Goal: Use online tool/utility: Utilize a website feature to perform a specific function

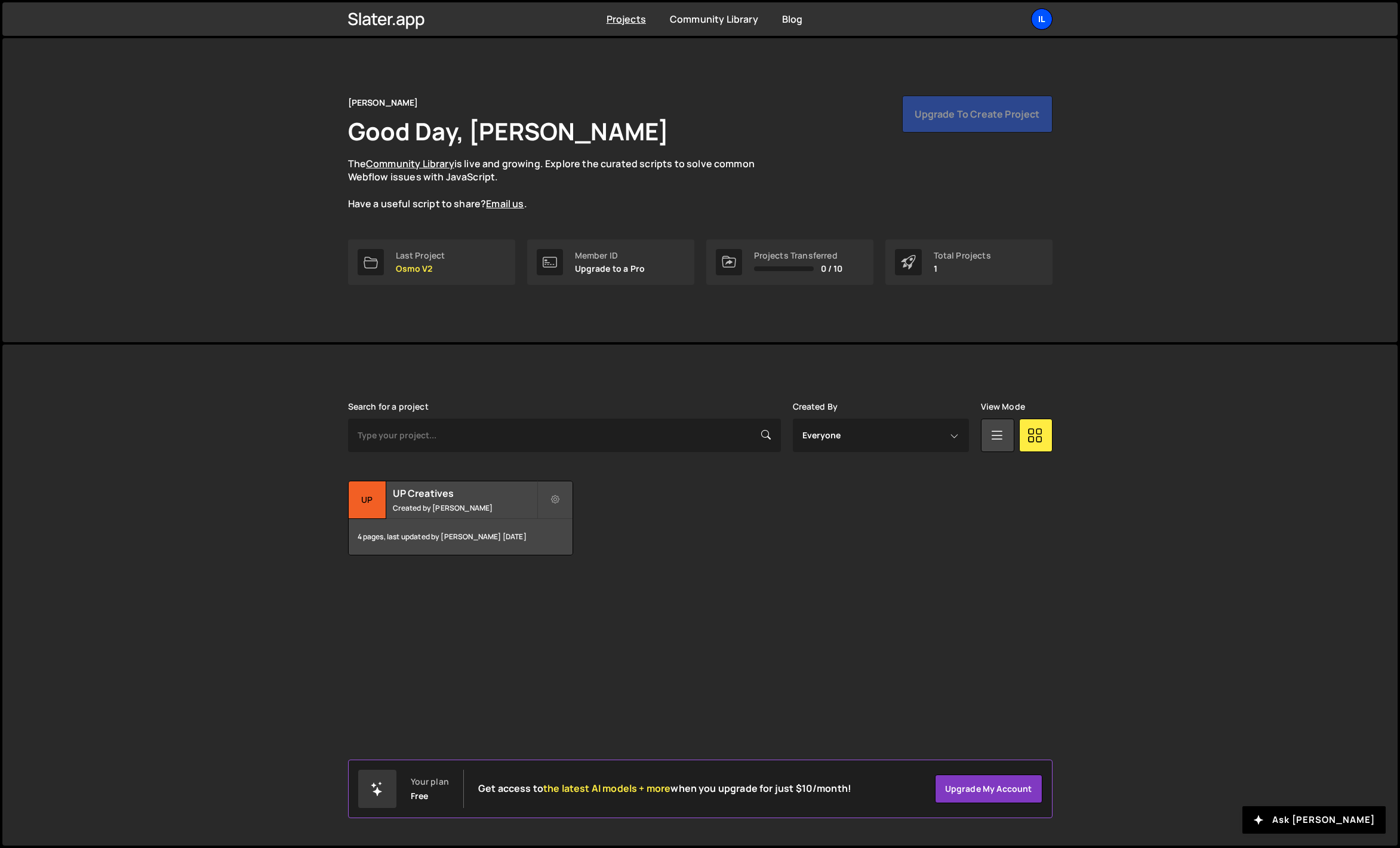
click at [1046, 21] on div "Il" at bounding box center [1042, 19] width 21 height 21
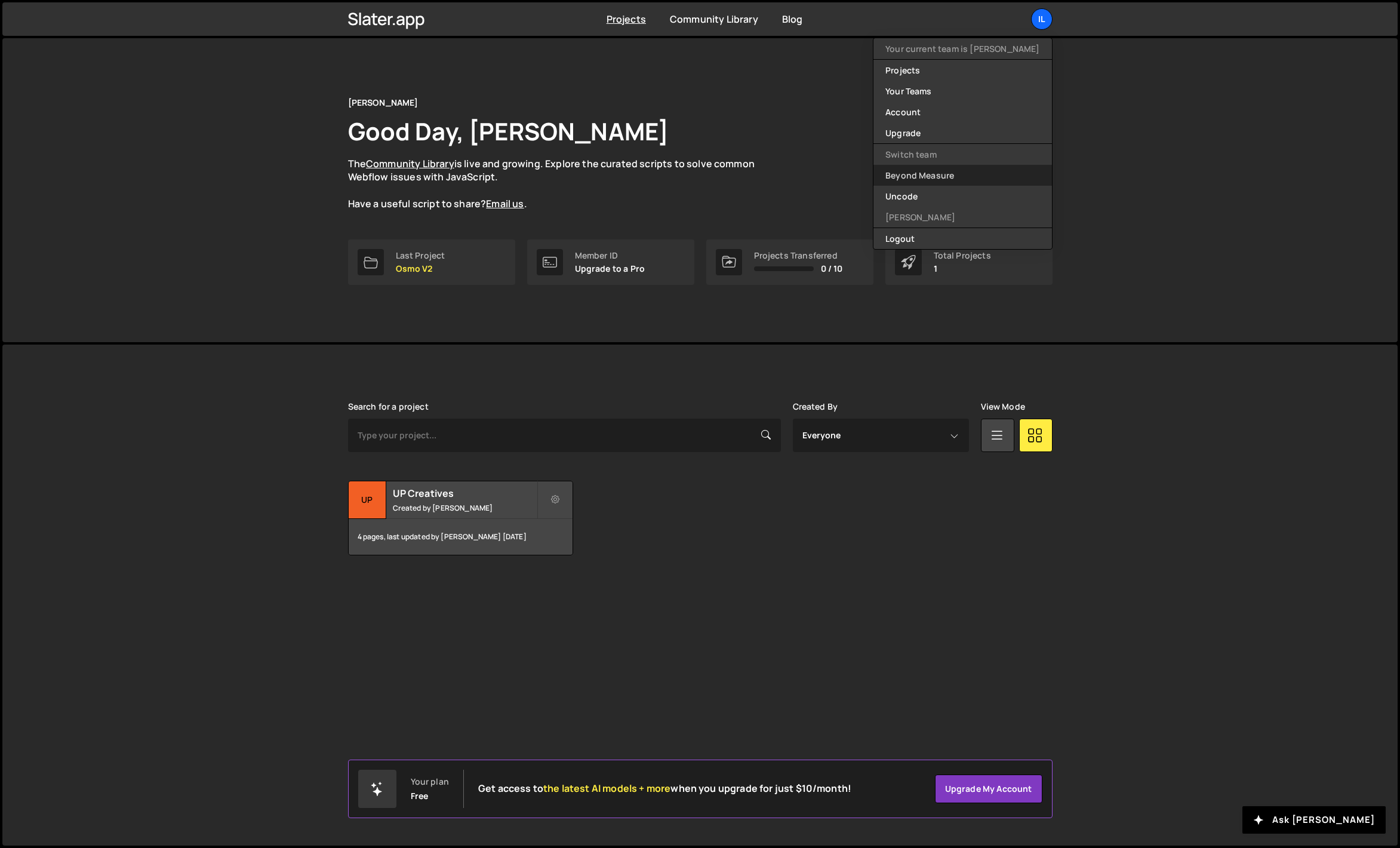
click at [950, 178] on link "Beyond Measure" at bounding box center [962, 175] width 178 height 21
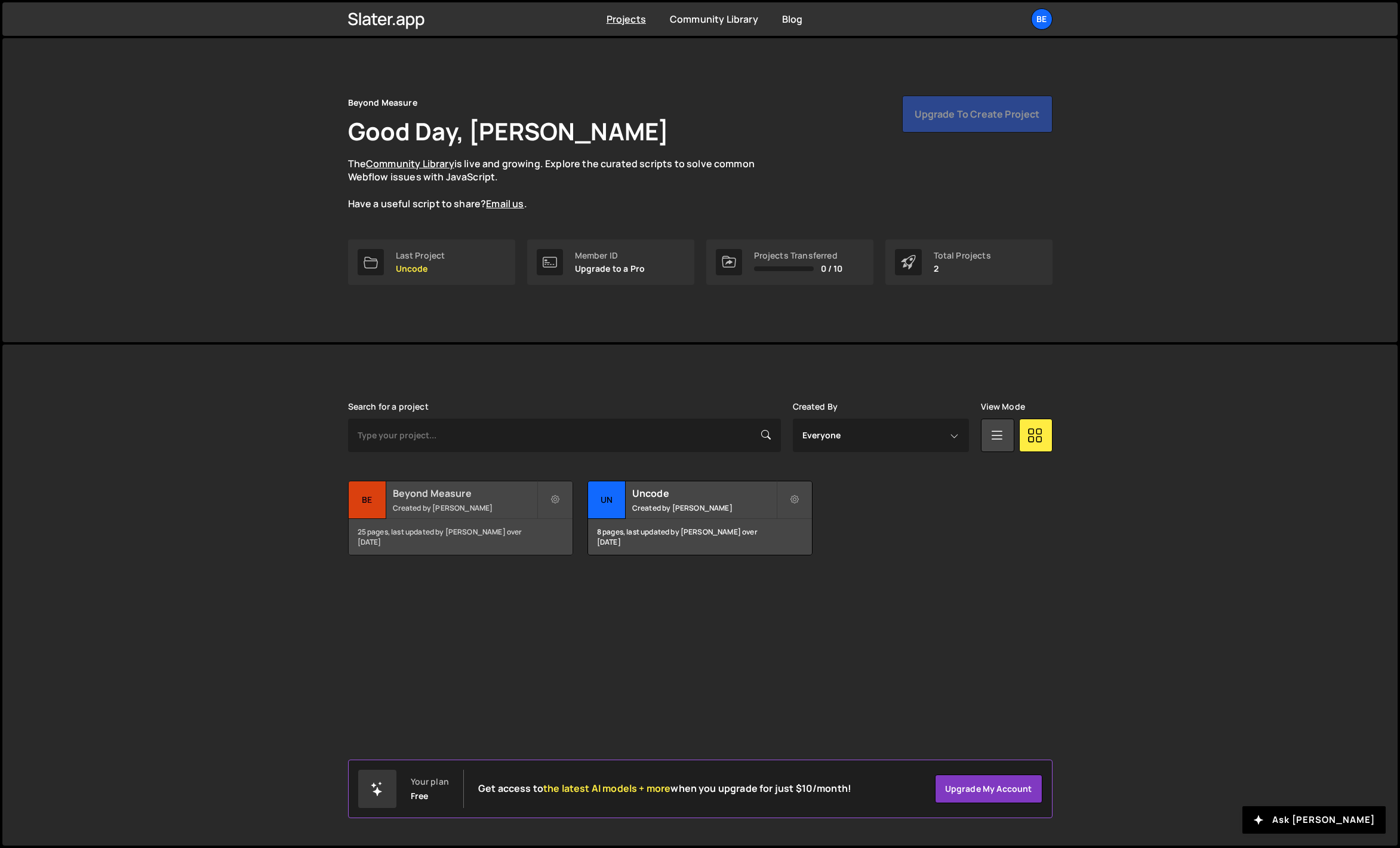
click at [446, 501] on div "Beyond Measure Created by [PERSON_NAME]" at bounding box center [460, 500] width 224 height 37
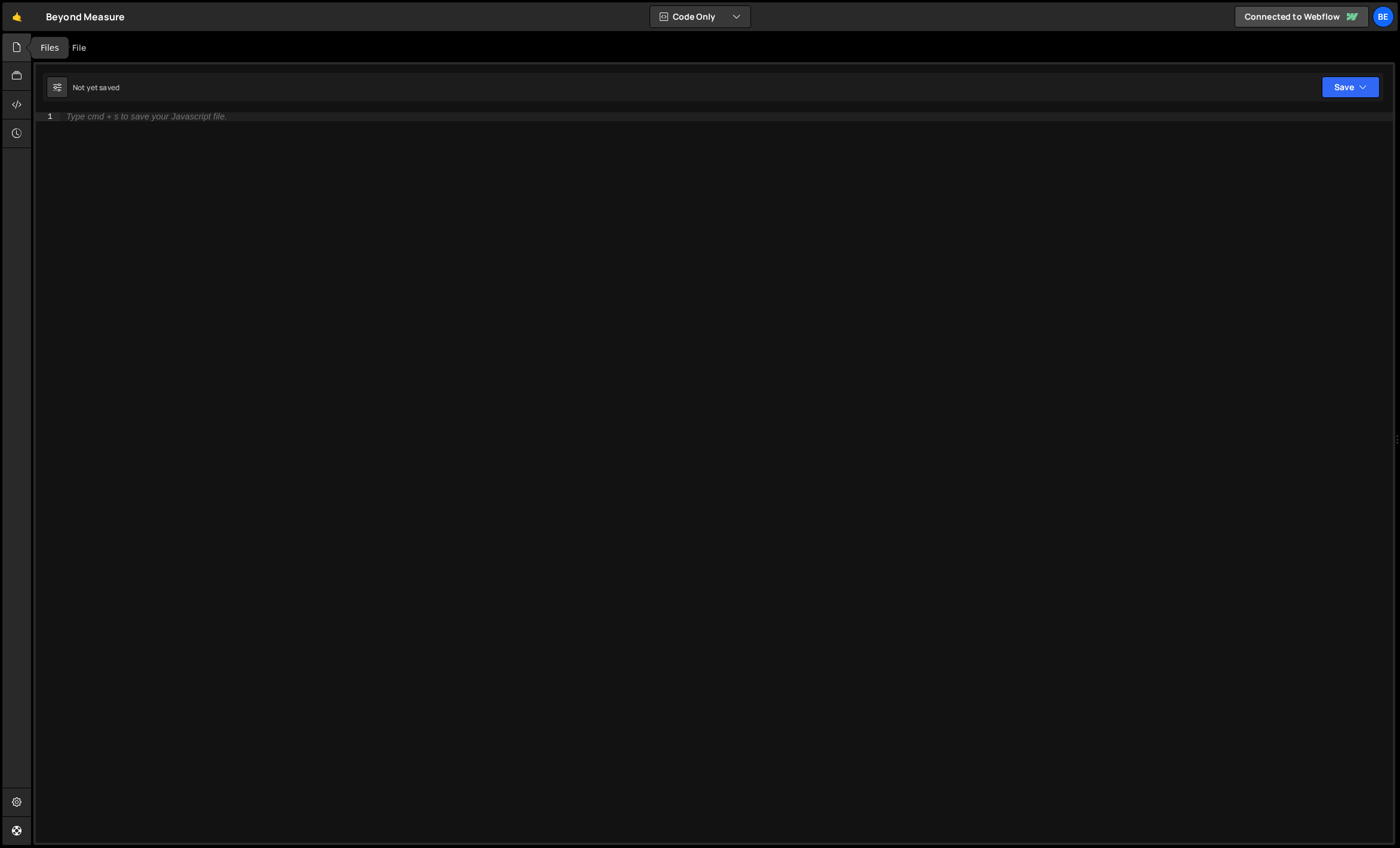
click at [24, 53] on div at bounding box center [17, 48] width 30 height 29
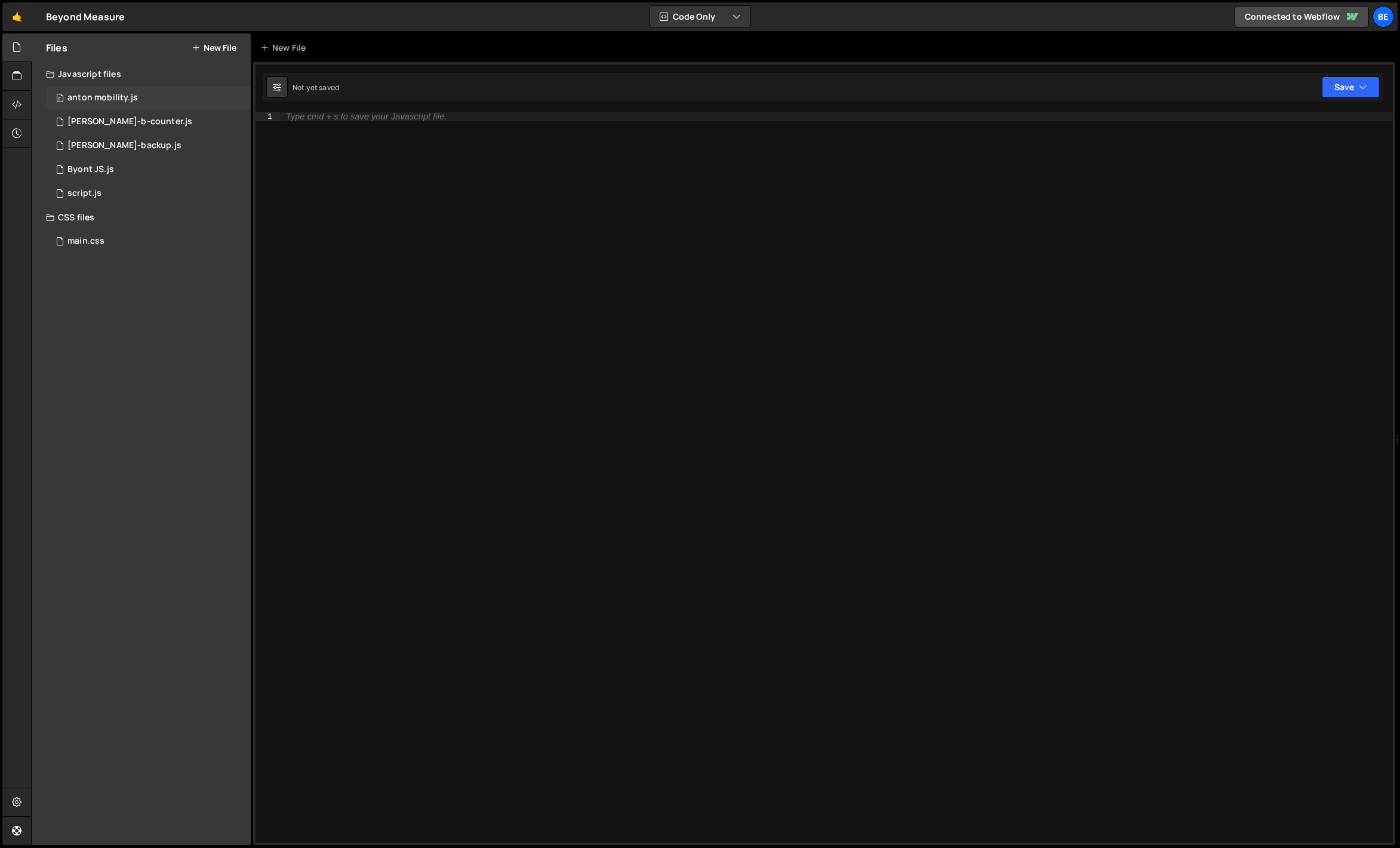
click at [96, 105] on div "0 anton mobility.js 0" at bounding box center [149, 97] width 205 height 24
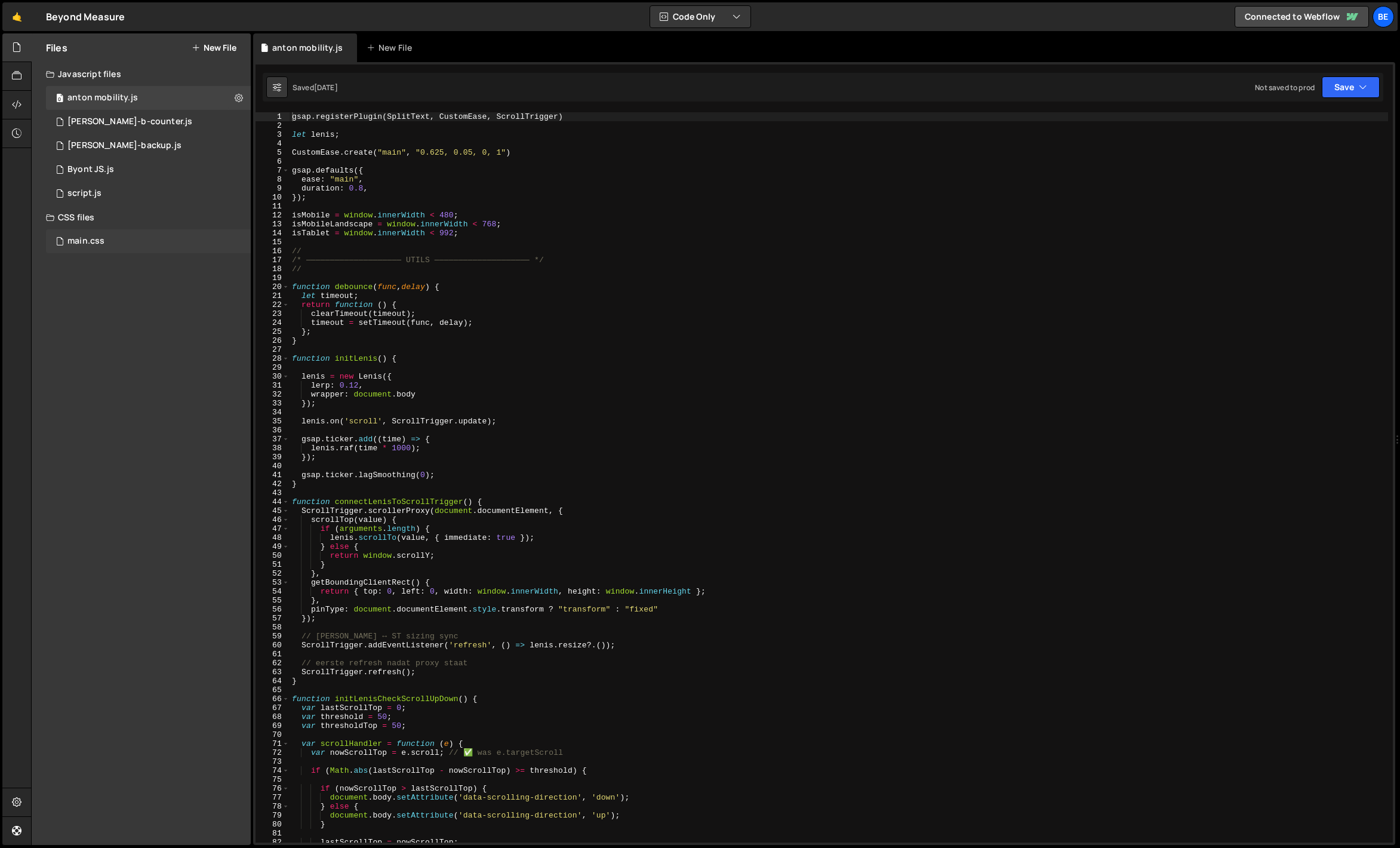
click at [113, 237] on div "main.css 0" at bounding box center [149, 241] width 205 height 24
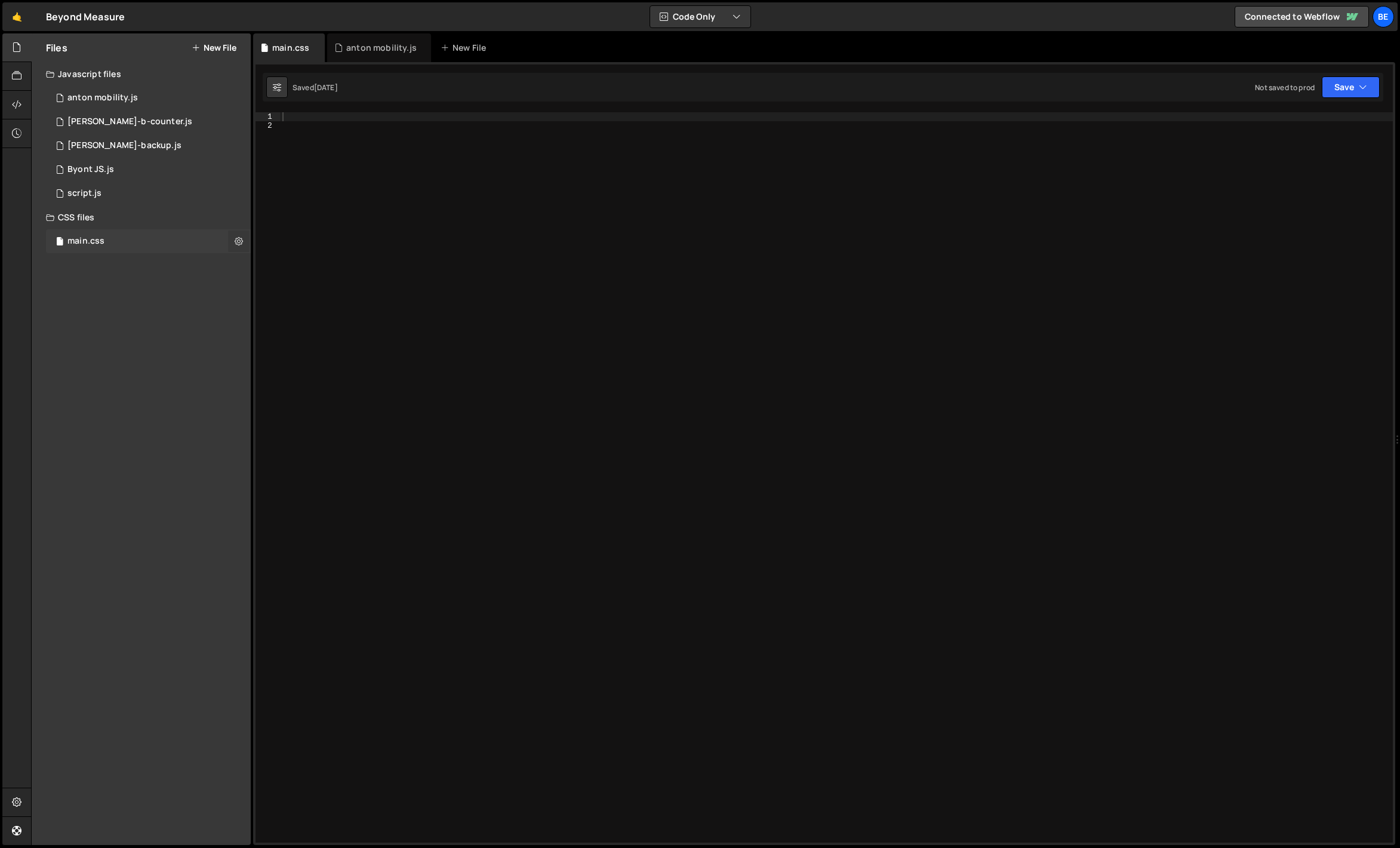
click at [229, 239] on button at bounding box center [239, 241] width 21 height 21
click at [16, 94] on div at bounding box center [17, 106] width 30 height 29
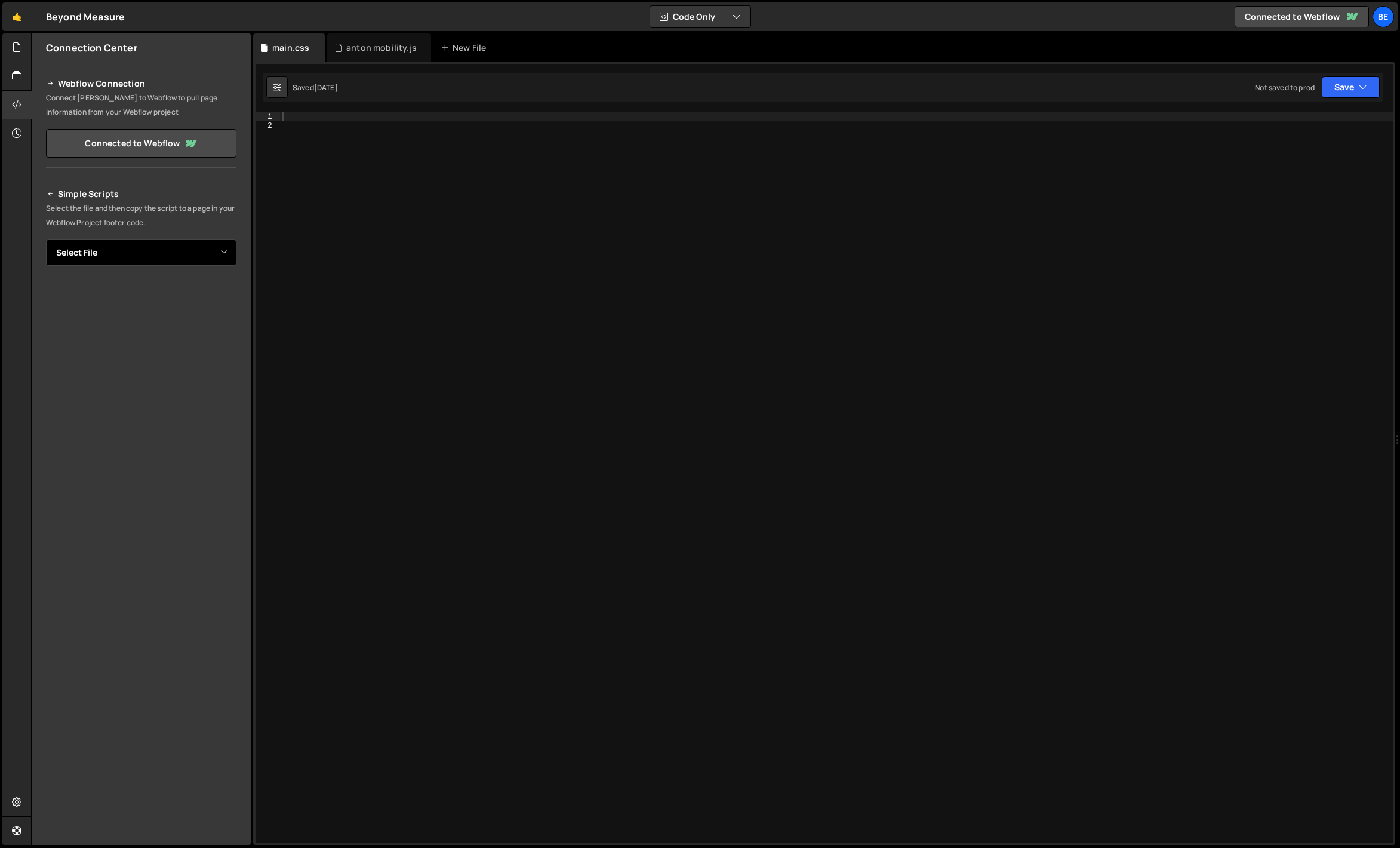
click at [139, 265] on select "Select File anton mobility.[PERSON_NAME]-b-counter.[PERSON_NAME]-backup.js Byon…" at bounding box center [141, 252] width 190 height 27
select select "15315"
click at [46, 239] on select "Select File anton mobility.[PERSON_NAME]-b-counter.[PERSON_NAME]-backup.js Byon…" at bounding box center [141, 252] width 190 height 27
click at [197, 293] on button "Copy" at bounding box center [200, 293] width 40 height 25
click at [288, 170] on div at bounding box center [836, 487] width 1112 height 749
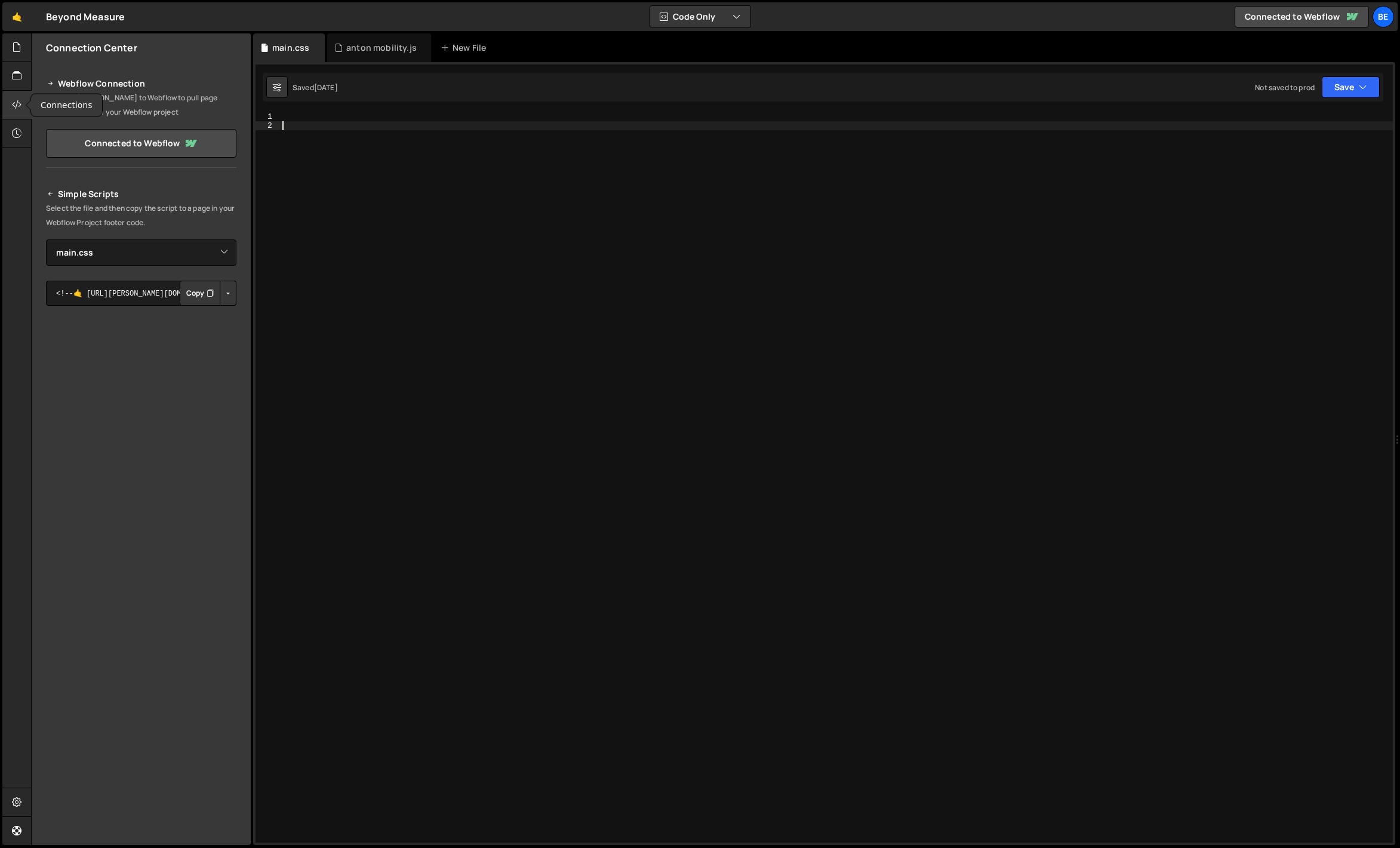
click at [14, 111] on icon at bounding box center [17, 104] width 10 height 13
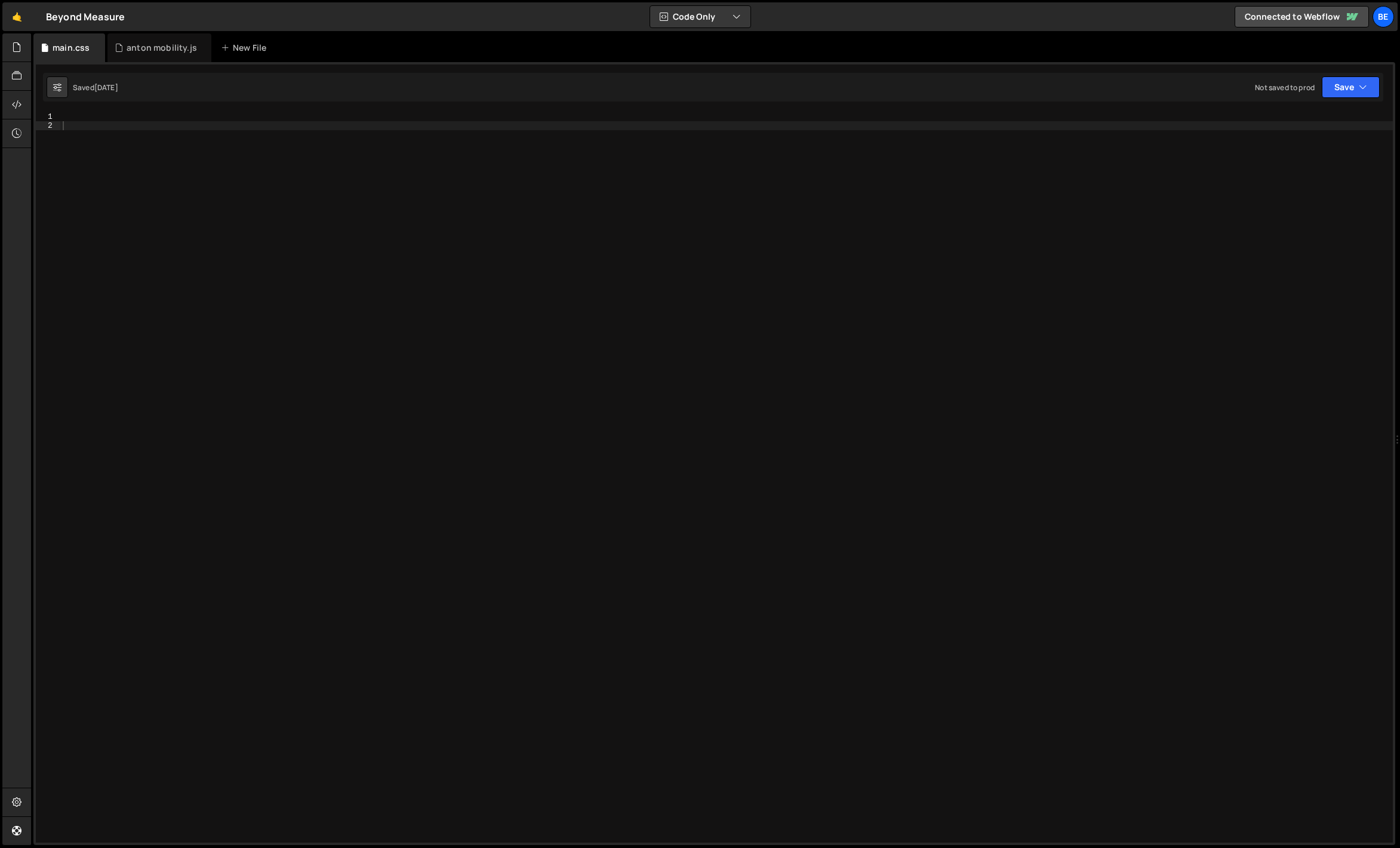
click at [140, 144] on div at bounding box center [726, 487] width 1332 height 749
type textarea "body {"
click at [212, 176] on div "body { display : none !important }" at bounding box center [726, 487] width 1332 height 749
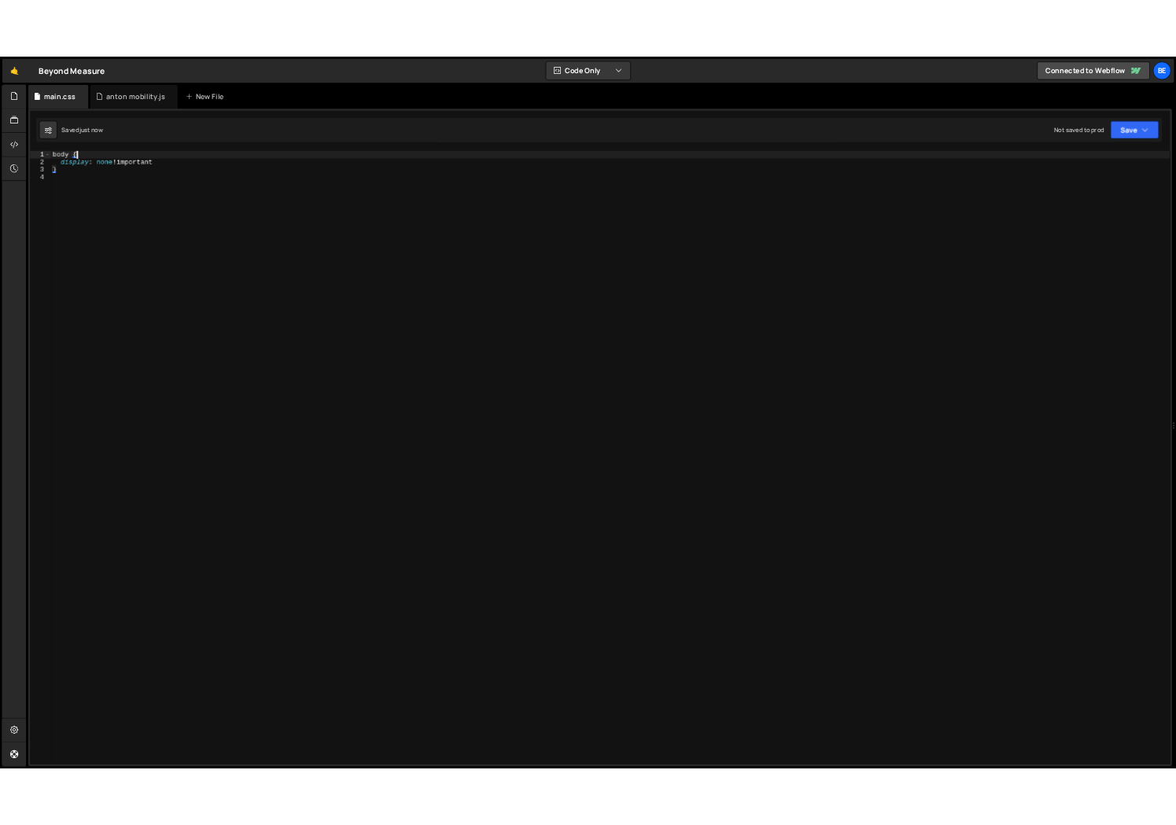
scroll to position [0, 0]
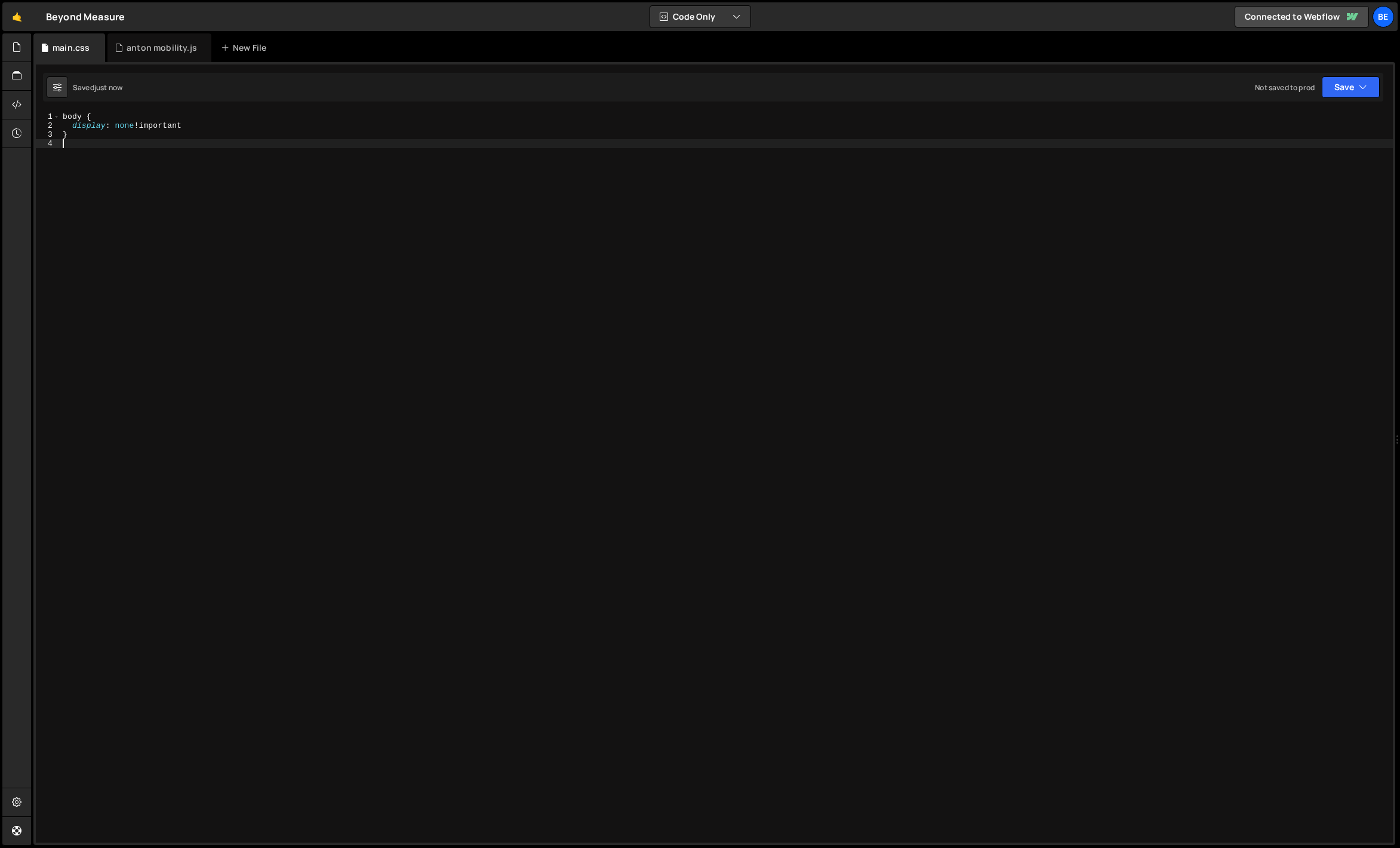
type textarea "}"
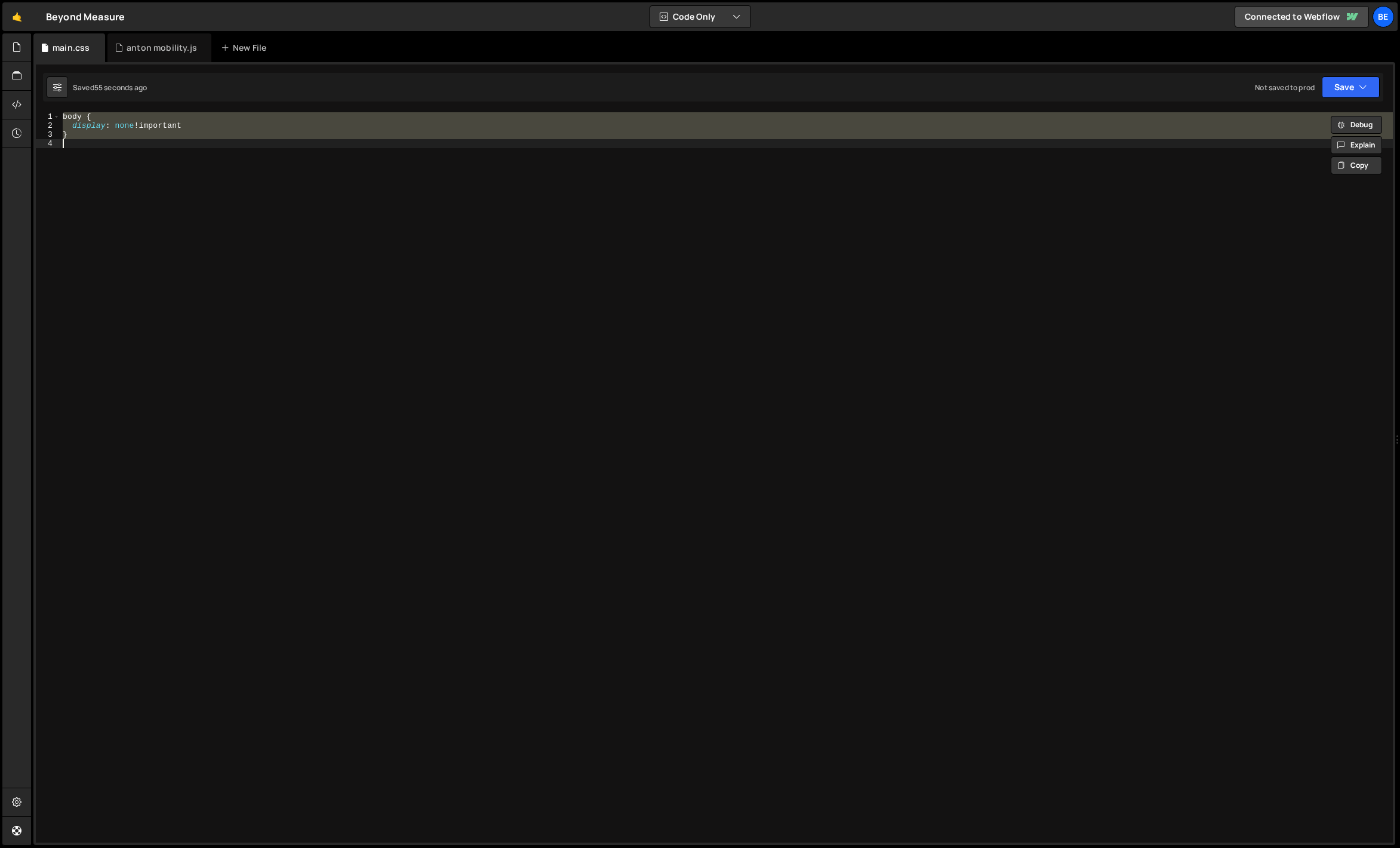
click at [243, 185] on div "body { display : none !important }" at bounding box center [726, 478] width 1332 height 730
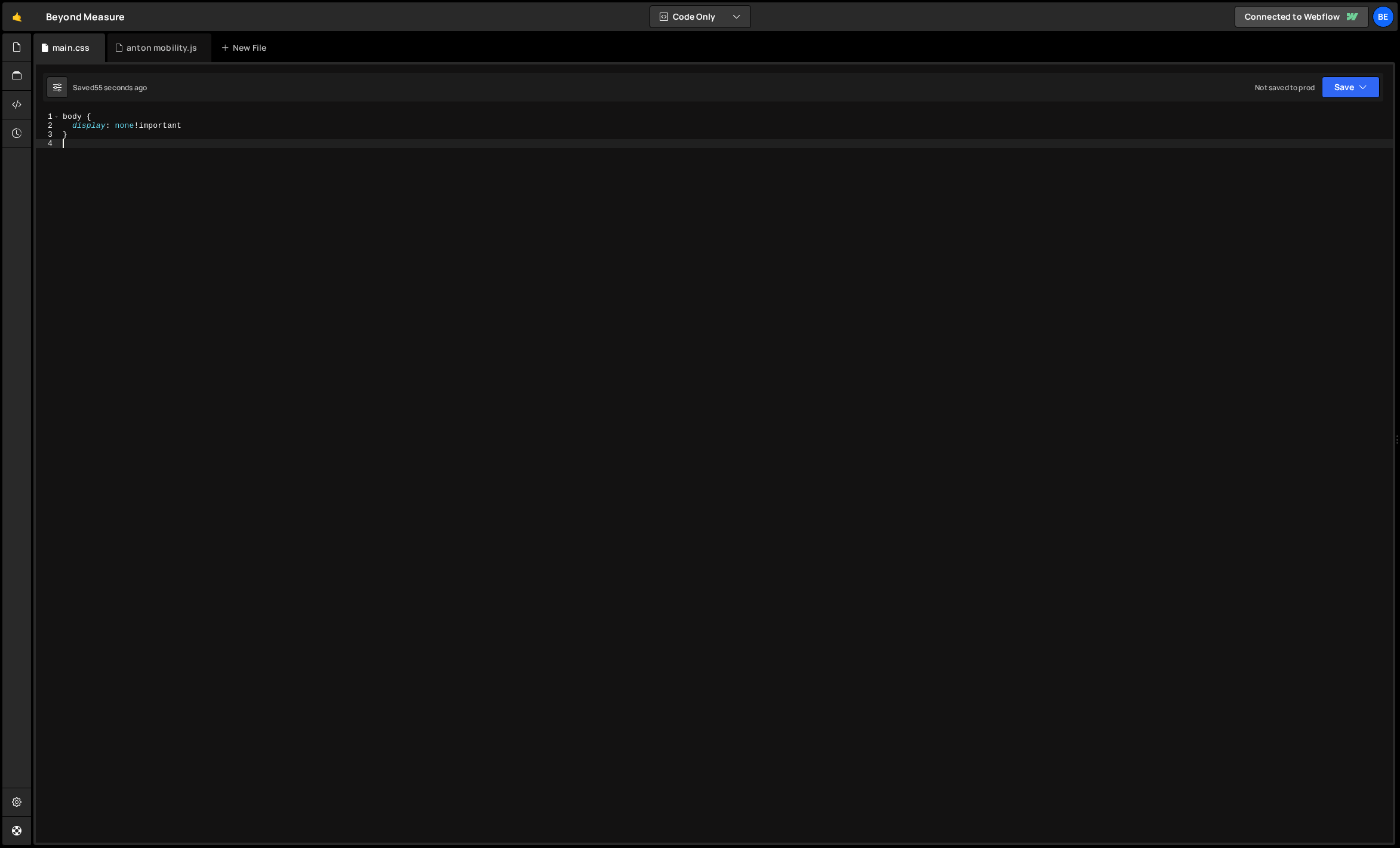
type textarea "}"
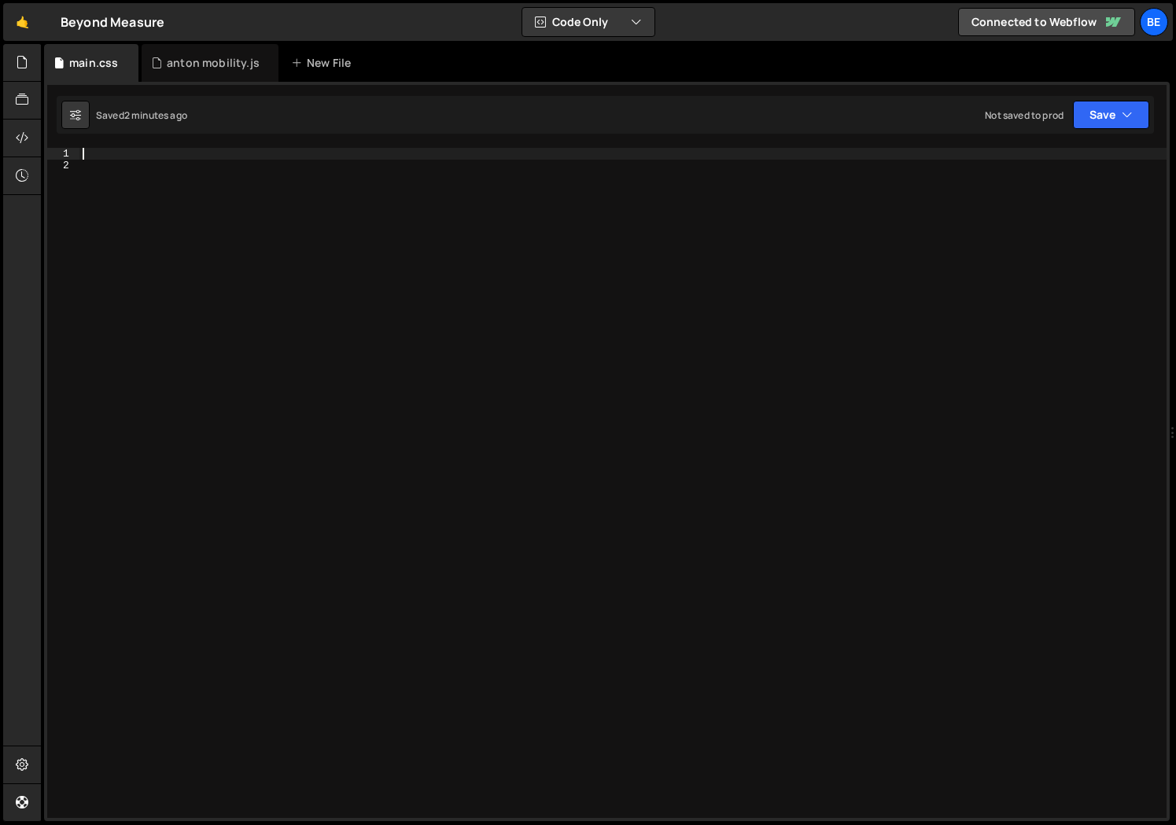
paste textarea "consent-studio__h"
type textarea ".consent-studio__h strong {}"
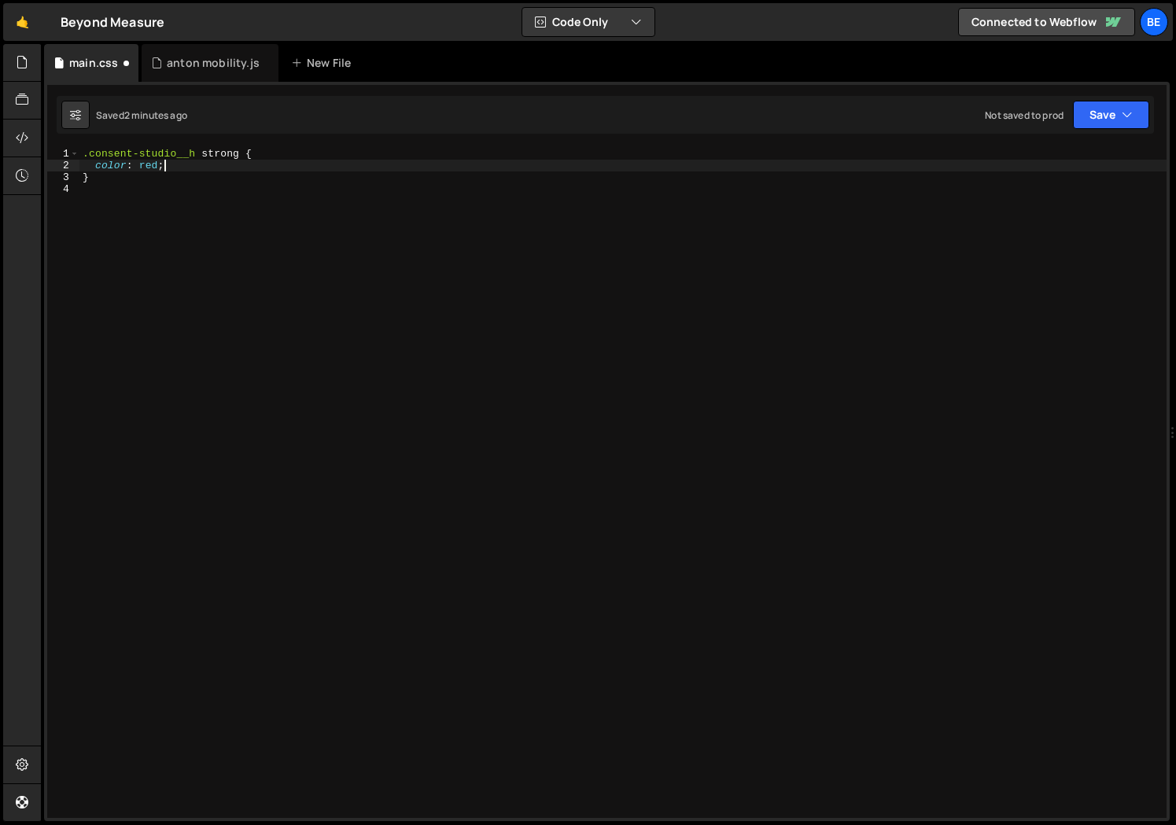
scroll to position [0, 5]
click at [108, 167] on div ".consent-studio__h strong { color : red ; }" at bounding box center [622, 495] width 1087 height 694
paste textarea "var(--font--poppins)"
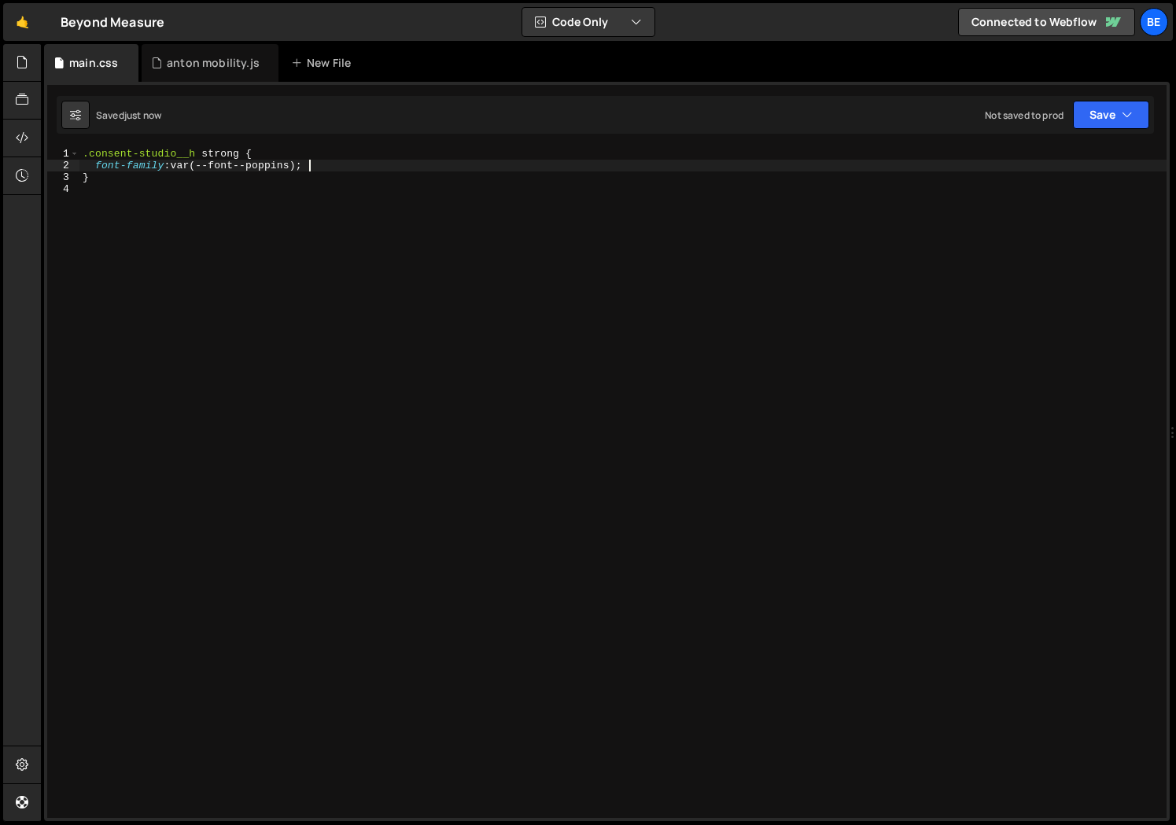
type textarea "font-family: var(--font--poppins);"
paste textarea "font-weight"
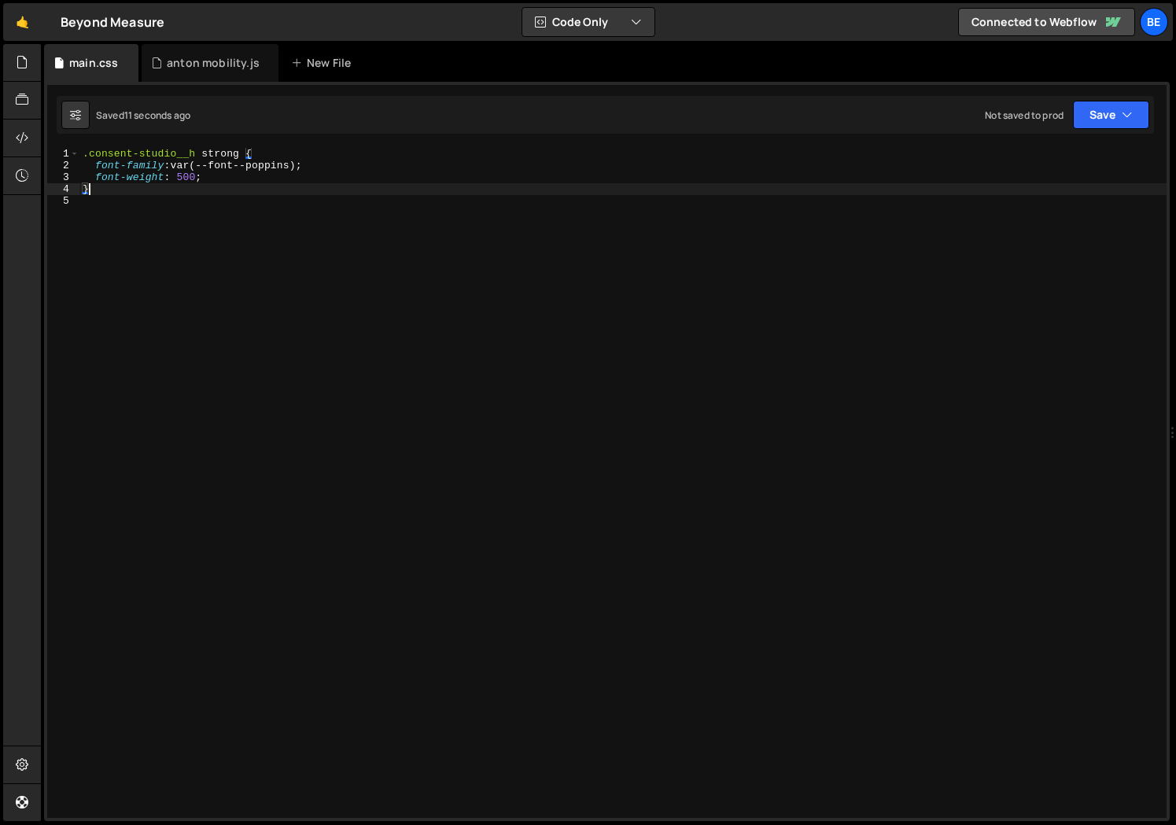
click at [180, 180] on div ".consent-studio__h strong { font-family : var(--font--poppins) ; font-weight : …" at bounding box center [622, 495] width 1087 height 694
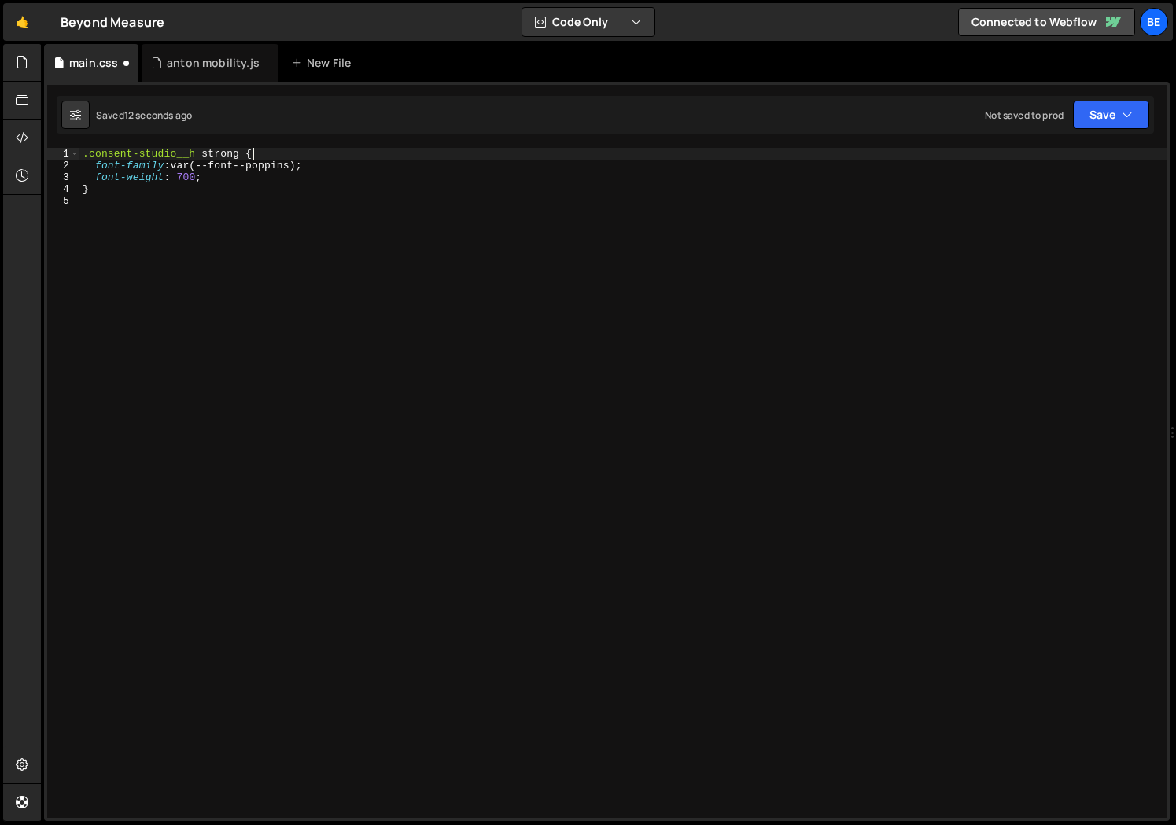
click at [427, 154] on div ".consent-studio__h strong { font-family : var(--font--poppins) ; font-weight : …" at bounding box center [622, 495] width 1087 height 694
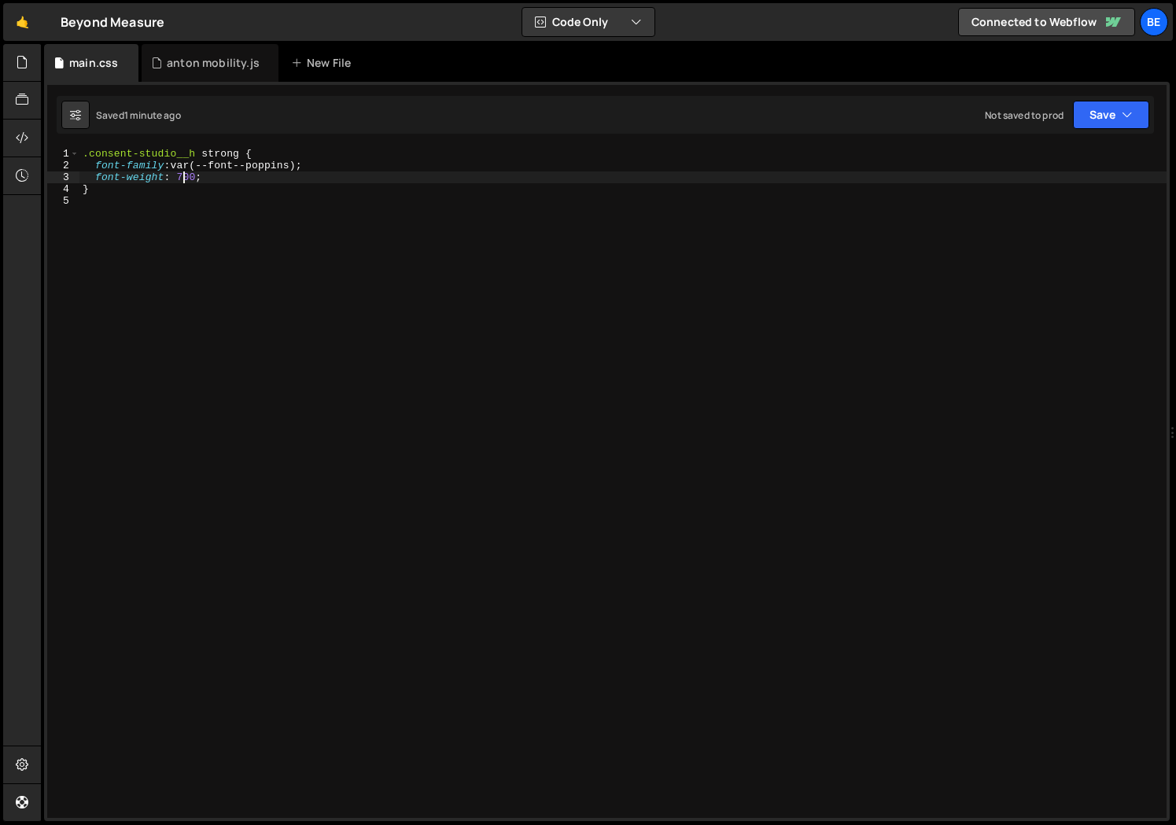
click at [182, 173] on div ".consent-studio__h strong { font-family : var(--font--poppins) ; font-weight : …" at bounding box center [622, 495] width 1087 height 694
type textarea "}"
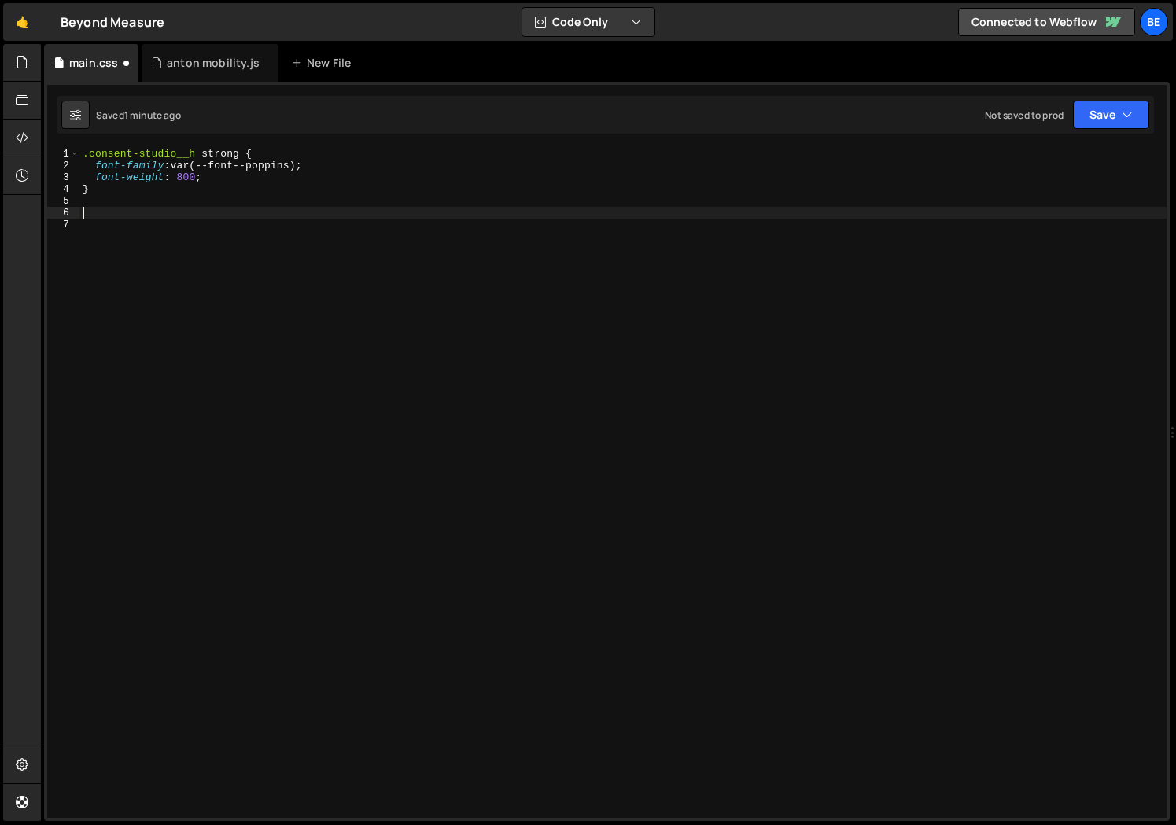
paste textarea ".consent-studio .cookie-banner *, .consent-studio .cookie-list *"
type textarea ".consent-studio .cookie-banner *, .consent-studio .cookie-list * {}"
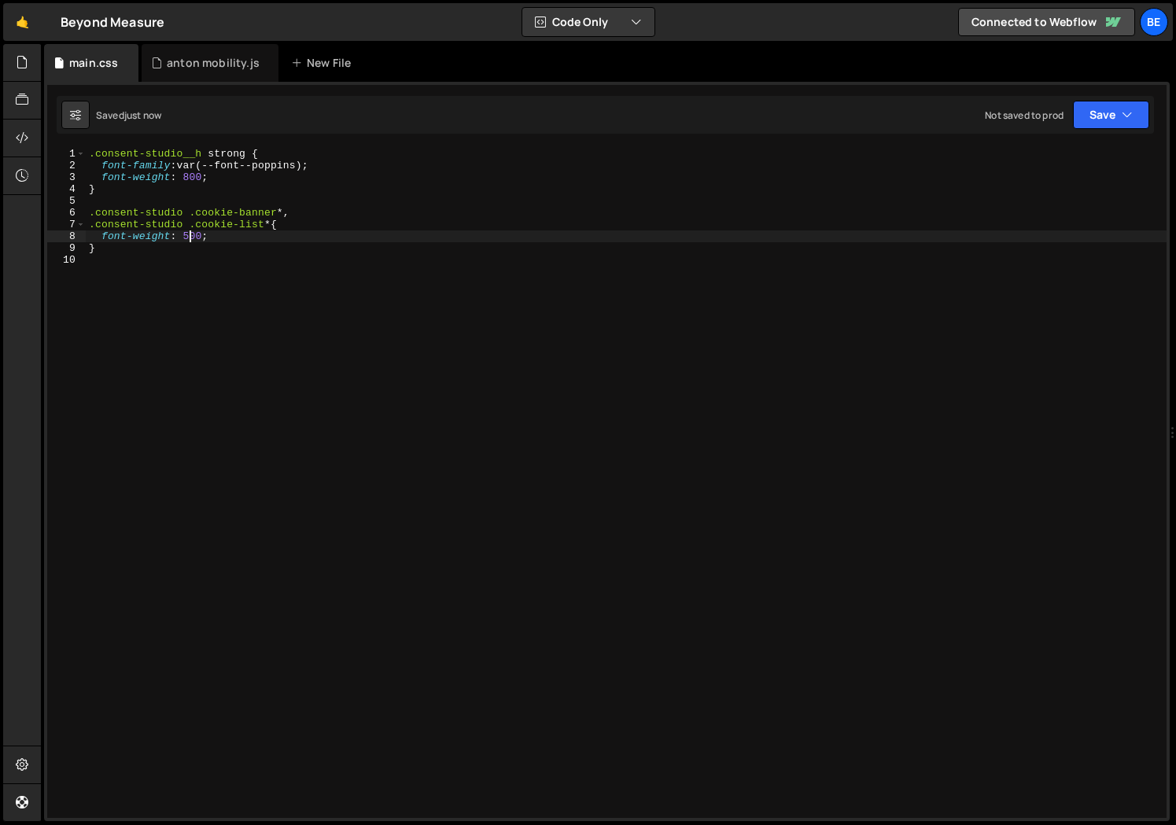
click at [187, 231] on div ".consent-studio__h strong { font-family : var(--font--poppins) ; font-weight : …" at bounding box center [626, 495] width 1081 height 694
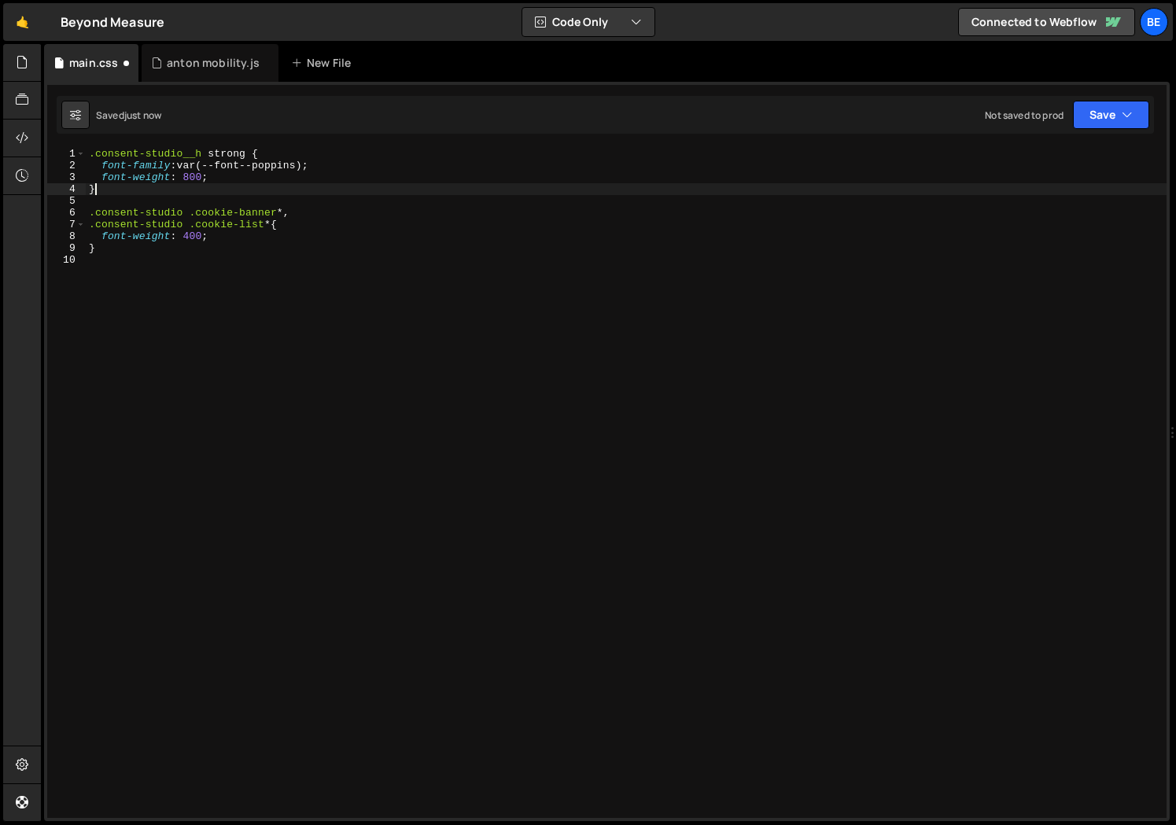
click at [372, 193] on div ".consent-studio__h strong { font-family : var(--font--poppins) ; font-weight : …" at bounding box center [626, 495] width 1081 height 694
type textarea "}"
click at [193, 172] on div ".consent-studio__h strong { font-family : var(--font--poppins) ; font-weight : …" at bounding box center [626, 495] width 1081 height 694
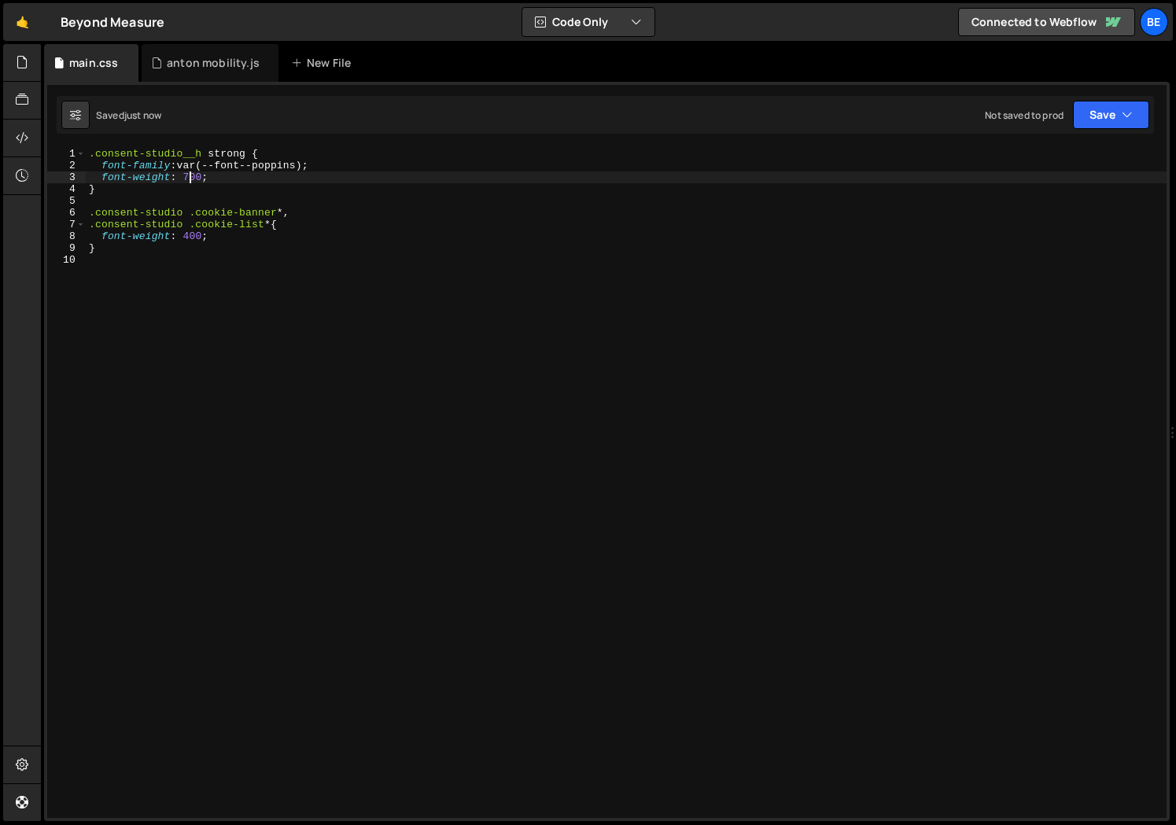
click at [286, 215] on div ".consent-studio__h strong { font-family : var(--font--poppins) ; font-weight : …" at bounding box center [626, 495] width 1081 height 694
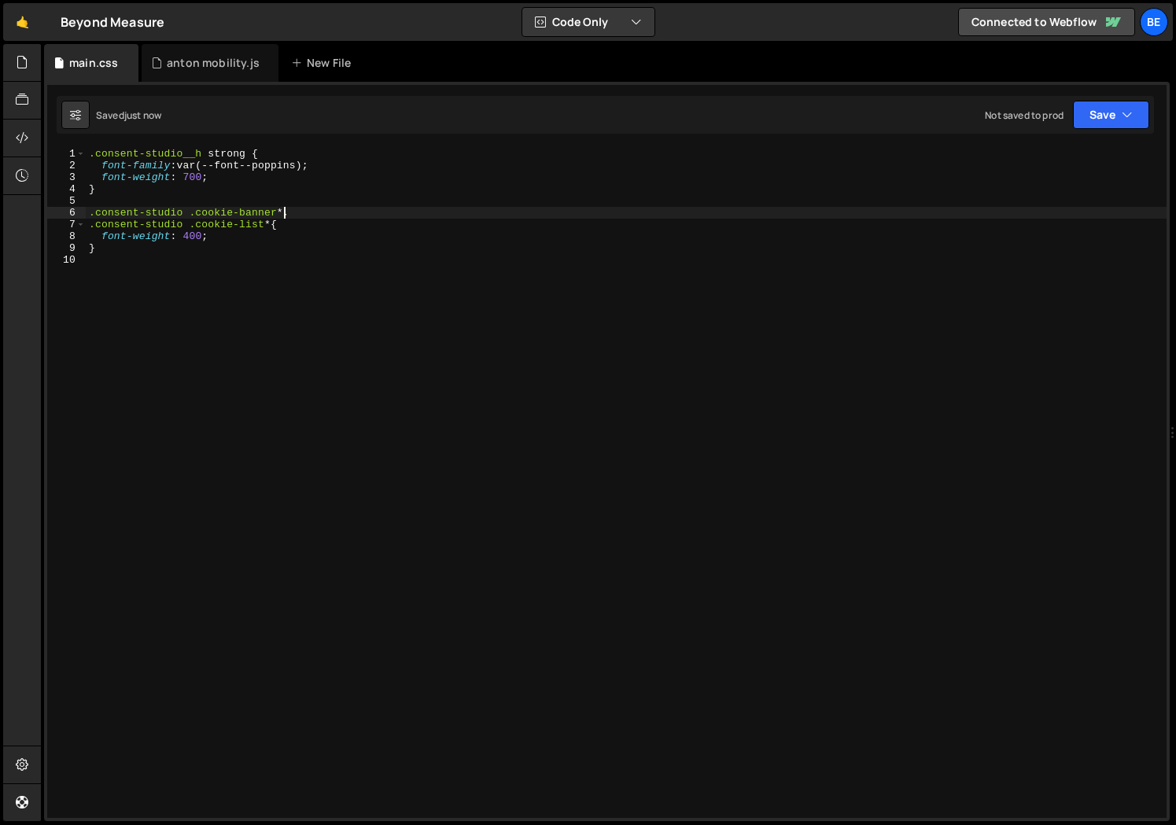
click at [254, 238] on div ".consent-studio__h strong { font-family : var(--font--poppins) ; font-weight : …" at bounding box center [626, 495] width 1081 height 694
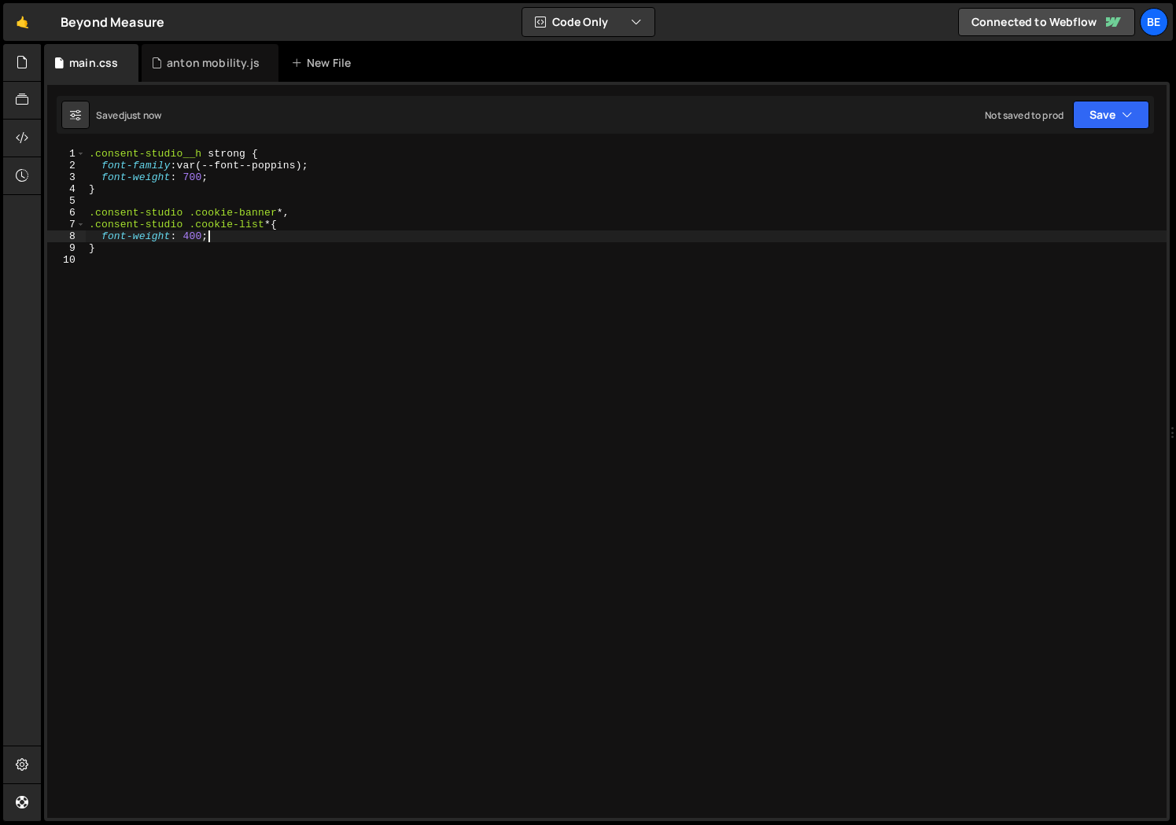
click at [249, 245] on div ".consent-studio__h strong { font-family : var(--font--poppins) ; font-weight : …" at bounding box center [626, 495] width 1081 height 694
click at [197, 169] on div ".consent-studio__h strong { font-family : var(--font--poppins) ; font-weight : …" at bounding box center [626, 495] width 1081 height 694
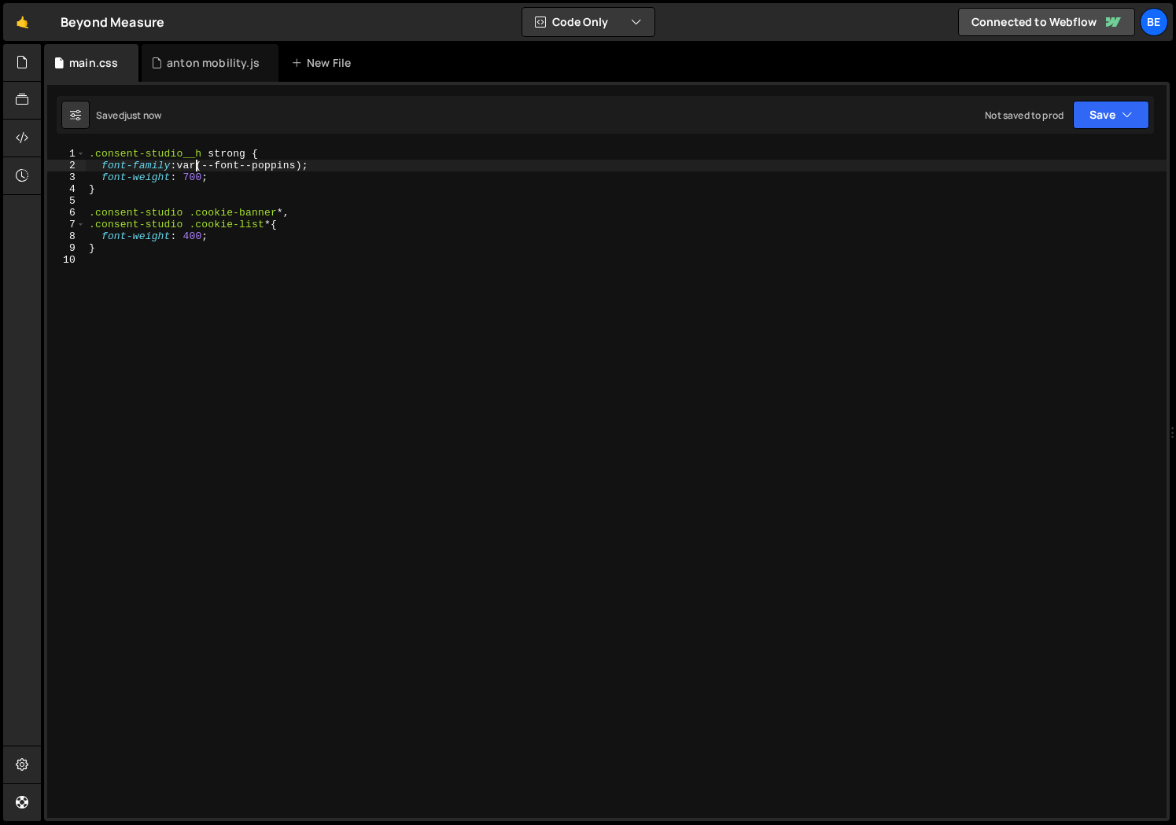
click at [199, 179] on div ".consent-studio__h strong { font-family : var(--font--poppins) ; font-weight : …" at bounding box center [626, 495] width 1081 height 694
click at [187, 234] on div ".consent-studio__h strong { font-family : var(--font--poppins) ; font-weight : …" at bounding box center [626, 495] width 1081 height 694
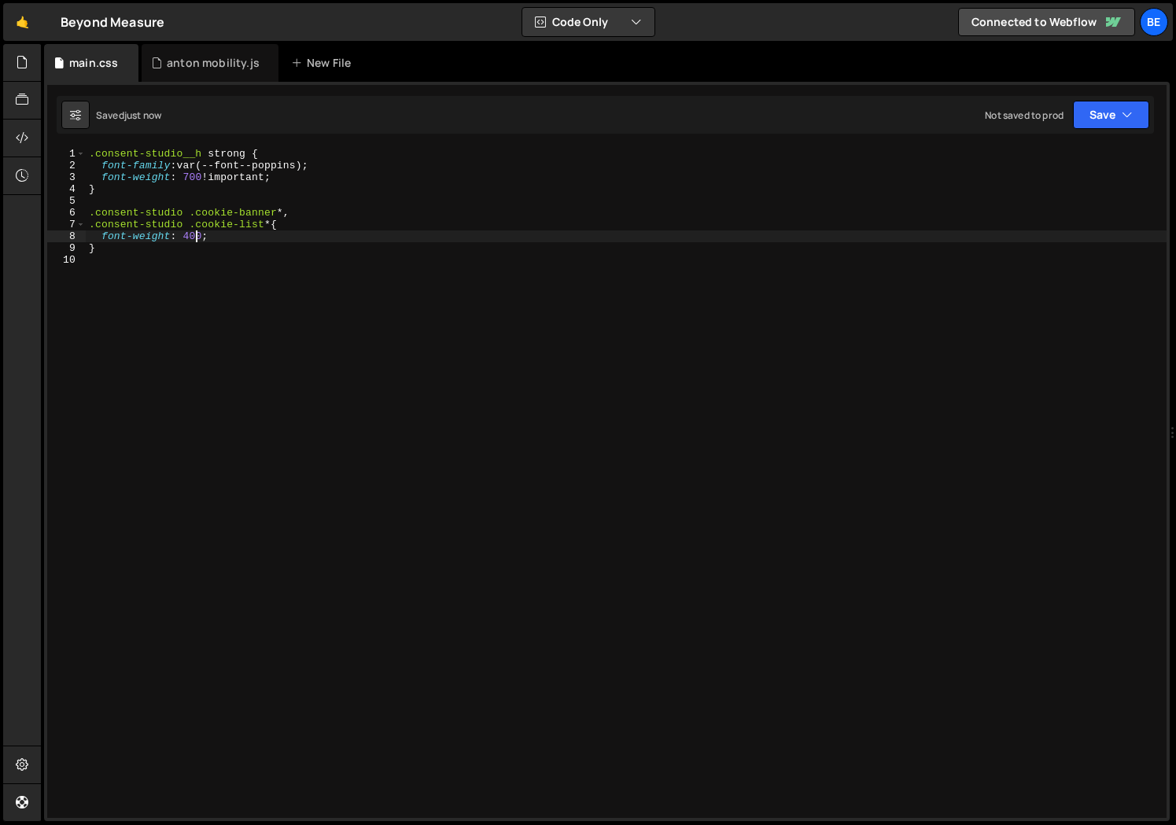
scroll to position [0, 8]
click at [329, 223] on div ".consent-studio__h strong { font-family : var(--font--poppins) ; font-weight : …" at bounding box center [626, 495] width 1081 height 694
type textarea "}"
paste textarea ".consent-studio .cookie-banner .cookie-banner__buttons button[cs-consent=select…"
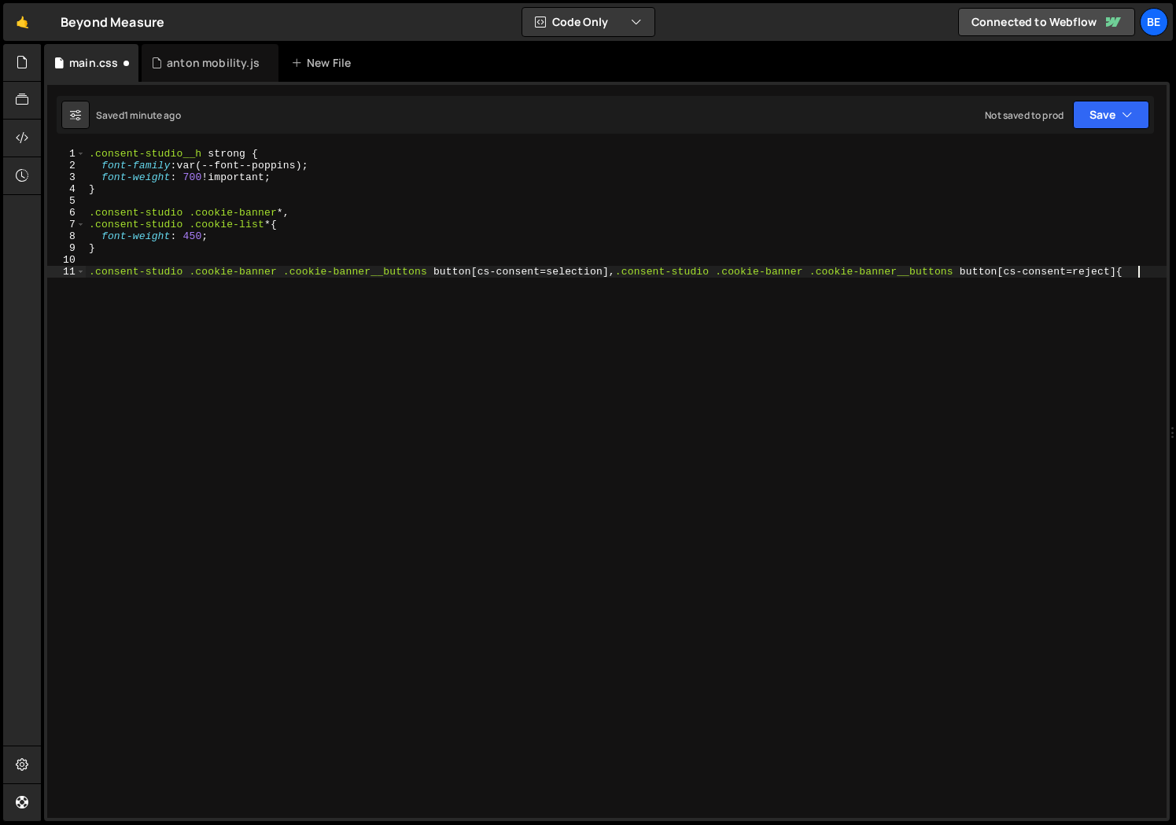
type textarea ".consent-studio .cookie-banner .cookie-banner__buttons button[cs-consent=select…"
click at [216, 291] on div ".consent-studio__h strong { font-family : var(--font--poppins) ; font-weight : …" at bounding box center [626, 495] width 1081 height 694
type textarea "}"
click at [210, 282] on div ".consent-studio__h strong { font-family : var(--font--poppins) ; font-weight : …" at bounding box center [626, 495] width 1081 height 694
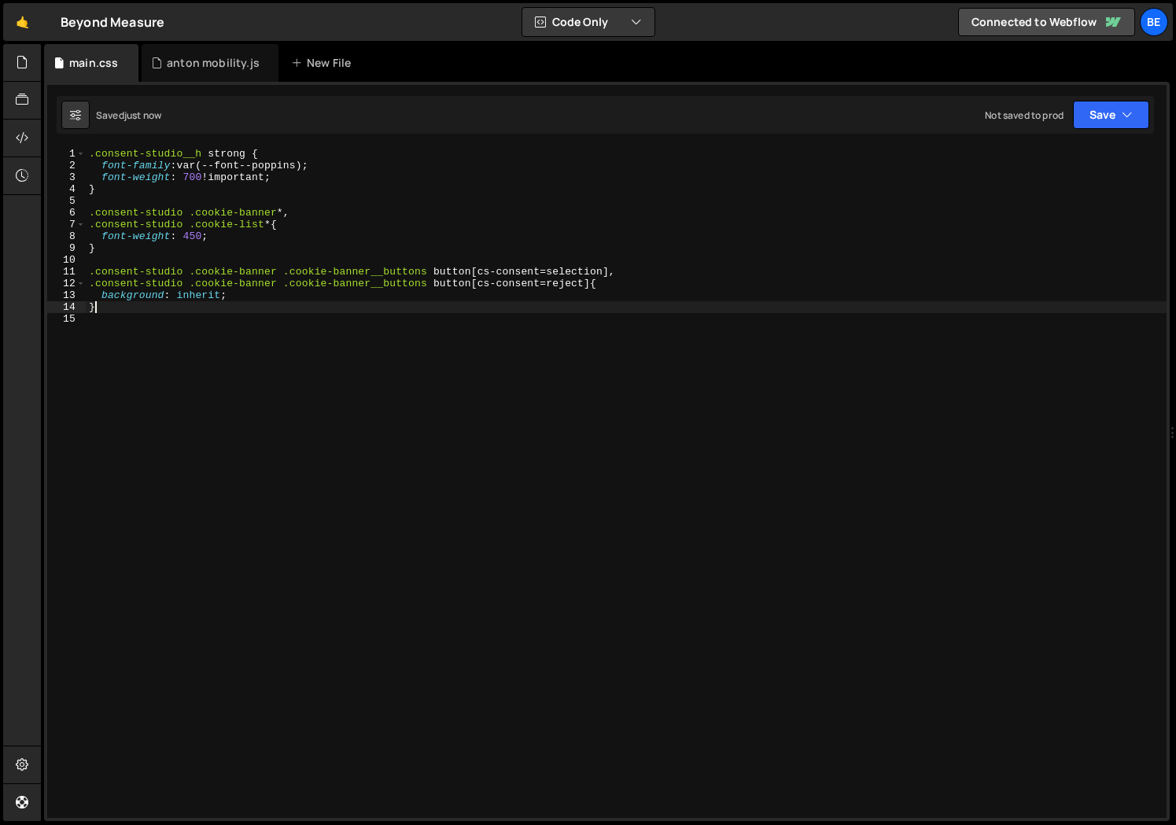
click at [226, 301] on div ".consent-studio__h strong { font-family : var(--font--poppins) ; font-weight : …" at bounding box center [626, 495] width 1081 height 694
click at [194, 293] on div ".consent-studio__h strong { font-family : var(--font--poppins) ; font-weight : …" at bounding box center [626, 495] width 1081 height 694
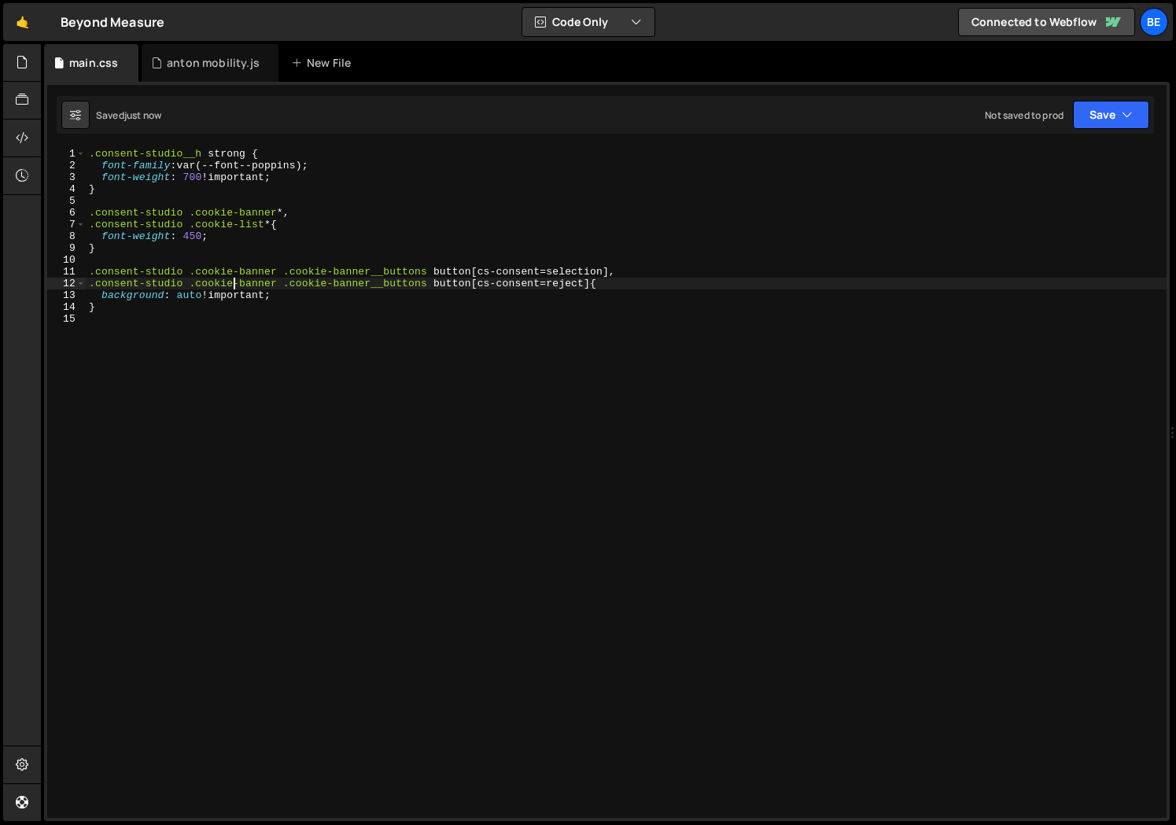
click at [233, 286] on div ".consent-studio__h strong { font-family : var(--font--poppins) ; font-weight : …" at bounding box center [626, 495] width 1081 height 694
click at [201, 293] on div ".consent-studio__h strong { font-family : var(--font--poppins) ; font-weight : …" at bounding box center [626, 495] width 1081 height 694
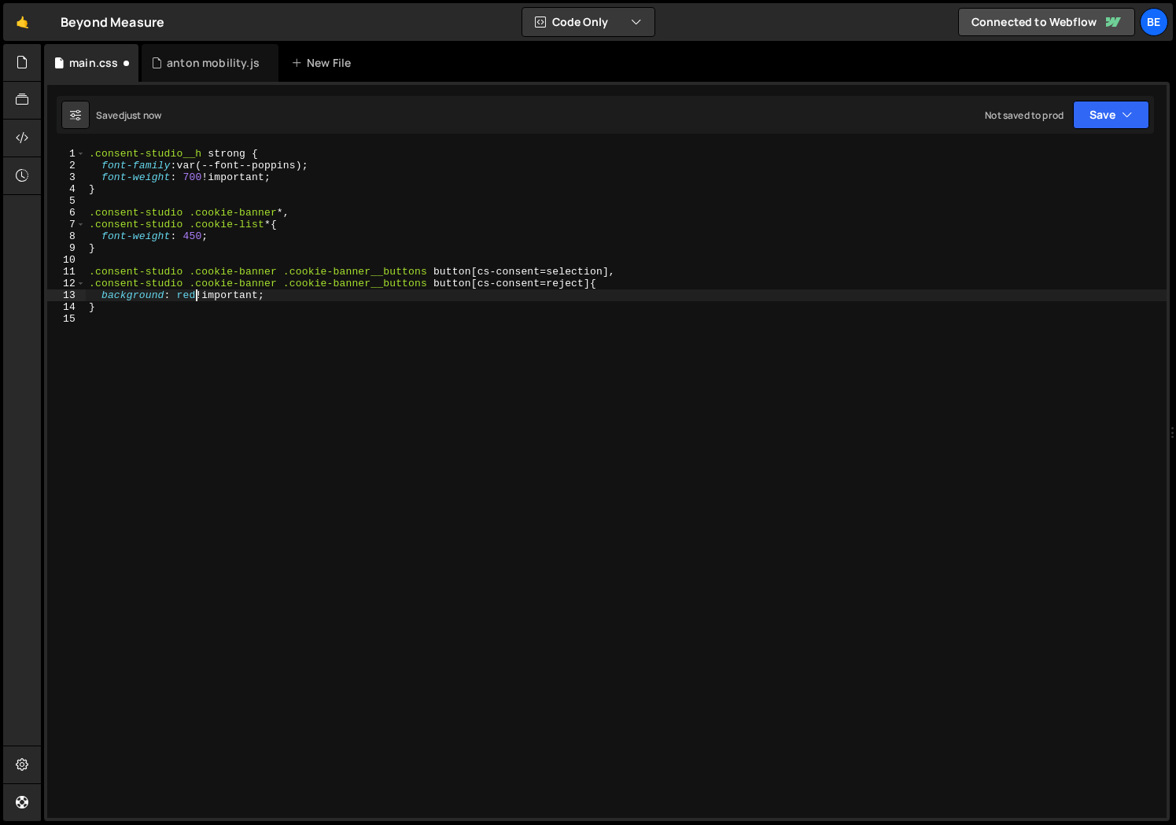
click at [215, 294] on div ".consent-studio__h strong { font-family : var(--font--poppins) ; font-weight : …" at bounding box center [626, 495] width 1081 height 694
drag, startPoint x: 610, startPoint y: 268, endPoint x: 471, endPoint y: 269, distance: 138.5
click at [471, 269] on div ".consent-studio__h strong { font-family : var(--font--poppins) ; font-weight : …" at bounding box center [626, 495] width 1081 height 694
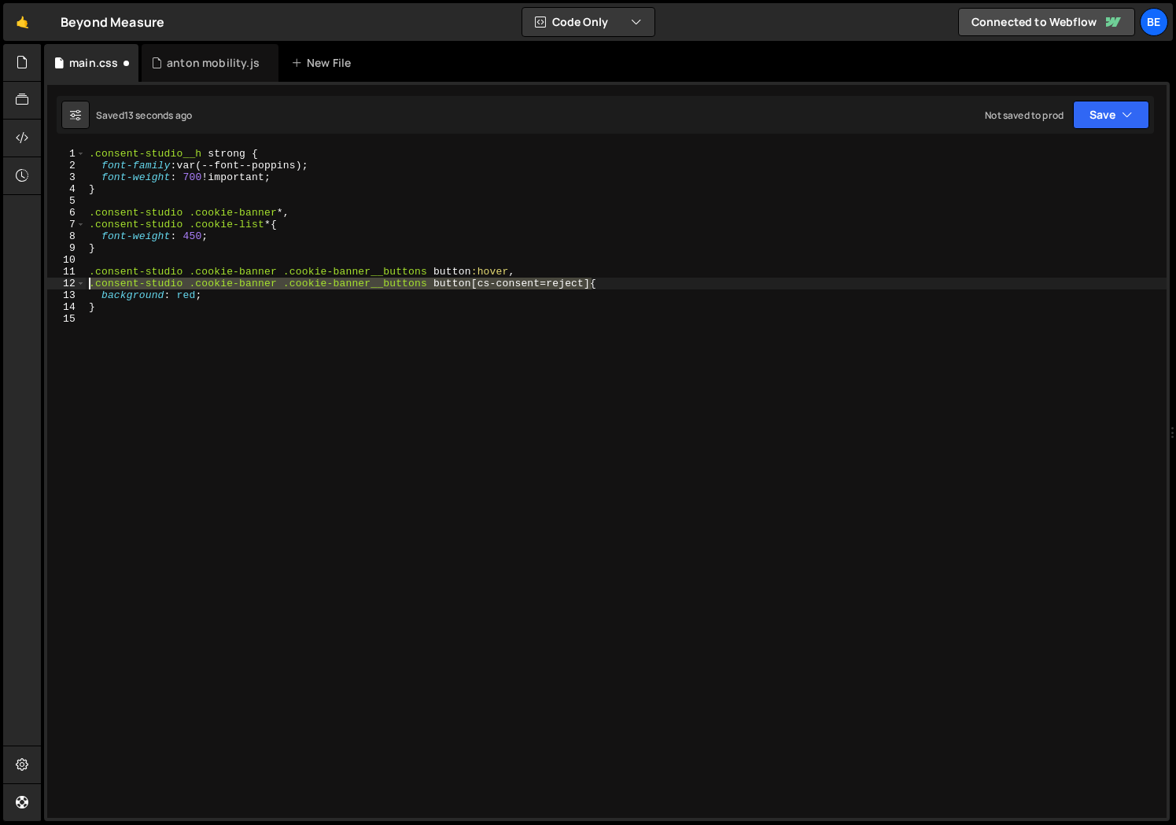
drag, startPoint x: 594, startPoint y: 282, endPoint x: 71, endPoint y: 283, distance: 523.2
click at [71, 283] on div ".consent-studio .cookie-banner .cookie-banner__buttons button:hover, 1 2 3 4 5 …" at bounding box center [607, 483] width 1120 height 670
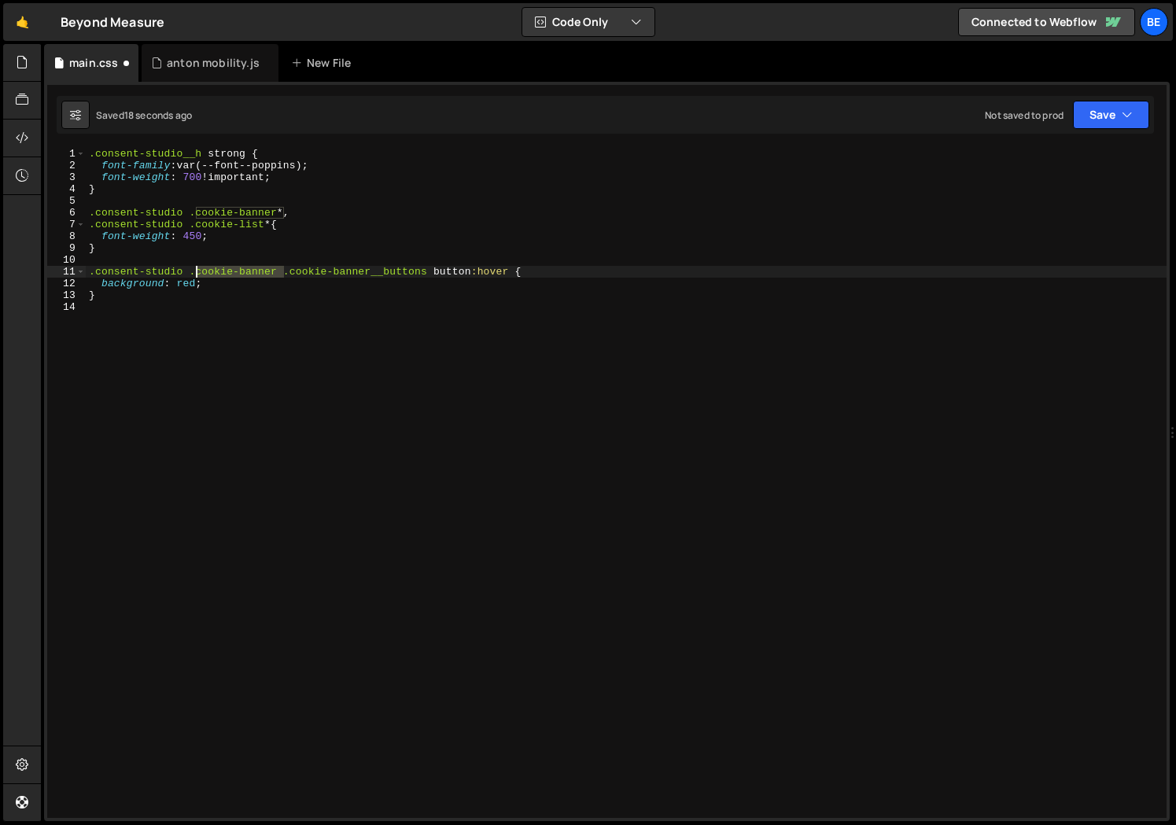
drag, startPoint x: 281, startPoint y: 271, endPoint x: 186, endPoint y: 269, distance: 95.2
click at [186, 269] on div ".consent-studio__h strong { font-family : var(--font--poppins) ; font-weight : …" at bounding box center [626, 495] width 1081 height 694
type textarea ".consent-studio .cookie-banner__buttons button:hover {"
click at [267, 315] on div ".consent-studio__h strong { font-family : var(--font--poppins) ; font-weight : …" at bounding box center [626, 495] width 1081 height 694
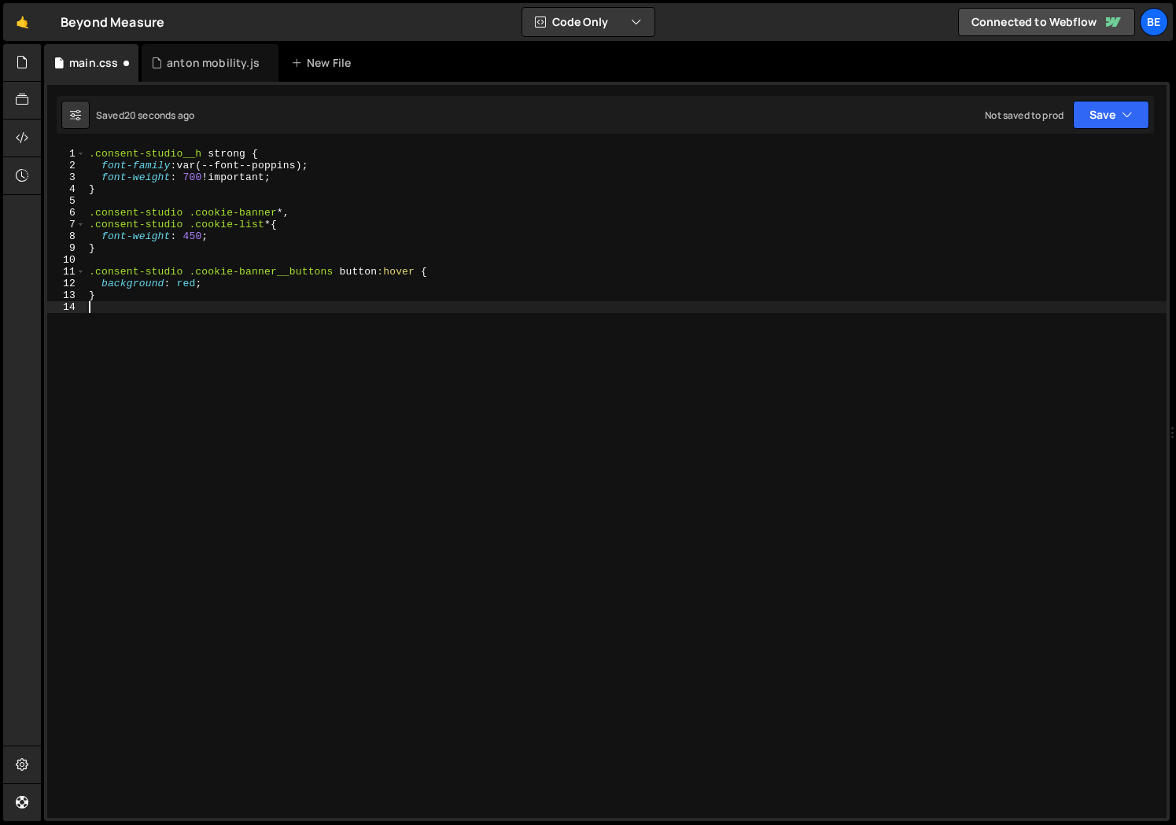
scroll to position [0, 0]
click at [197, 282] on div ".consent-studio__h strong { font-family : var(--font--poppins) ; font-weight : …" at bounding box center [626, 495] width 1081 height 694
click at [184, 284] on div ".consent-studio__h strong { font-family : var(--font--poppins) ; font-weight : …" at bounding box center [626, 495] width 1081 height 694
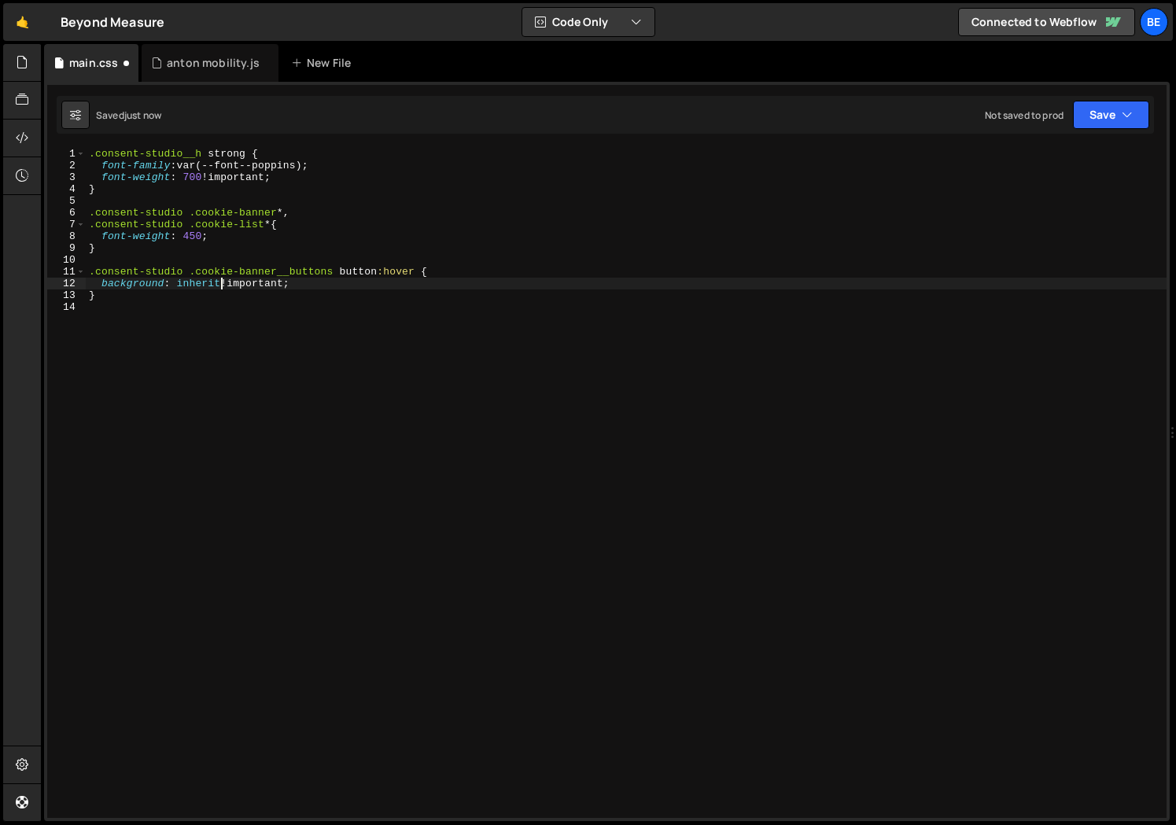
scroll to position [0, 9]
click at [186, 275] on div ".consent-studio__h strong { font-family : var(--font--poppins) ; font-weight : …" at bounding box center [626, 495] width 1081 height 694
click at [189, 284] on div ".consent-studio__h strong { font-family : var(--font--poppins) ; font-weight : …" at bounding box center [626, 495] width 1081 height 694
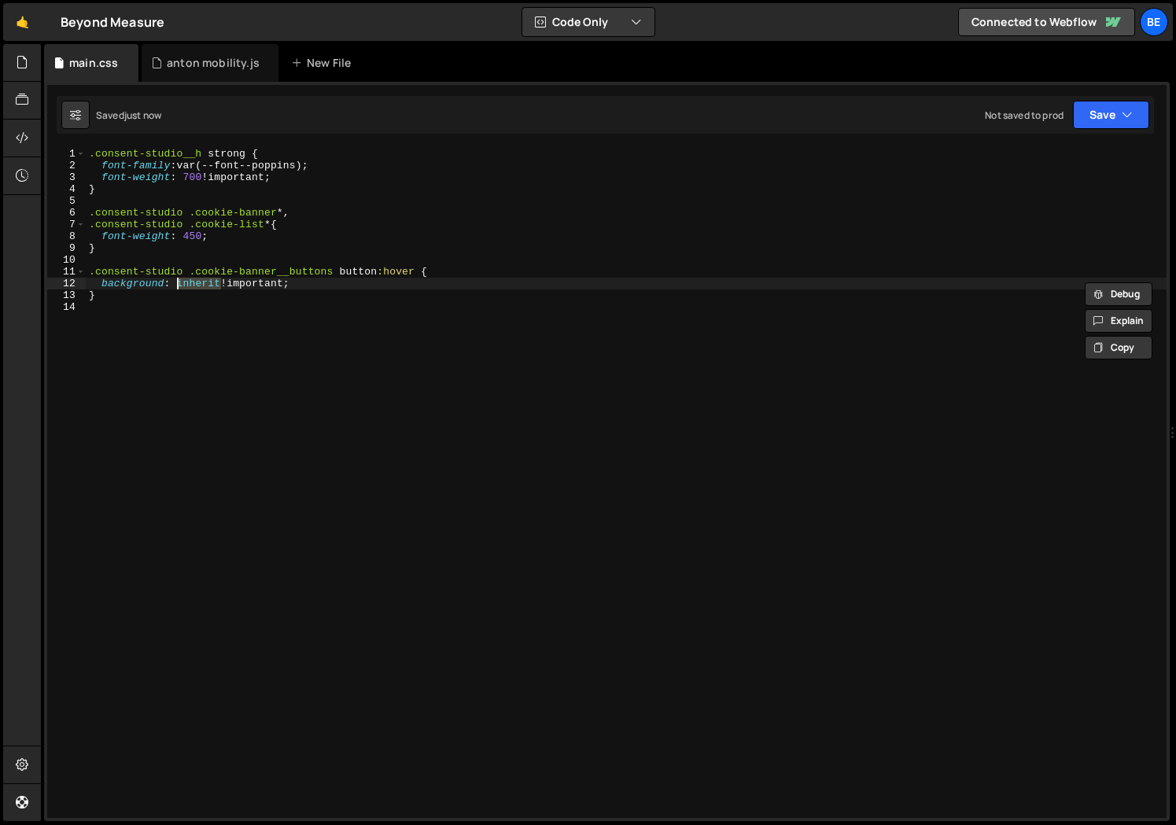
scroll to position [0, 7]
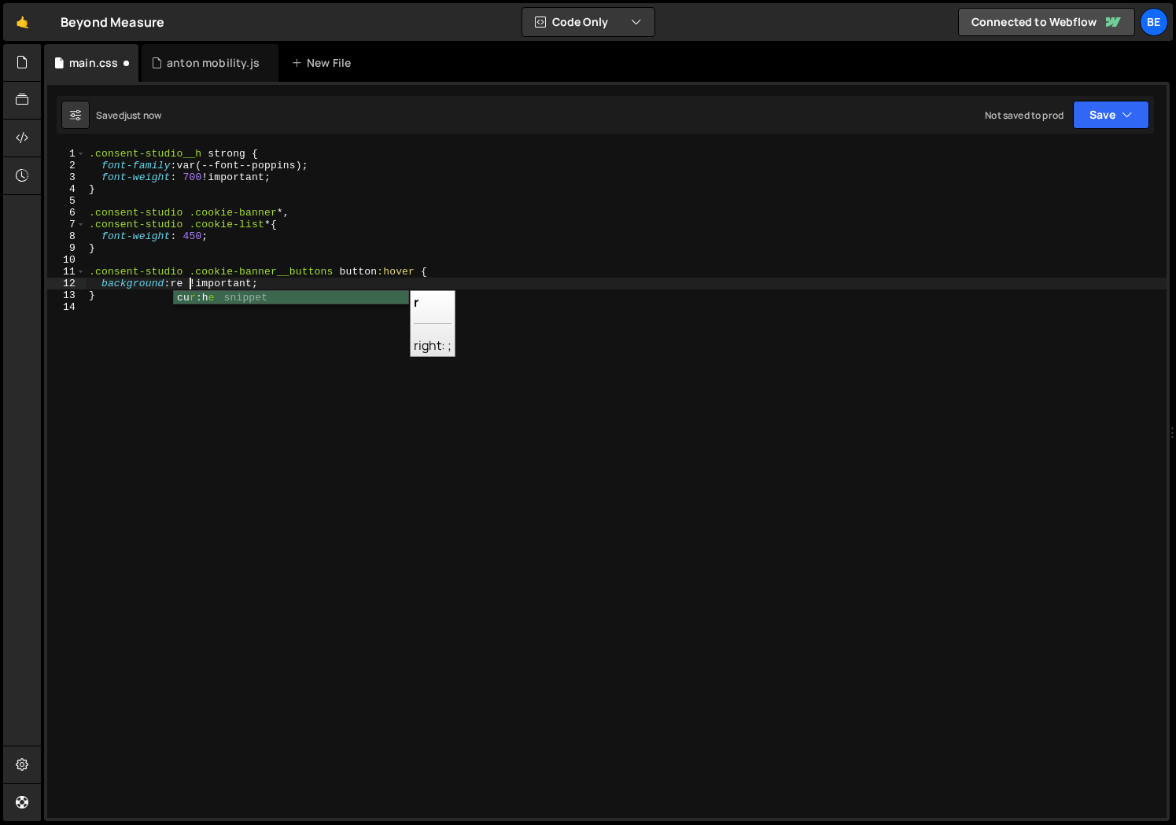
type textarea "background: red !important;"
click at [353, 301] on div ".consent-studio__h strong { font-family : var(--font--poppins) ; font-weight : …" at bounding box center [626, 495] width 1081 height 694
click at [381, 269] on div ".consent-studio__h strong { font-family : var(--font--poppins) ; font-weight : …" at bounding box center [626, 495] width 1081 height 694
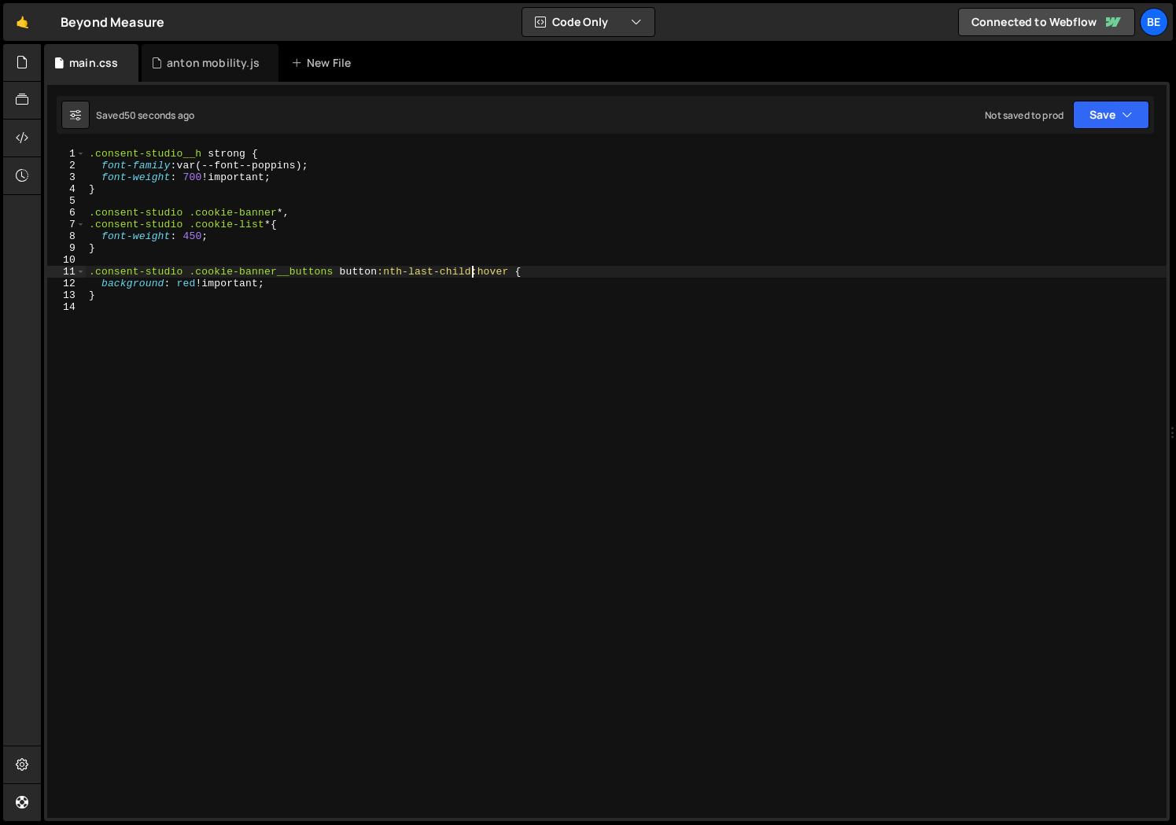
click at [397, 271] on div ".consent-studio__h strong { font-family : var(--font--poppins) ; font-weight : …" at bounding box center [626, 495] width 1081 height 694
click at [465, 239] on div ".consent-studio__h strong { font-family : var(--font--poppins) ; font-weight : …" at bounding box center [626, 495] width 1081 height 694
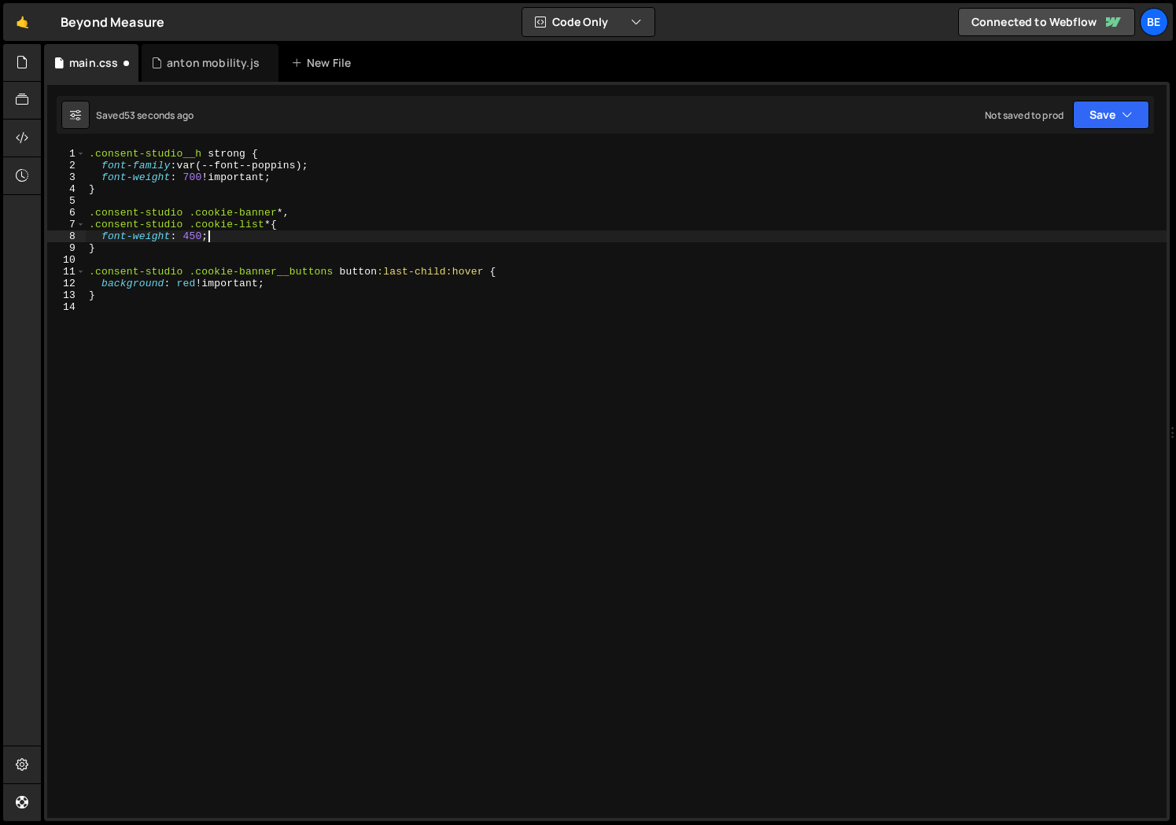
scroll to position [0, 8]
click at [212, 300] on div ".consent-studio__h strong { font-family : var(--font--poppins) ; font-weight : …" at bounding box center [626, 495] width 1081 height 694
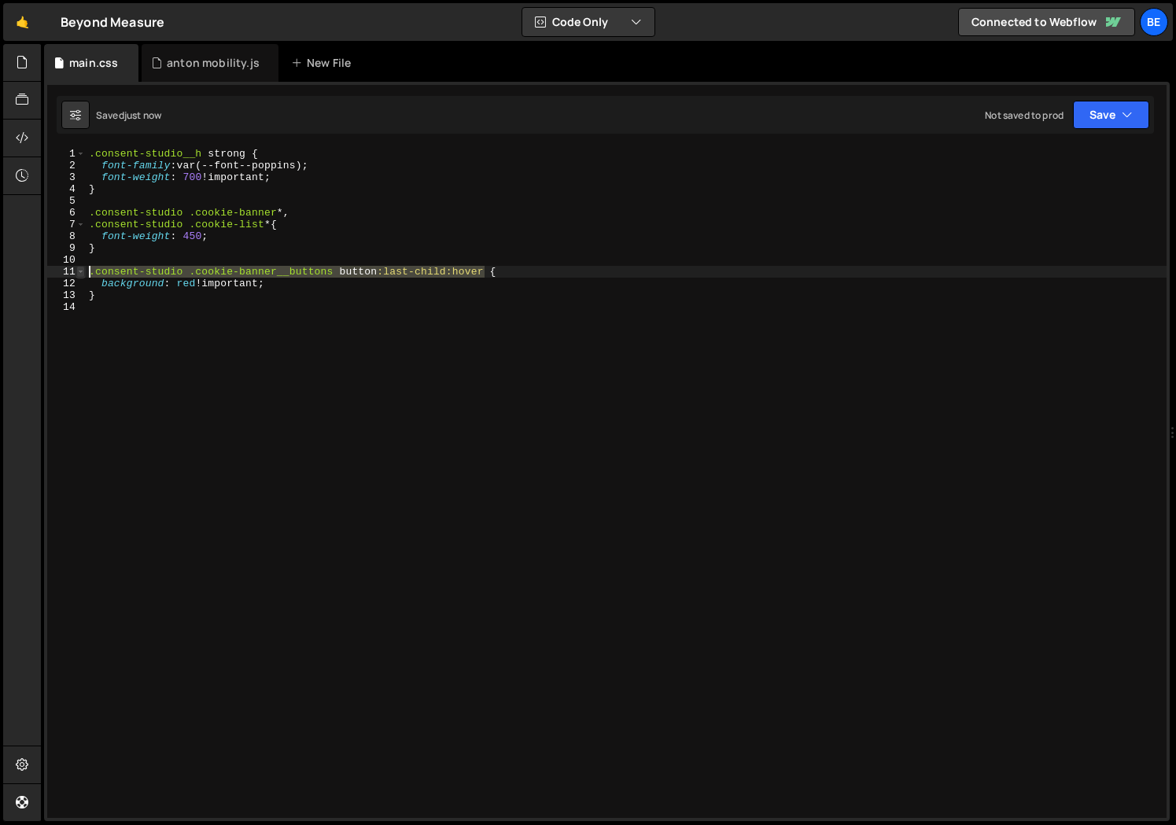
drag, startPoint x: 486, startPoint y: 274, endPoint x: 80, endPoint y: 268, distance: 406.0
click at [80, 268] on div "} 1 2 3 4 5 6 7 8 9 10 11 12 13 14 .consent-studio__h strong { font-family : va…" at bounding box center [607, 483] width 1120 height 670
click at [419, 274] on div ".consent-studio__h strong { font-family : var(--font--poppins) ; font-weight : …" at bounding box center [626, 483] width 1081 height 670
click at [484, 272] on div ".consent-studio__h strong { font-family : var(--font--poppins) ; font-weight : …" at bounding box center [626, 495] width 1081 height 694
paste textarea ".consent-studio .cookie-banner__buttons button:last-child:hover"
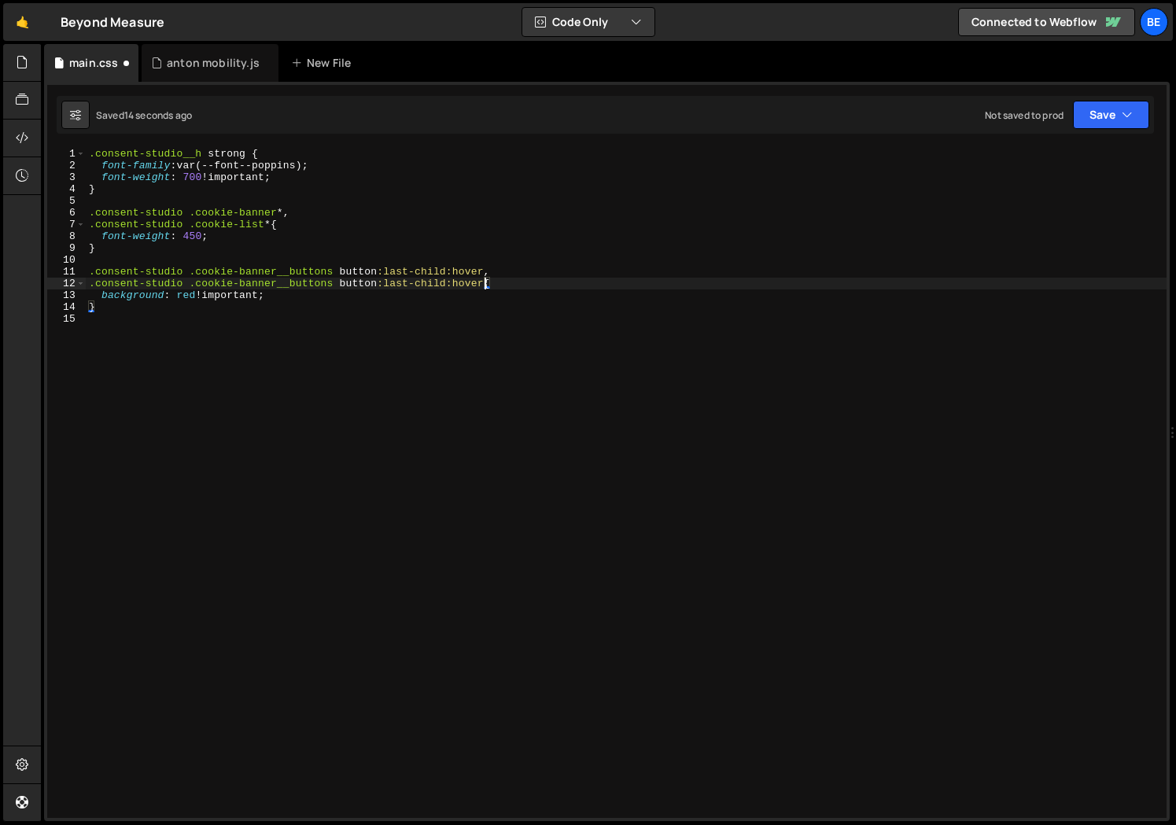
click at [480, 282] on div ".consent-studio__h strong { font-family : var(--font--poppins) ; font-weight : …" at bounding box center [626, 495] width 1081 height 694
click at [302, 309] on div ".consent-studio__h strong { font-family : var(--font--poppins) ; font-weight : …" at bounding box center [626, 495] width 1081 height 694
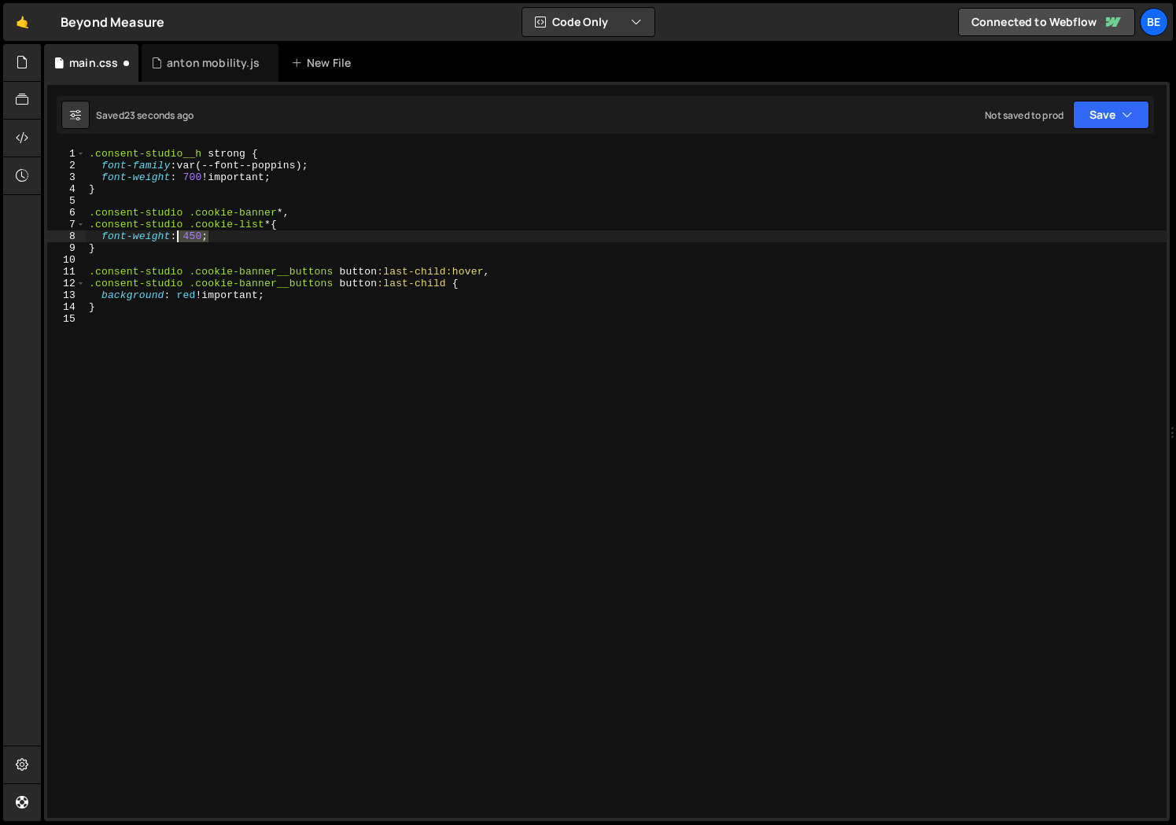
drag, startPoint x: 230, startPoint y: 235, endPoint x: 38, endPoint y: 235, distance: 192.0
click at [38, 235] on div "Hold on a sec... Are you certain you wish to leave this page? Any changes you'v…" at bounding box center [588, 412] width 1176 height 825
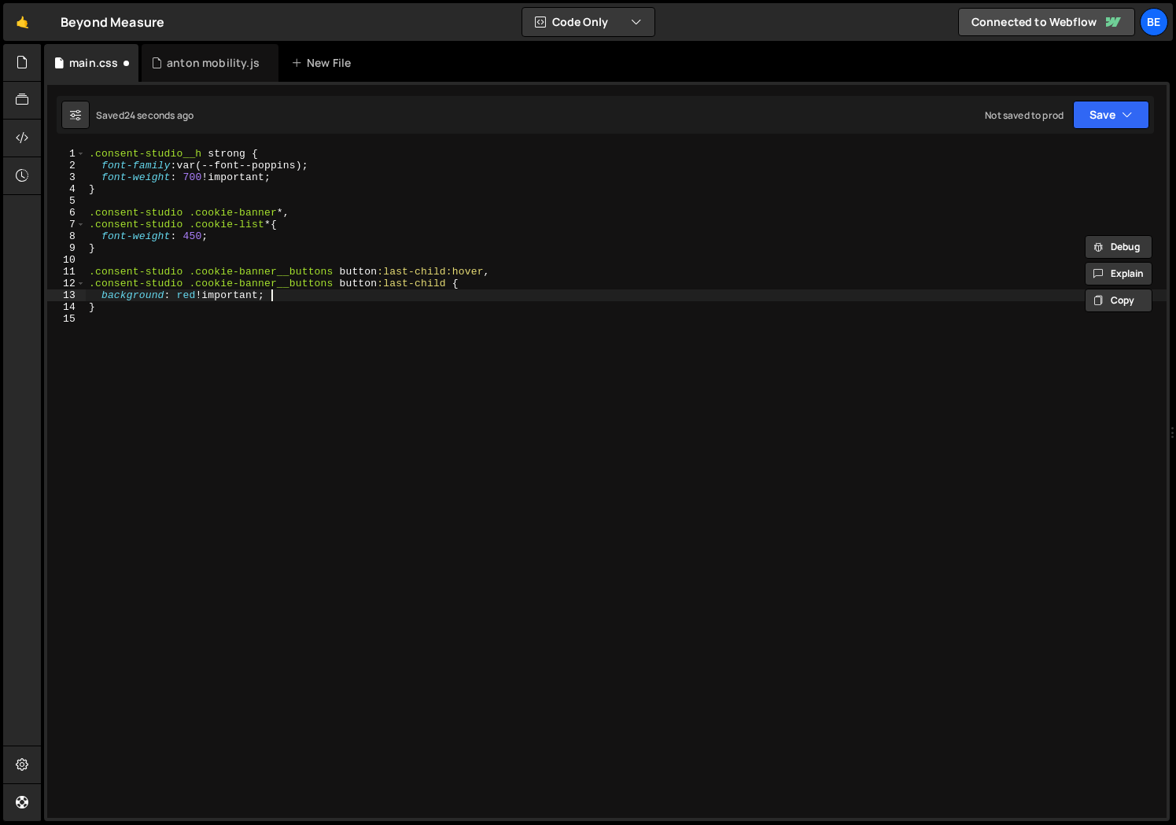
click at [295, 293] on div ".consent-studio__h strong { font-family : var(--font--poppins) ; font-weight : …" at bounding box center [626, 495] width 1081 height 694
type textarea "background: red !important;"
paste textarea "font-weight: 450;"
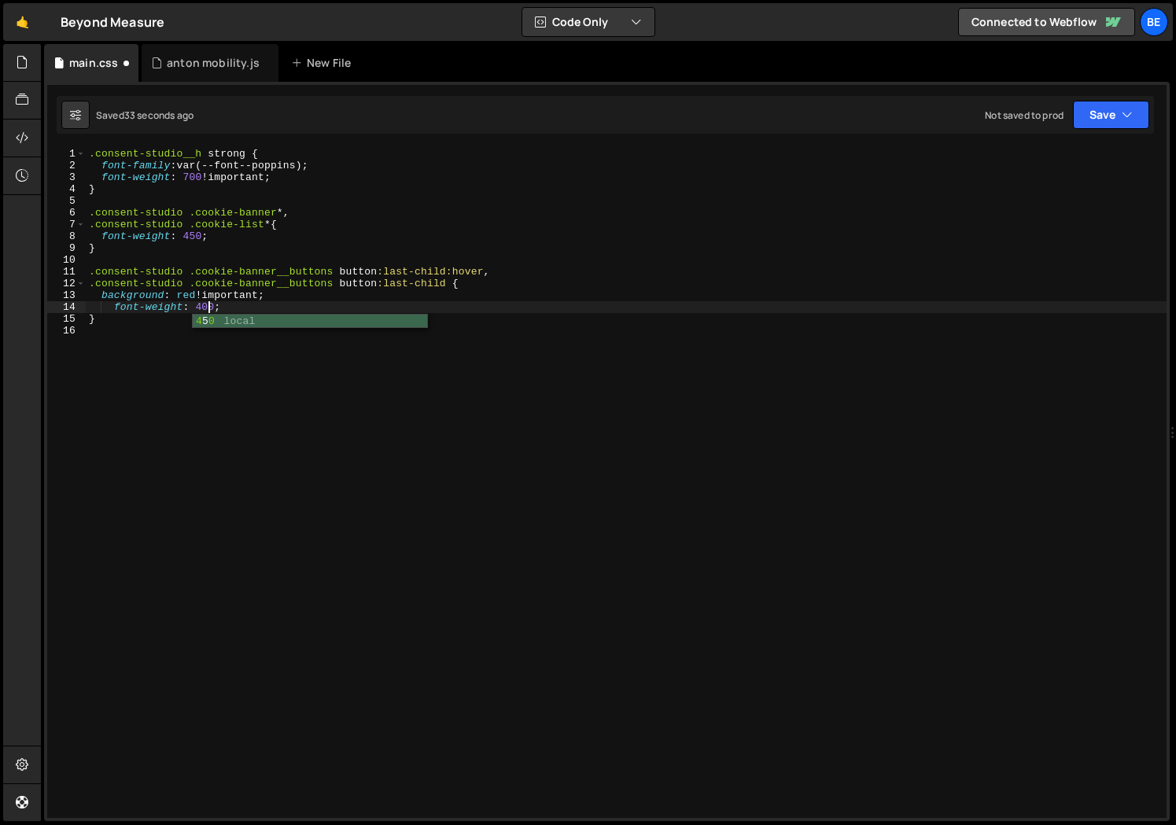
click at [339, 297] on div ".consent-studio__h strong { font-family : var(--font--poppins) ; font-weight : …" at bounding box center [626, 495] width 1081 height 694
type textarea "background: red !important;"
paste textarea "--color--navy;"
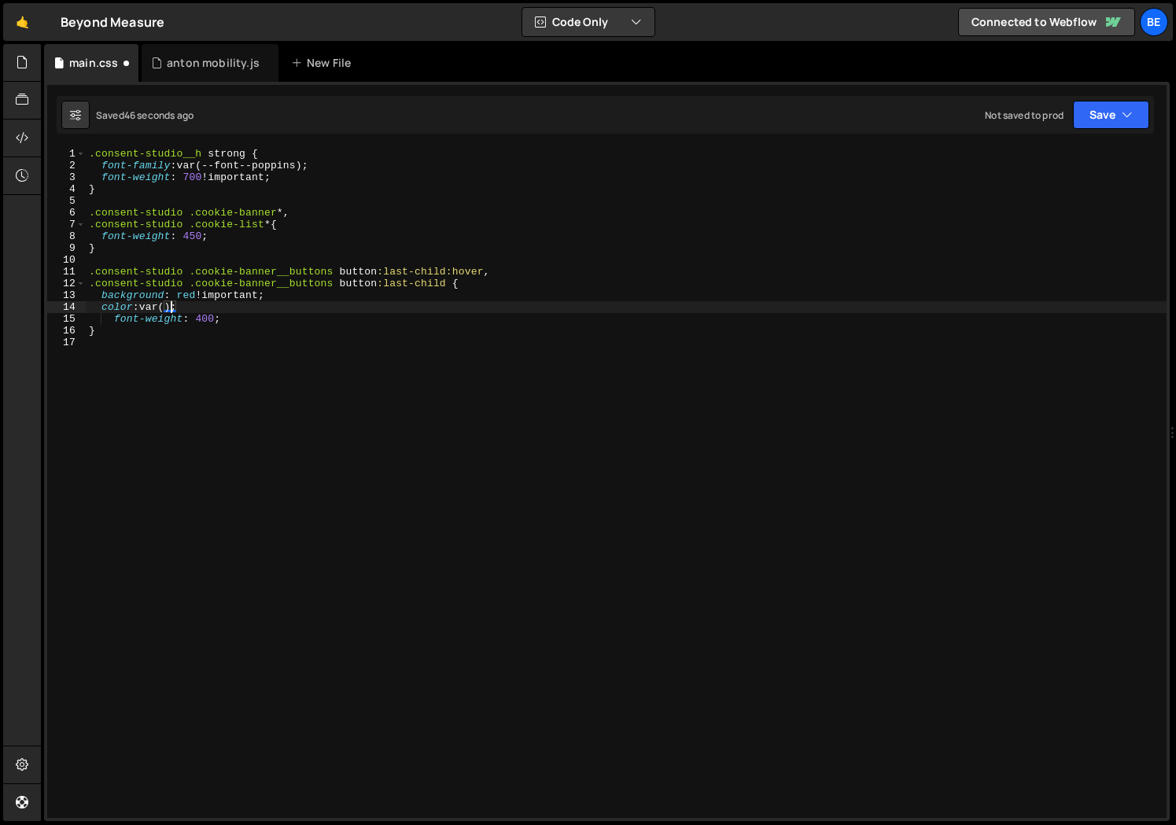
paste textarea "--color--navy)"
click at [235, 293] on div ".consent-studio__h strong { font-family : var(--font--poppins) ; font-weight : …" at bounding box center [626, 495] width 1081 height 694
click at [184, 300] on div ".consent-studio__h strong { font-family : var(--font--poppins) ; font-weight : …" at bounding box center [626, 495] width 1081 height 694
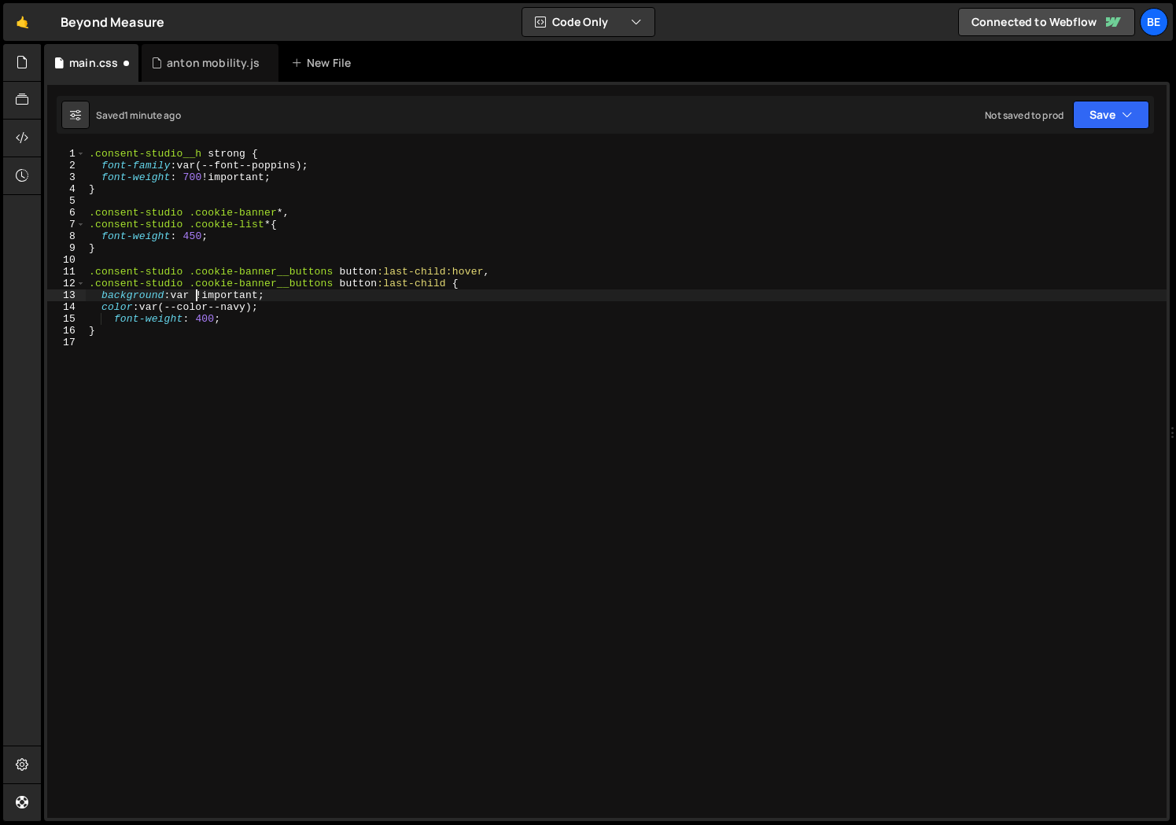
scroll to position [0, 8]
paste textarea "--color--light-blue)"
click at [252, 308] on div ".consent-studio__h strong { font-family : var(--font--poppins) ; font-weight : …" at bounding box center [626, 495] width 1081 height 694
type textarea "color: var(--color--navy) !important;"
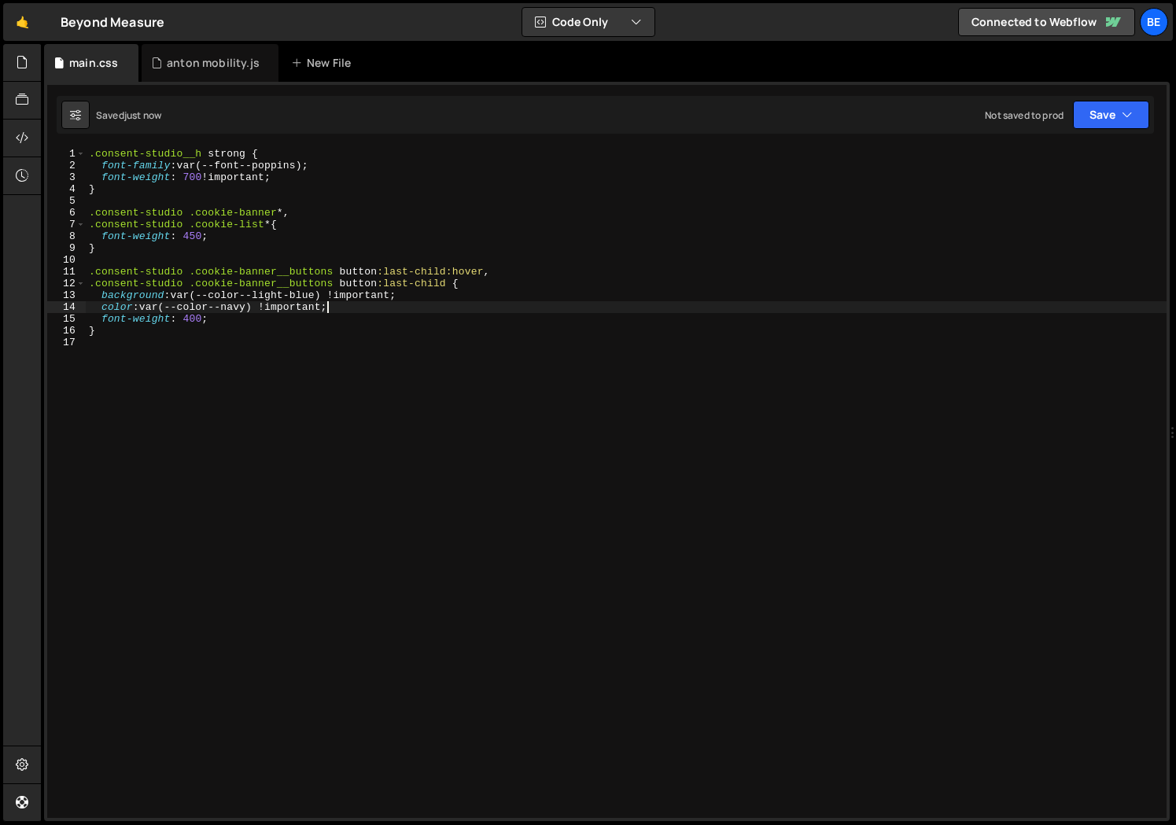
click at [364, 307] on div ".consent-studio__h strong { font-family : var(--font--poppins) ; font-weight : …" at bounding box center [626, 495] width 1081 height 694
type textarea "border: none;"
drag, startPoint x: 244, startPoint y: 319, endPoint x: 28, endPoint y: 314, distance: 215.6
click at [28, 314] on div "Hold on a sec... Are you certain you wish to leave this page? Any changes you'v…" at bounding box center [588, 412] width 1176 height 825
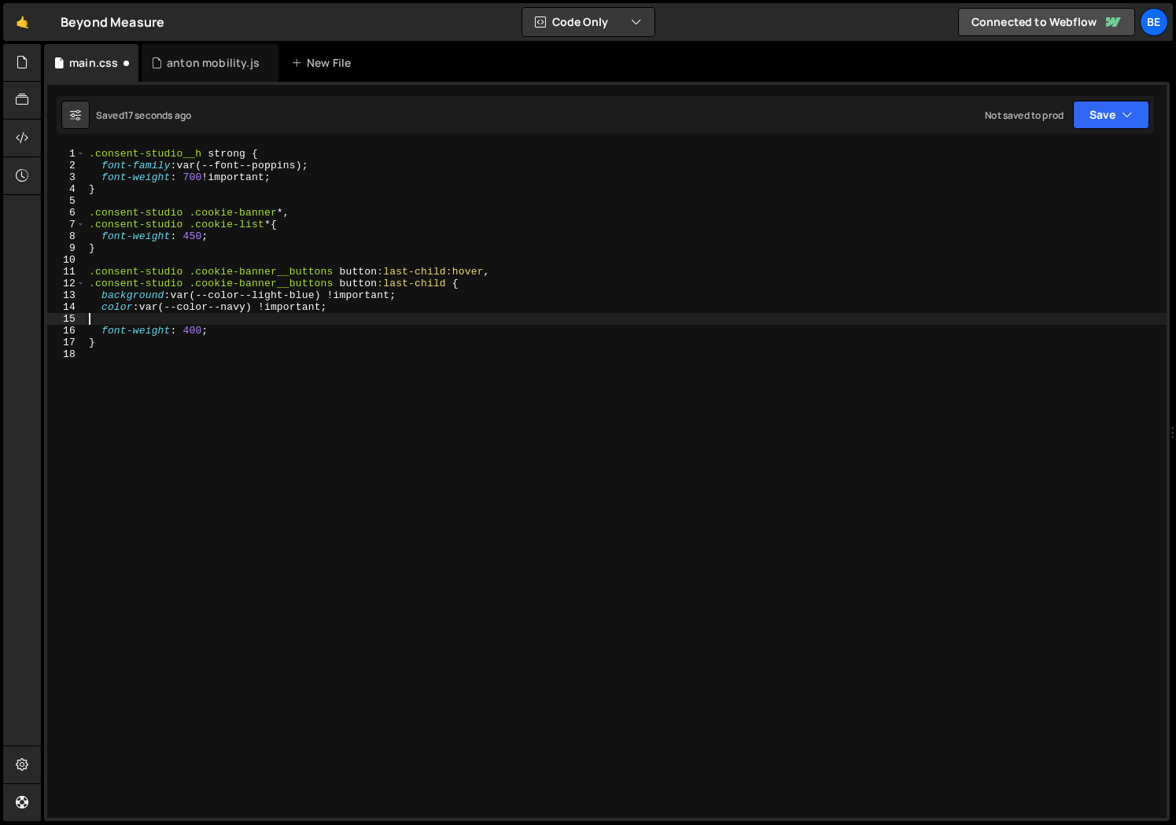
scroll to position [0, 0]
type textarea "color: var(--color--navy) !important;"
click at [214, 256] on div ".consent-studio__h strong { font-family : var(--font--poppins) ; font-weight : …" at bounding box center [626, 495] width 1081 height 694
paste textarea ".consent-studio .cookie-banner .cookie-banner__buttons button[cs-consent=select…"
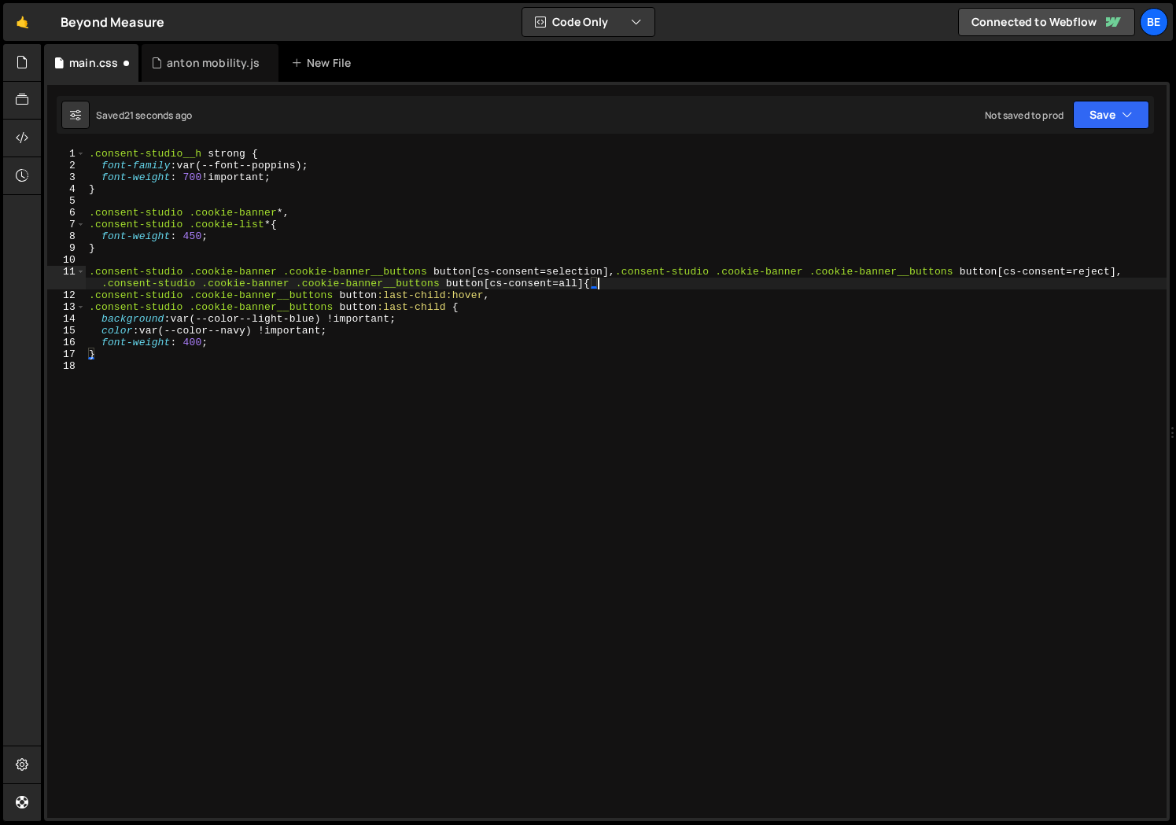
type textarea ".consent-studio .cookie-banner .cookie-banner__buttons button[cs-consent=select…"
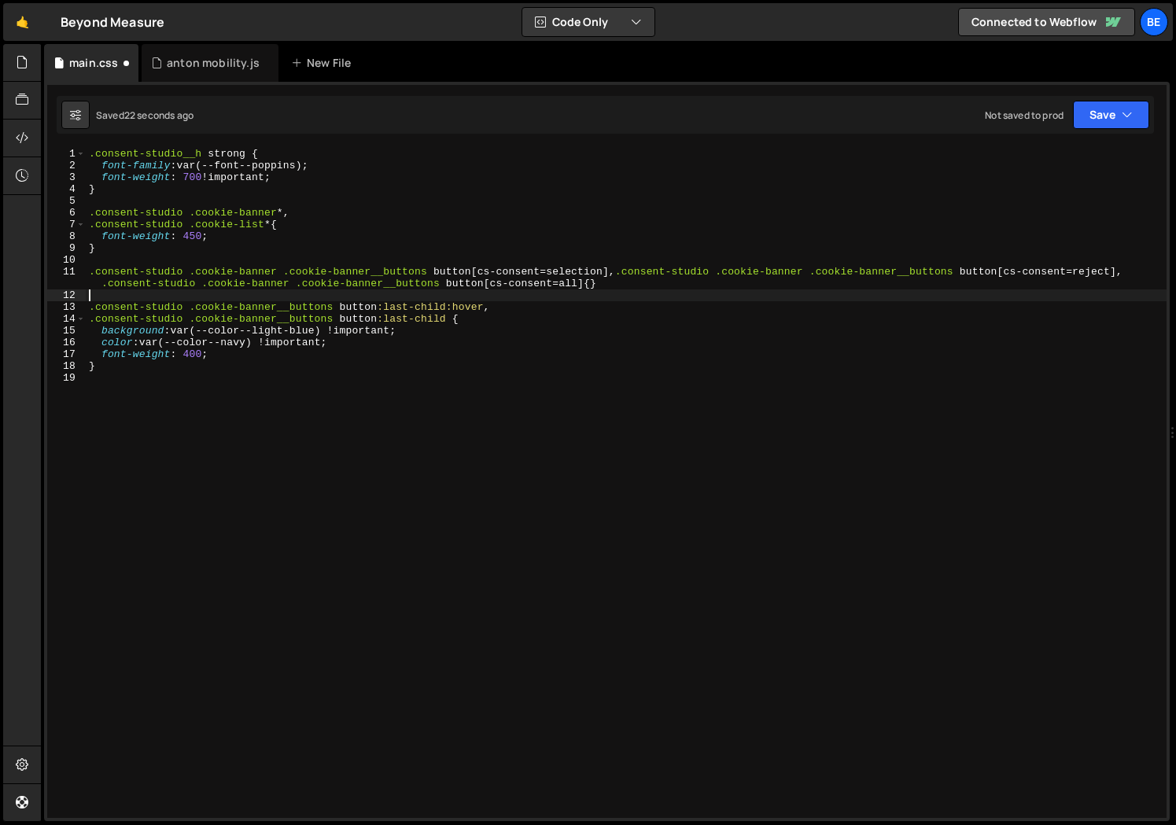
type textarea ".consent-studio .cookie-banner .cookie-banner__buttons button[cs-consent=select…"
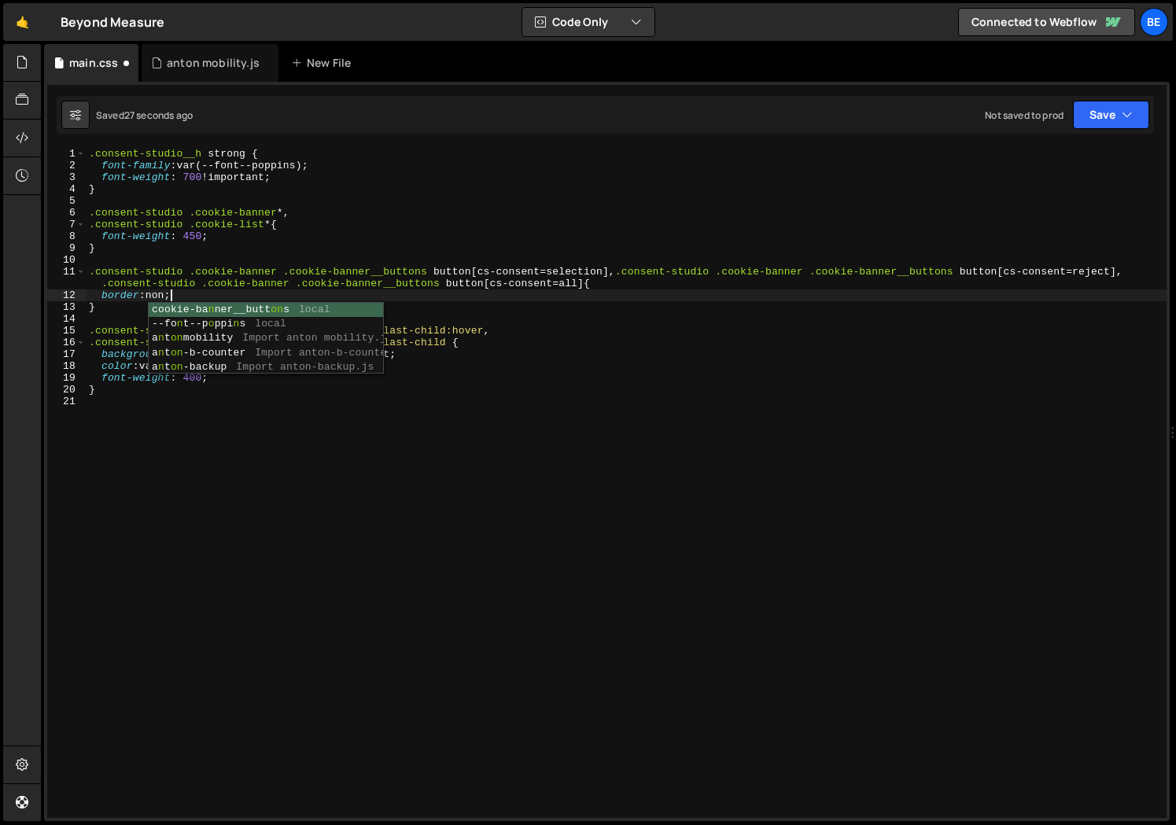
scroll to position [0, 6]
click at [105, 284] on div ".consent-studio__h strong { font-family : var(--font--poppins) ; font-weight : …" at bounding box center [626, 495] width 1081 height 694
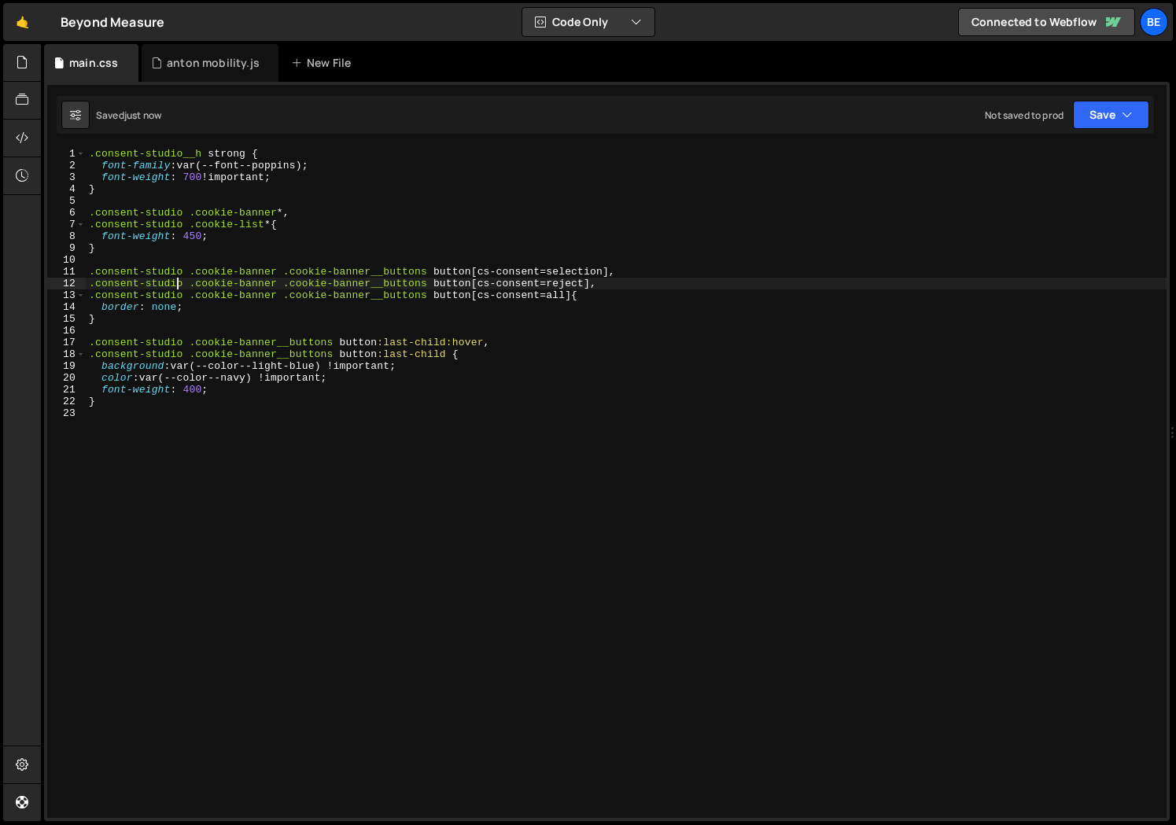
click at [139, 307] on div ".consent-studio__h strong { font-family : var(--font--poppins) ; font-weight : …" at bounding box center [626, 495] width 1081 height 694
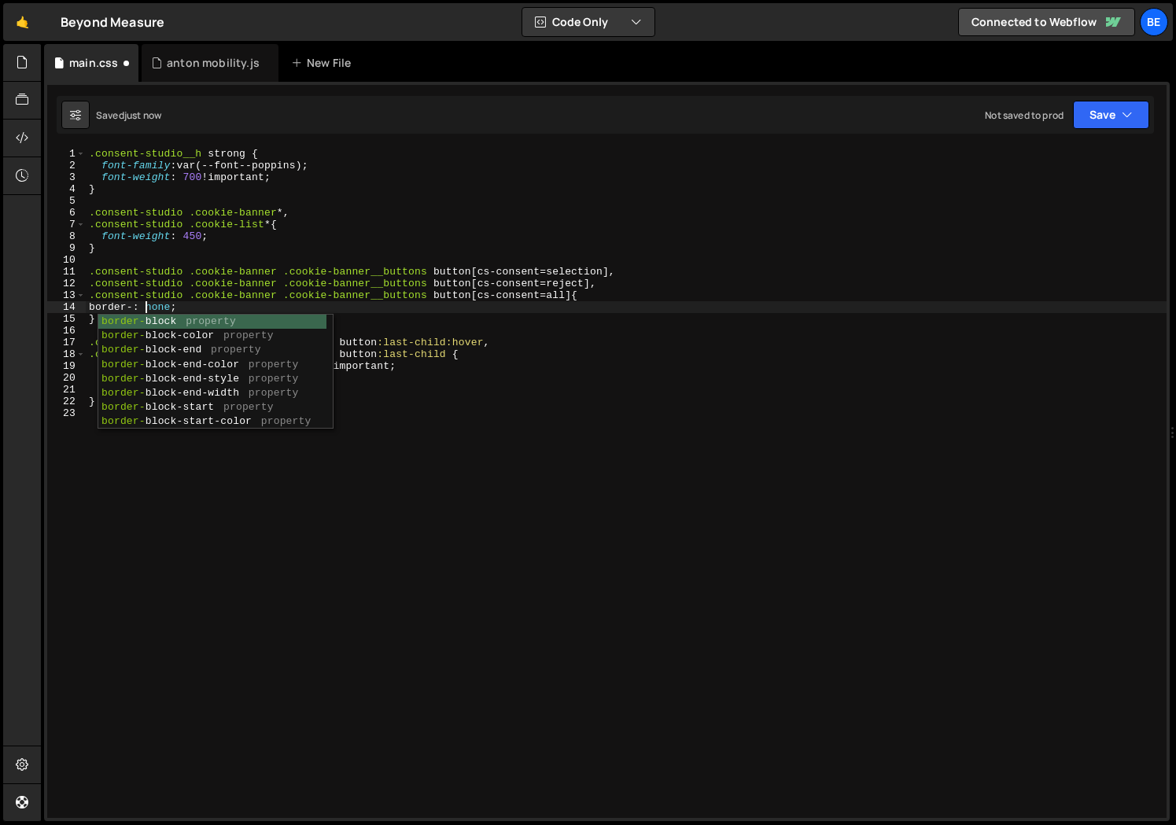
scroll to position [0, 5]
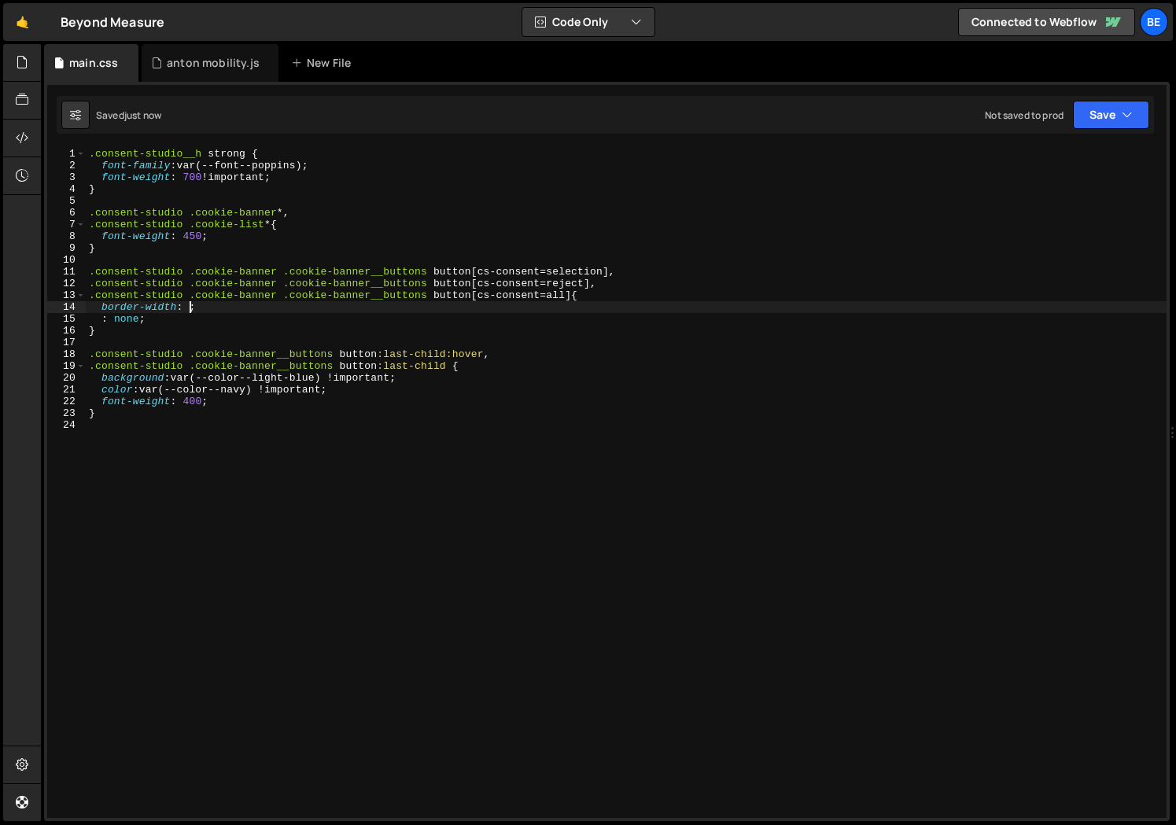
click at [117, 319] on div ".consent-studio__h strong { font-family : var(--font--poppins) ; font-weight : …" at bounding box center [626, 495] width 1081 height 694
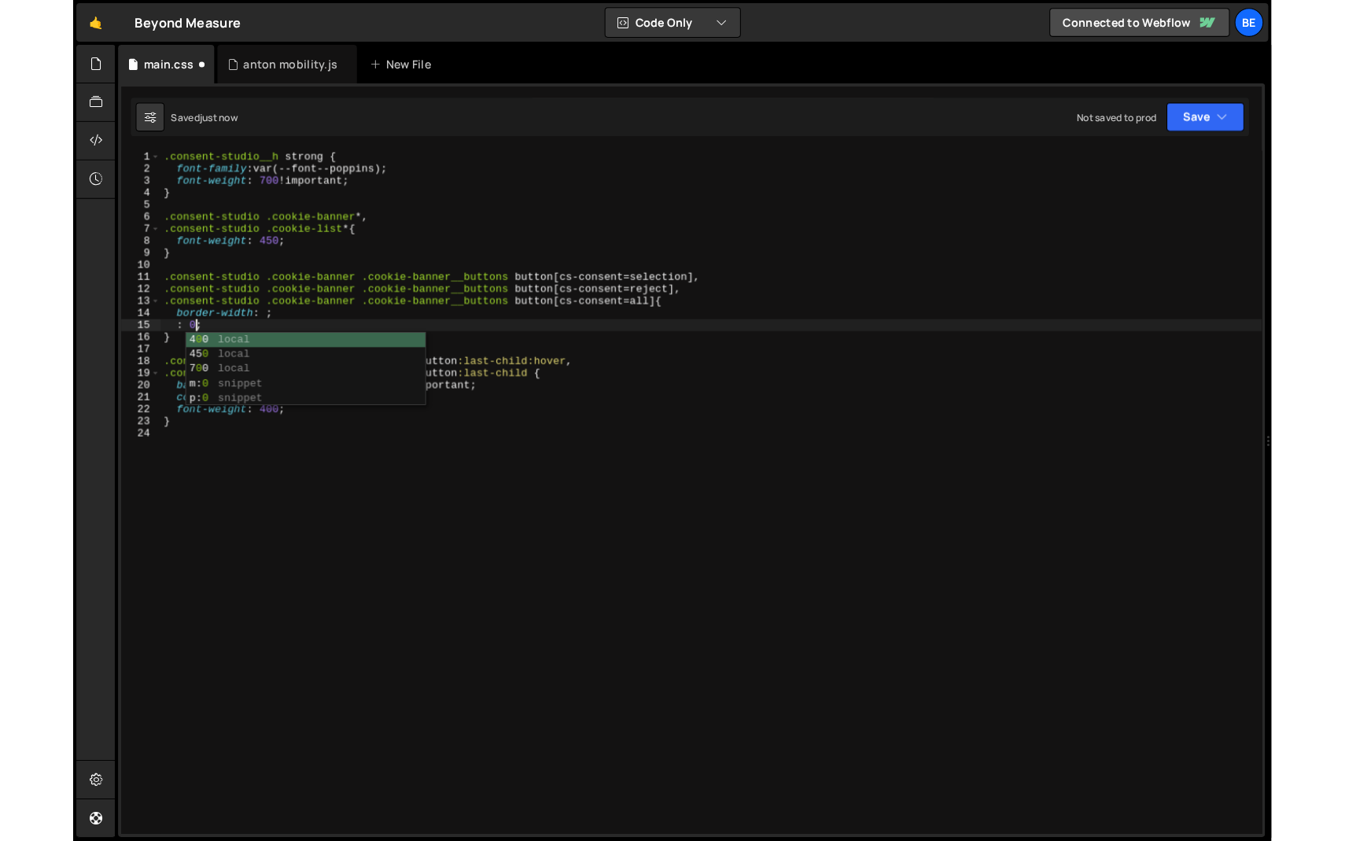
scroll to position [0, 2]
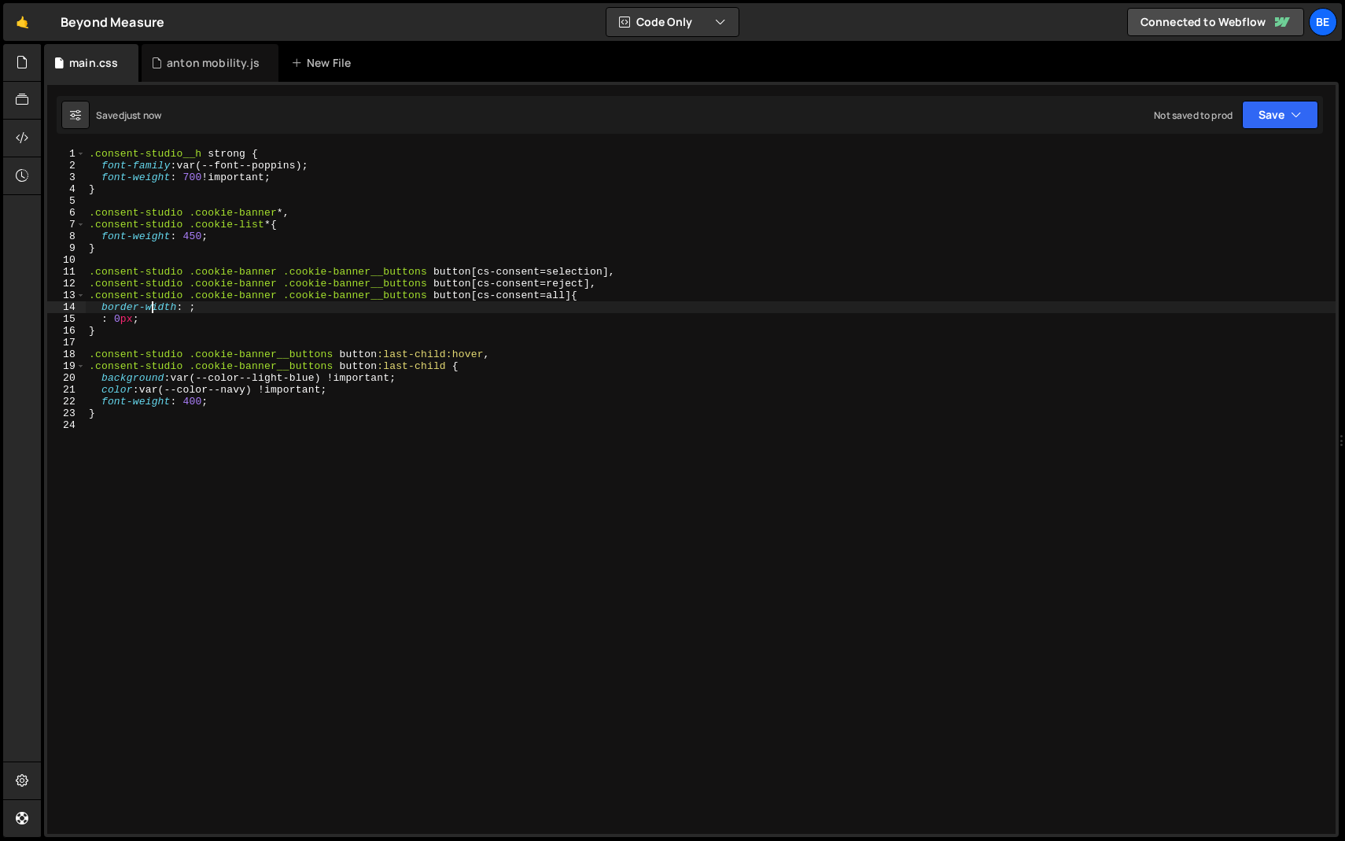
click at [153, 303] on div ".consent-studio__h strong { font-family : var(--font--poppins) ; font-weight : …" at bounding box center [711, 503] width 1250 height 710
type textarea ":"
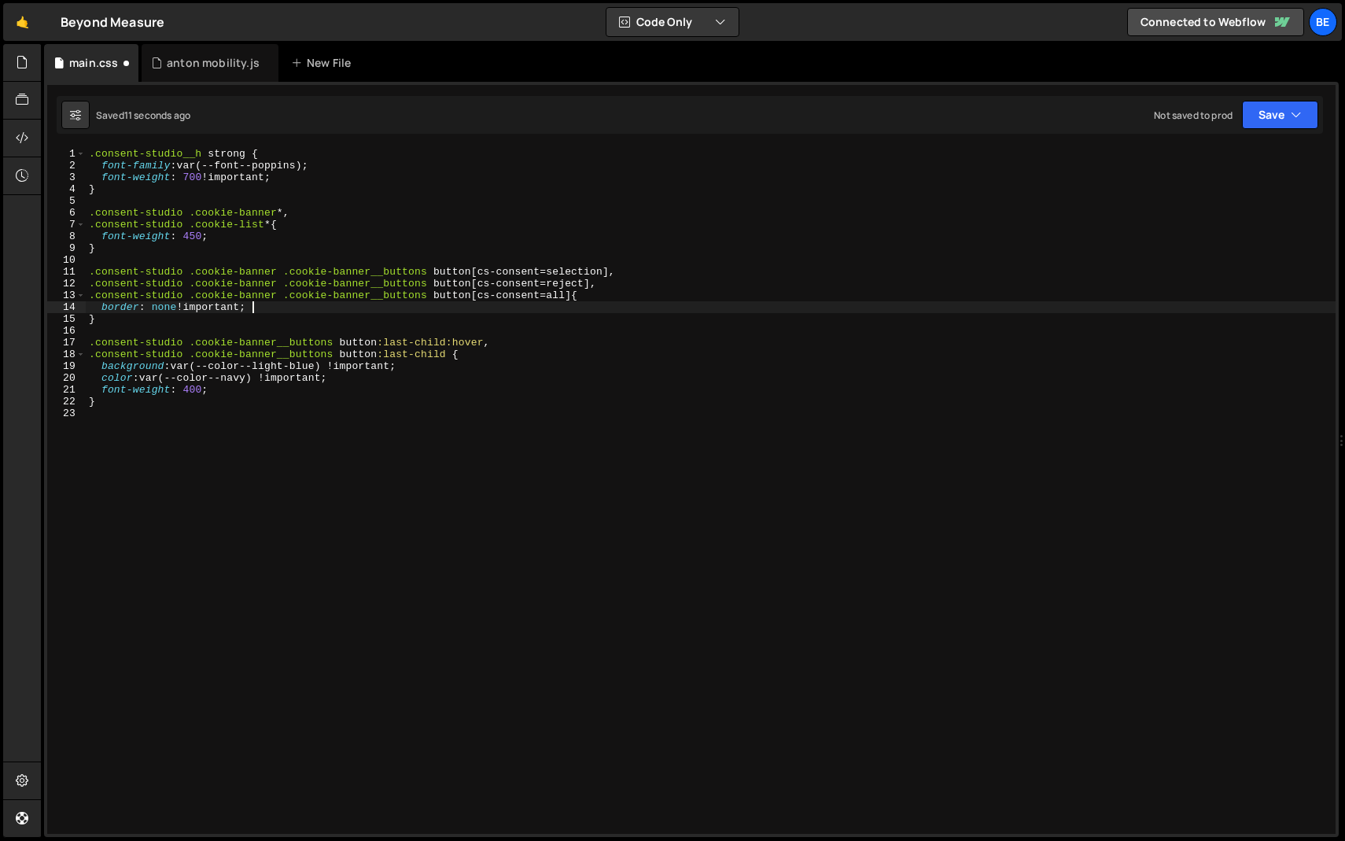
scroll to position [0, 7]
drag, startPoint x: 370, startPoint y: 378, endPoint x: 60, endPoint y: 377, distance: 310.0
click at [60, 377] on div "border: none !important; 1 2 3 4 5 6 7 8 9 10 11 12 13 14 15 16 17 18 19 20 21 …" at bounding box center [691, 491] width 1289 height 686
type textarea "color: var(--color--navy) !important;"
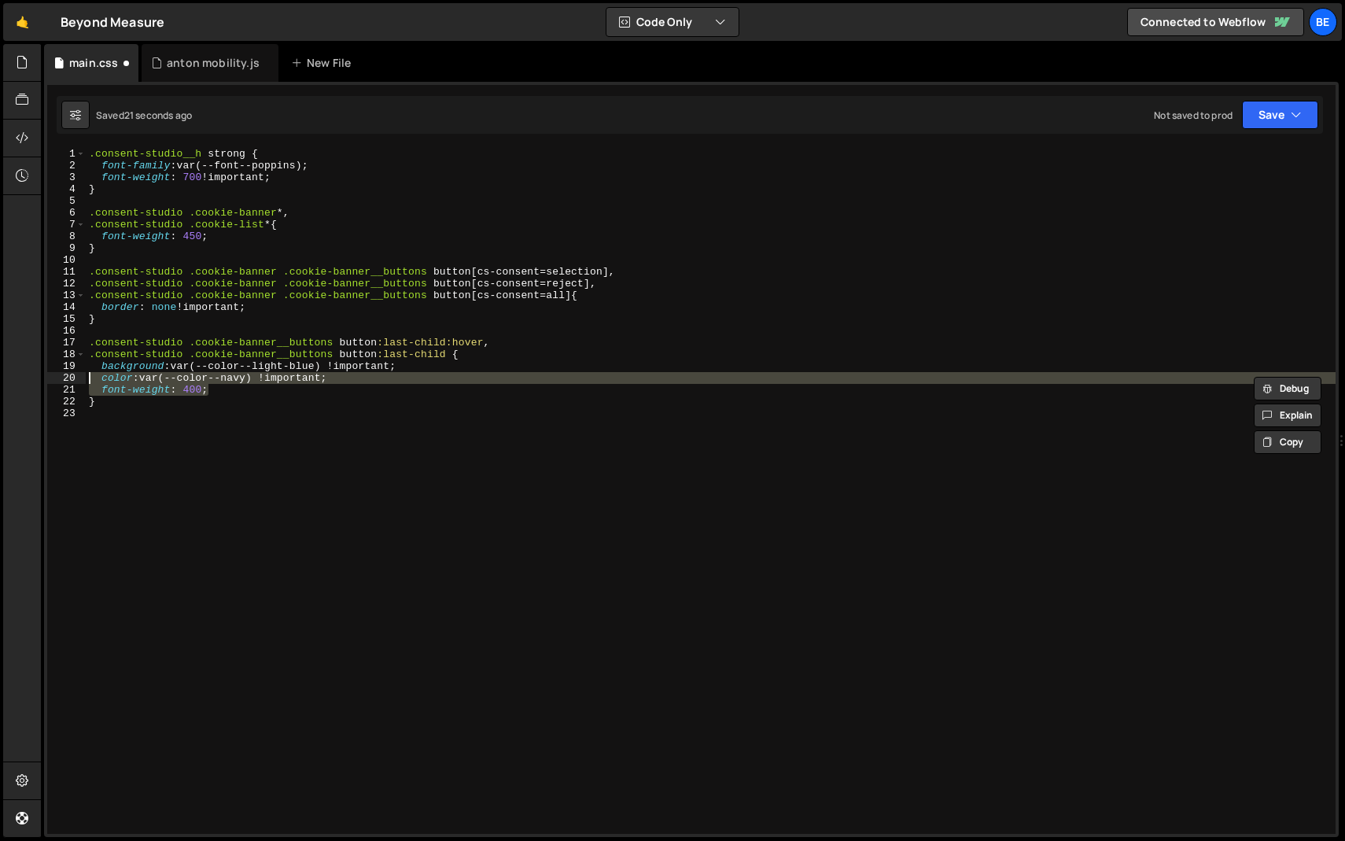
drag, startPoint x: 213, startPoint y: 389, endPoint x: 77, endPoint y: 375, distance: 136.8
click at [77, 375] on div "color: var(--color--navy) !important; 1 2 3 4 5 6 7 8 9 10 11 12 13 14 15 16 17…" at bounding box center [691, 491] width 1289 height 686
type textarea "color: var(--color--navy) !important; font-weight: 400;"
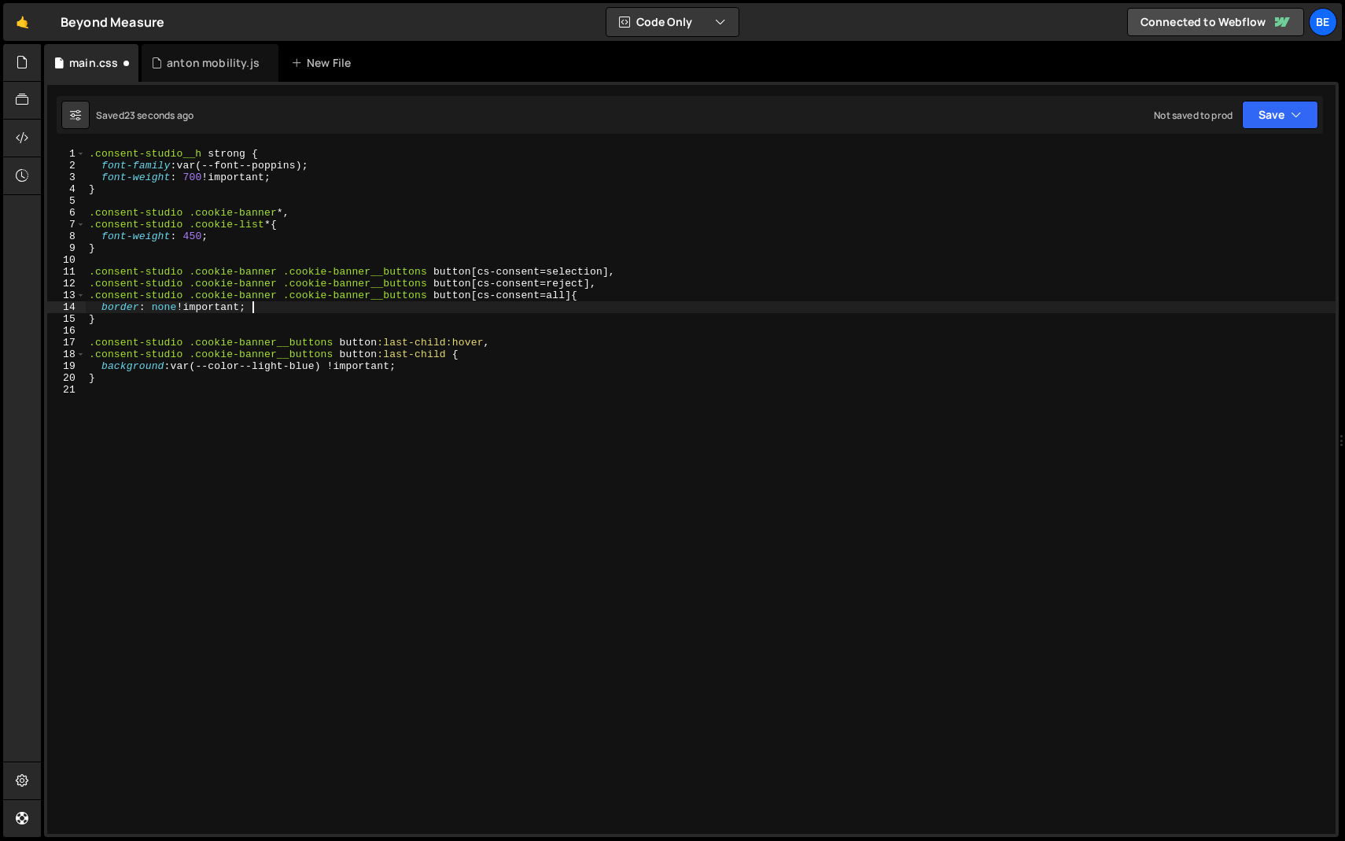
click at [268, 306] on div ".consent-studio__h strong { font-family : var(--font--poppins) ; font-weight : …" at bounding box center [711, 503] width 1250 height 710
type textarea "border: none !important;"
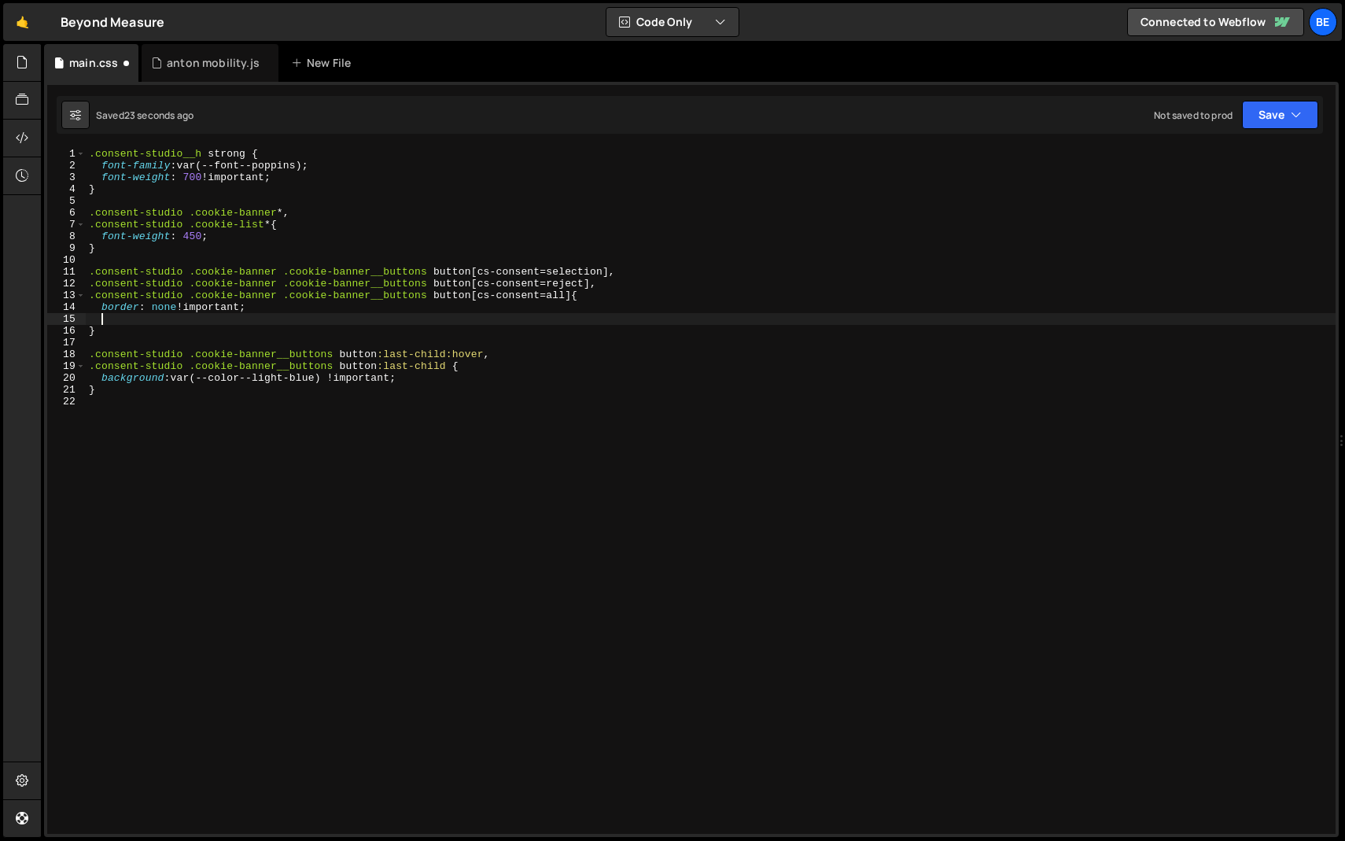
paste textarea "font-weight: 400;"
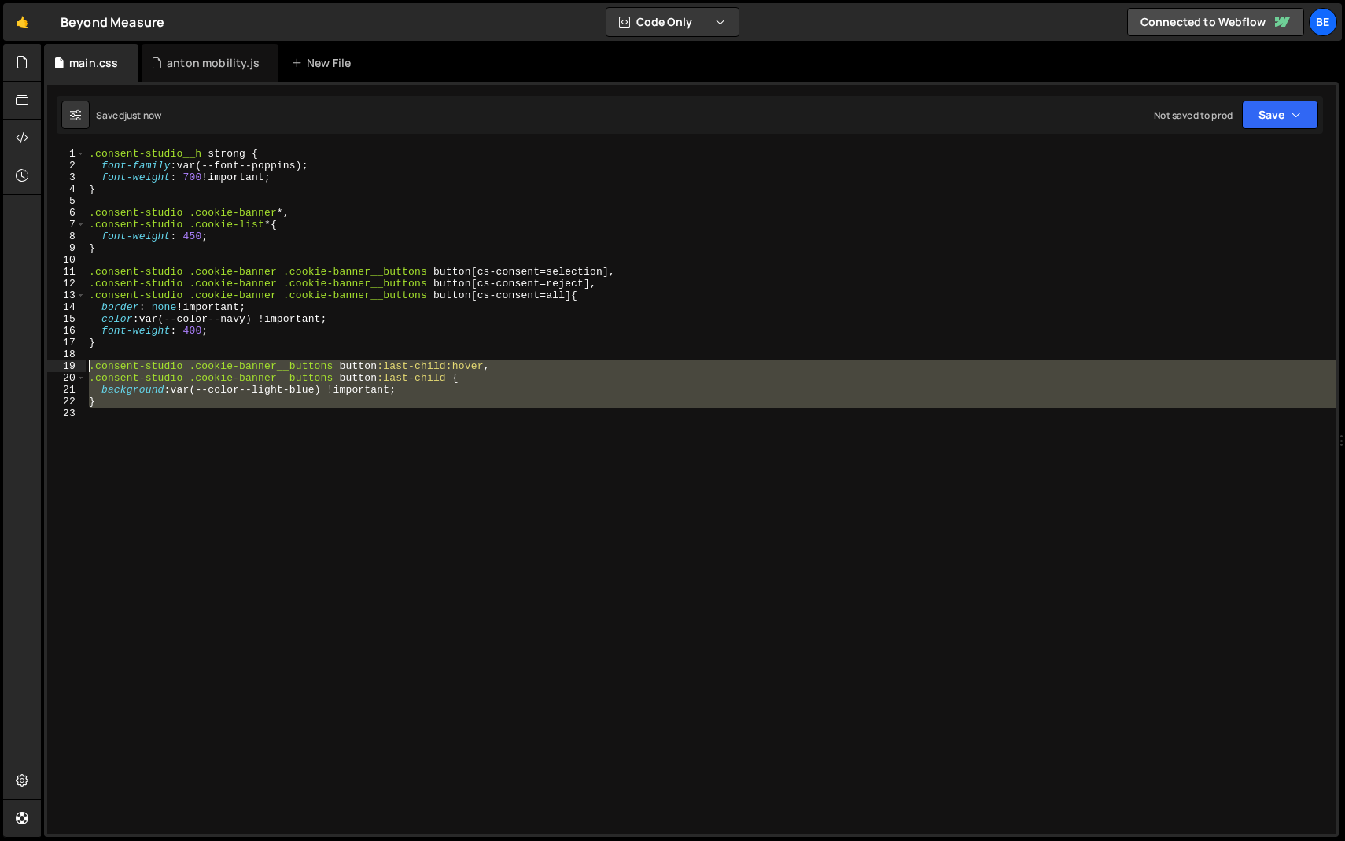
drag, startPoint x: 297, startPoint y: 416, endPoint x: 21, endPoint y: 363, distance: 281.1
click at [21, 363] on div "Hold on a sec... Are you certain you wish to leave this page? Any changes you'v…" at bounding box center [672, 420] width 1345 height 841
type textarea ".consent-studio .cookie-banner__buttons button:last-child:hover, .consent-studi…"
click at [164, 415] on div ".consent-studio__h strong { font-family : var(--font--poppins) ; font-weight : …" at bounding box center [711, 491] width 1250 height 686
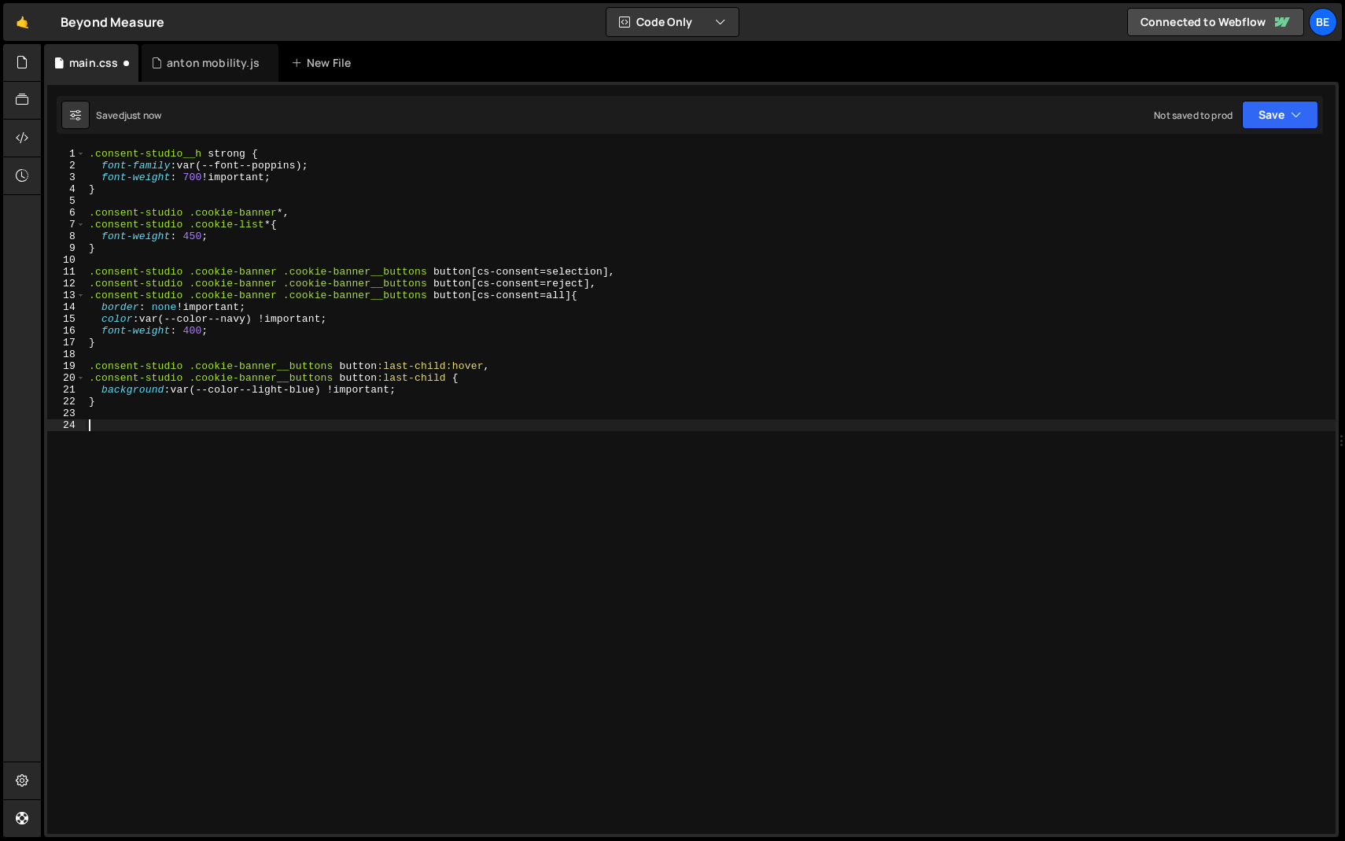
paste textarea ".consent-studio .cookie-banner__buttons button:last-child:hover,"
click at [372, 422] on div ".consent-studio__h strong { font-family : var(--font--poppins) ; font-weight : …" at bounding box center [711, 503] width 1250 height 710
drag, startPoint x: 379, startPoint y: 422, endPoint x: 419, endPoint y: 419, distance: 40.2
click at [380, 422] on div ".consent-studio__h strong { font-family : var(--font--poppins) ; font-weight : …" at bounding box center [711, 503] width 1250 height 710
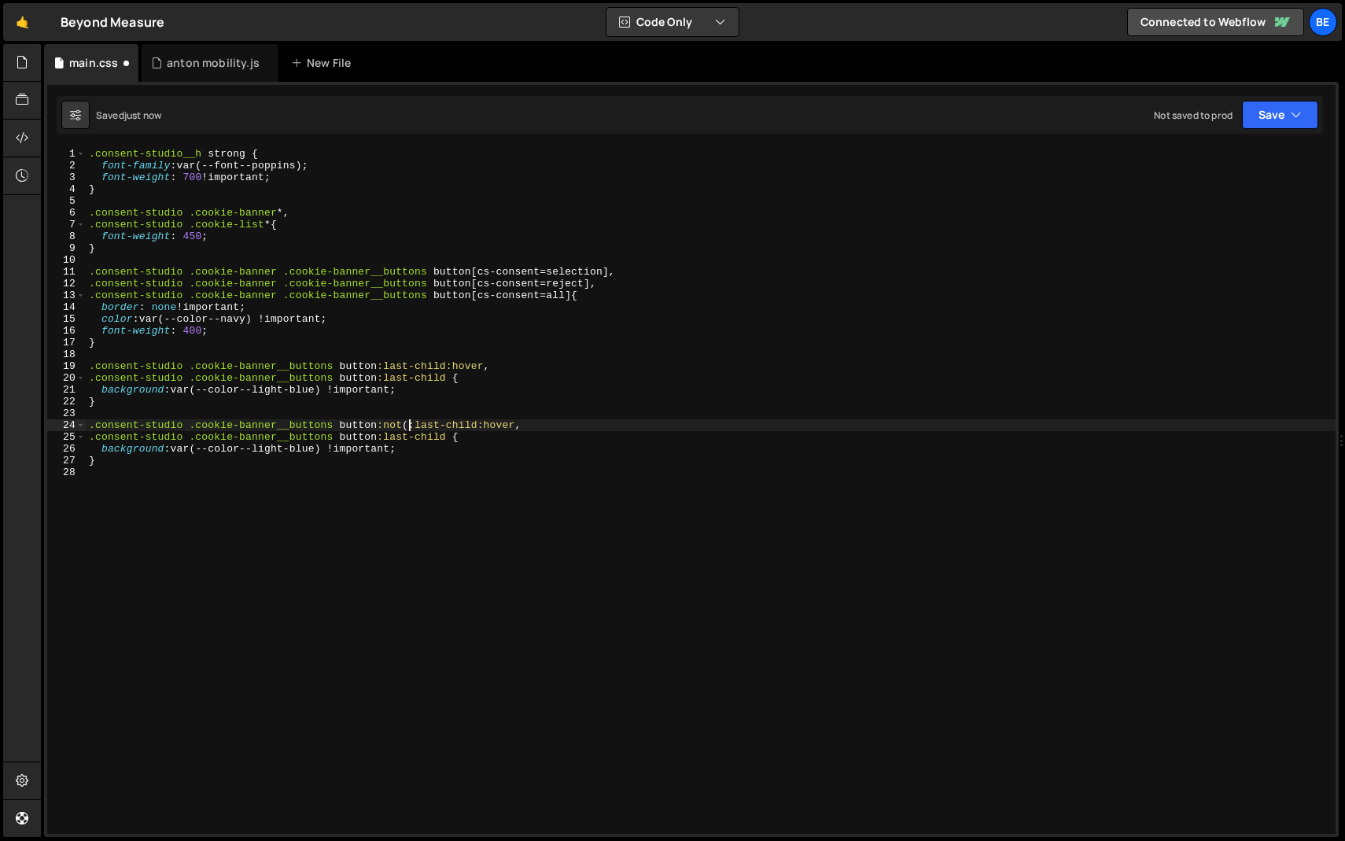
click at [480, 420] on div ".consent-studio__h strong { font-family : var(--font--poppins) ; font-weight : …" at bounding box center [711, 503] width 1250 height 710
click at [373, 441] on div ".consent-studio__h strong { font-family : var(--font--poppins) ; font-weight : …" at bounding box center [711, 503] width 1250 height 710
click at [474, 441] on div ".consent-studio__h strong { font-family : var(--font--poppins) ; font-weight : …" at bounding box center [711, 503] width 1250 height 710
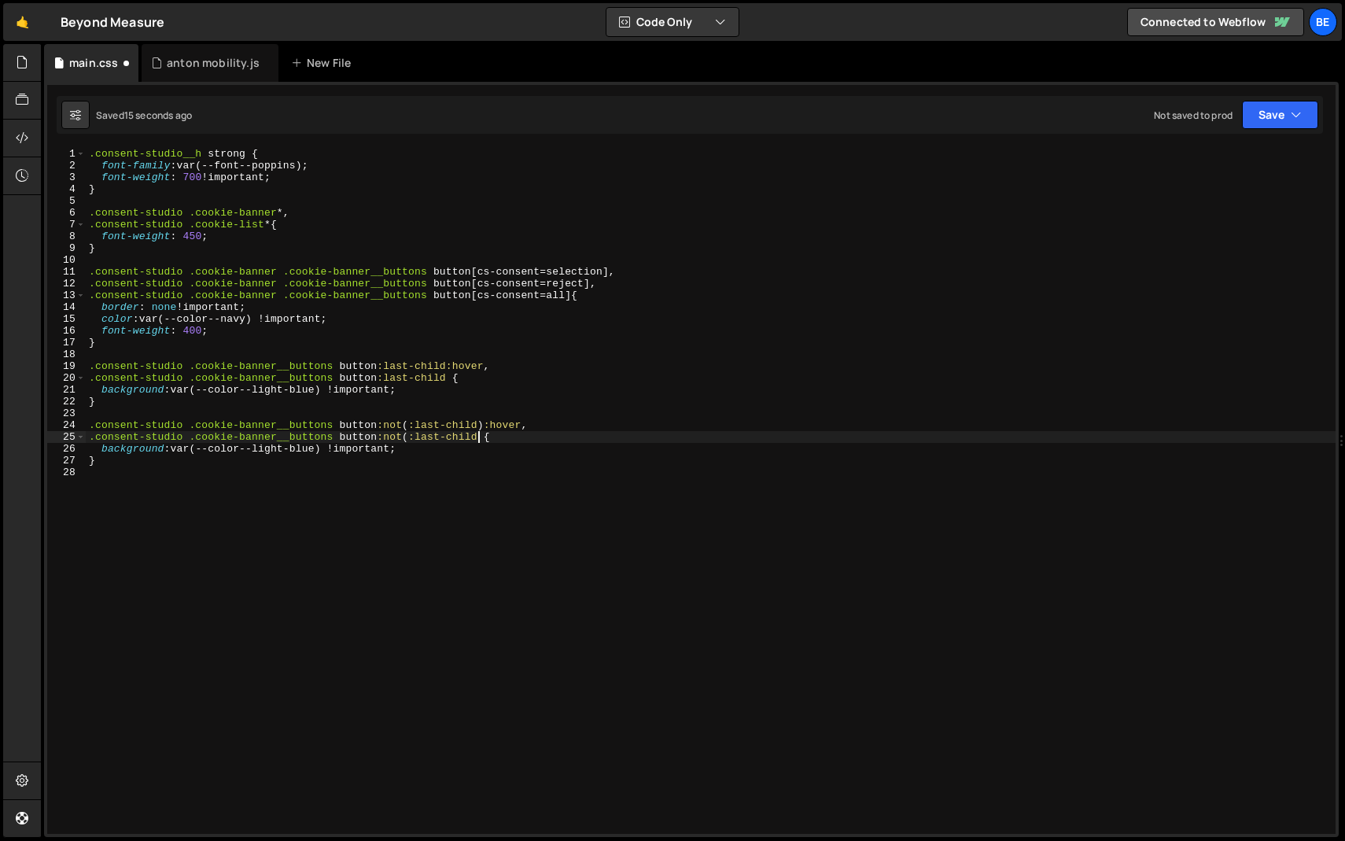
click at [477, 441] on div ".consent-studio__h strong { font-family : var(--font--poppins) ; font-weight : …" at bounding box center [711, 503] width 1250 height 710
type textarea ".consent-studio .cookie-banner__buttons button:not(:last-child) {"
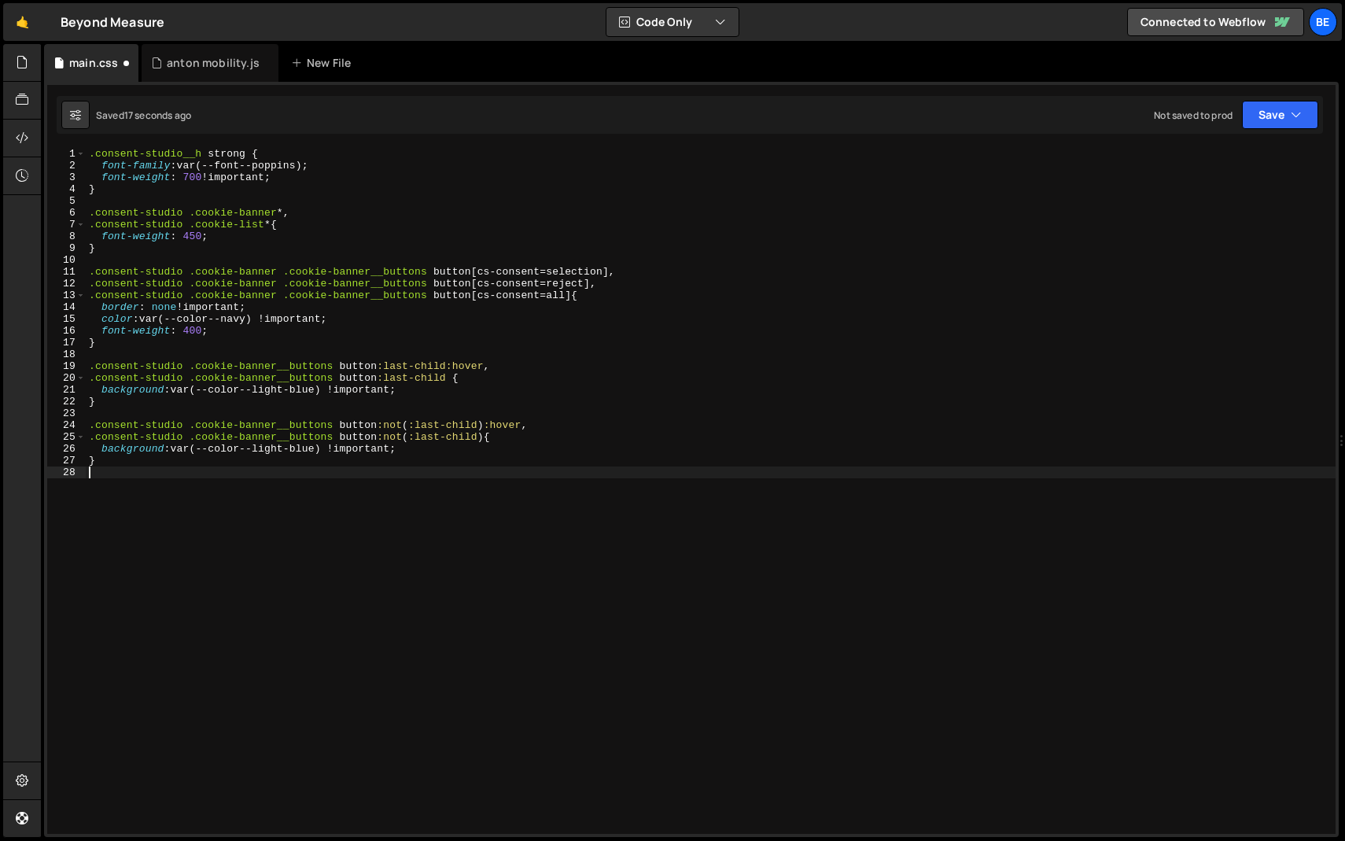
click at [286, 467] on div ".consent-studio__h strong { font-family : var(--font--poppins) ; font-weight : …" at bounding box center [711, 503] width 1250 height 710
click at [276, 449] on div ".consent-studio__h strong { font-family : var(--font--poppins) ; font-weight : …" at bounding box center [711, 503] width 1250 height 710
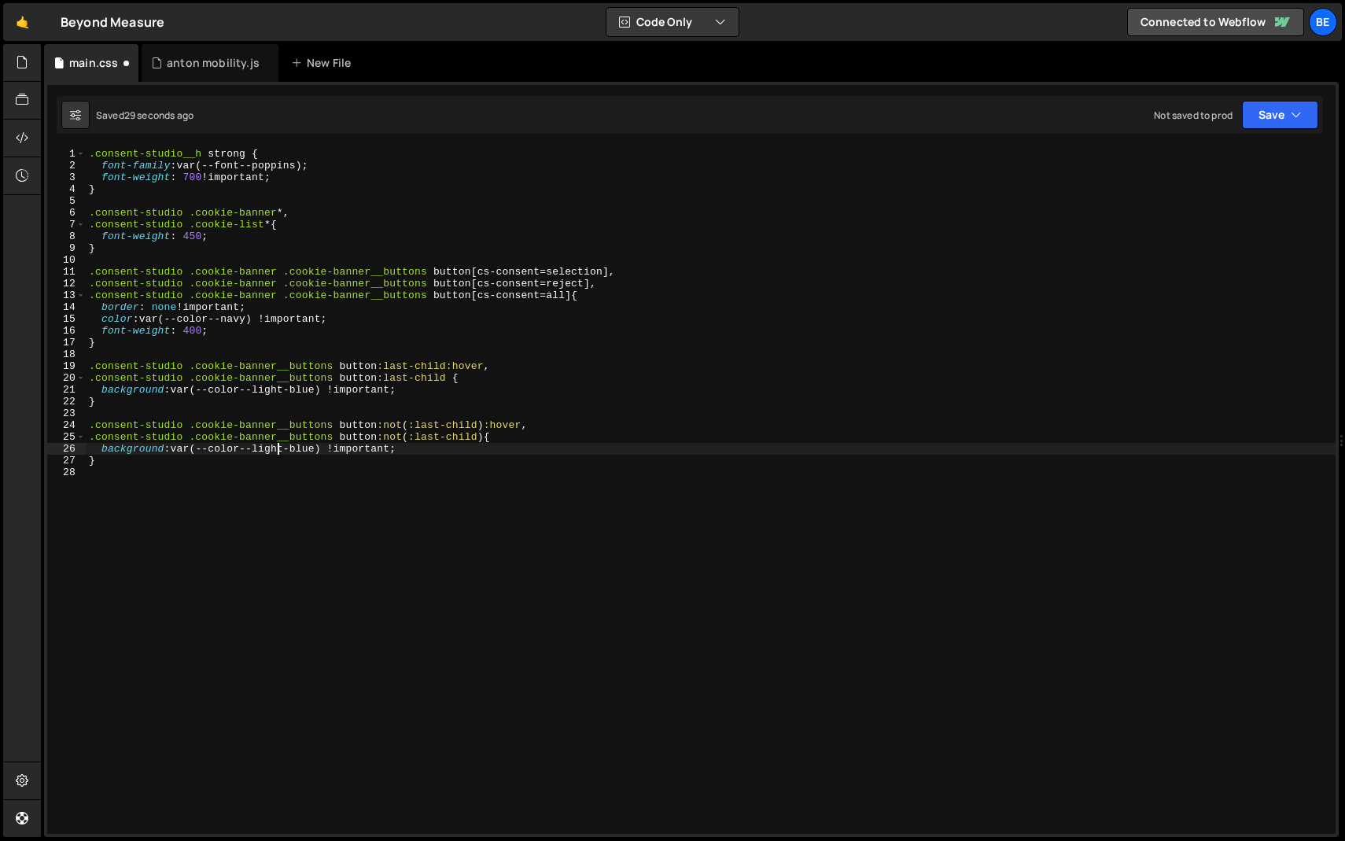
click at [276, 449] on div ".consent-studio__h strong { font-family : var(--font--poppins) ; font-weight : …" at bounding box center [711, 503] width 1250 height 710
click at [299, 447] on div ".consent-studio__h strong { font-family : var(--font--poppins) ; font-weight : …" at bounding box center [711, 503] width 1250 height 710
paste textarea "--color--section-bg"
type textarea "background: var(--color--section-bg) !important;"
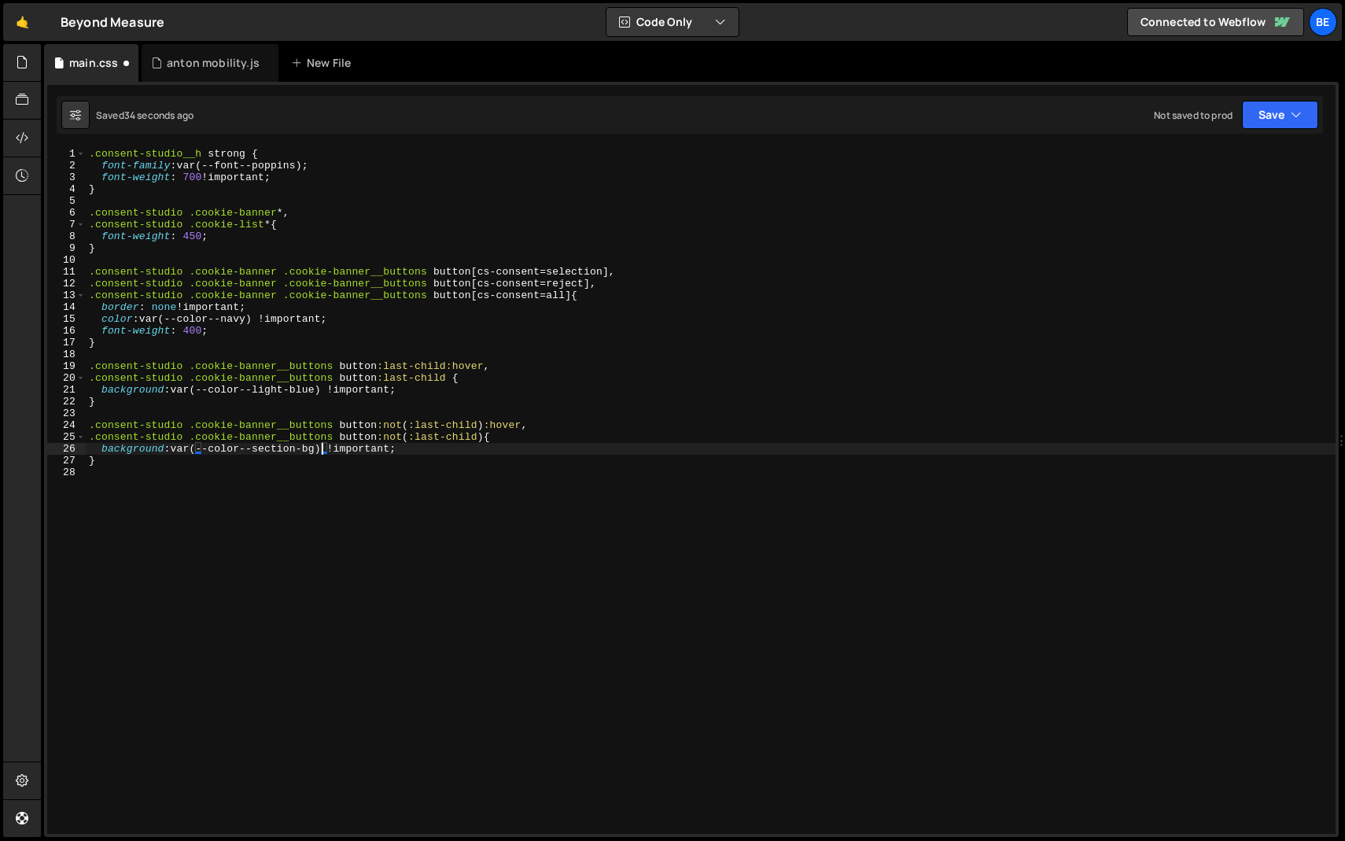
click at [309, 488] on div ".consent-studio__h strong { font-family : var(--font--poppins) ; font-weight : …" at bounding box center [711, 503] width 1250 height 710
drag, startPoint x: 522, startPoint y: 428, endPoint x: 50, endPoint y: 426, distance: 472.1
click at [50, 426] on div "1 2 3 4 5 6 7 8 9 10 11 12 13 14 15 16 17 18 19 20 21 22 23 24 25 26 27 28 .con…" at bounding box center [691, 491] width 1289 height 686
type textarea ".consent-studio .cookie-banner__buttons button:not(:last-child):[PERSON_NAME],"
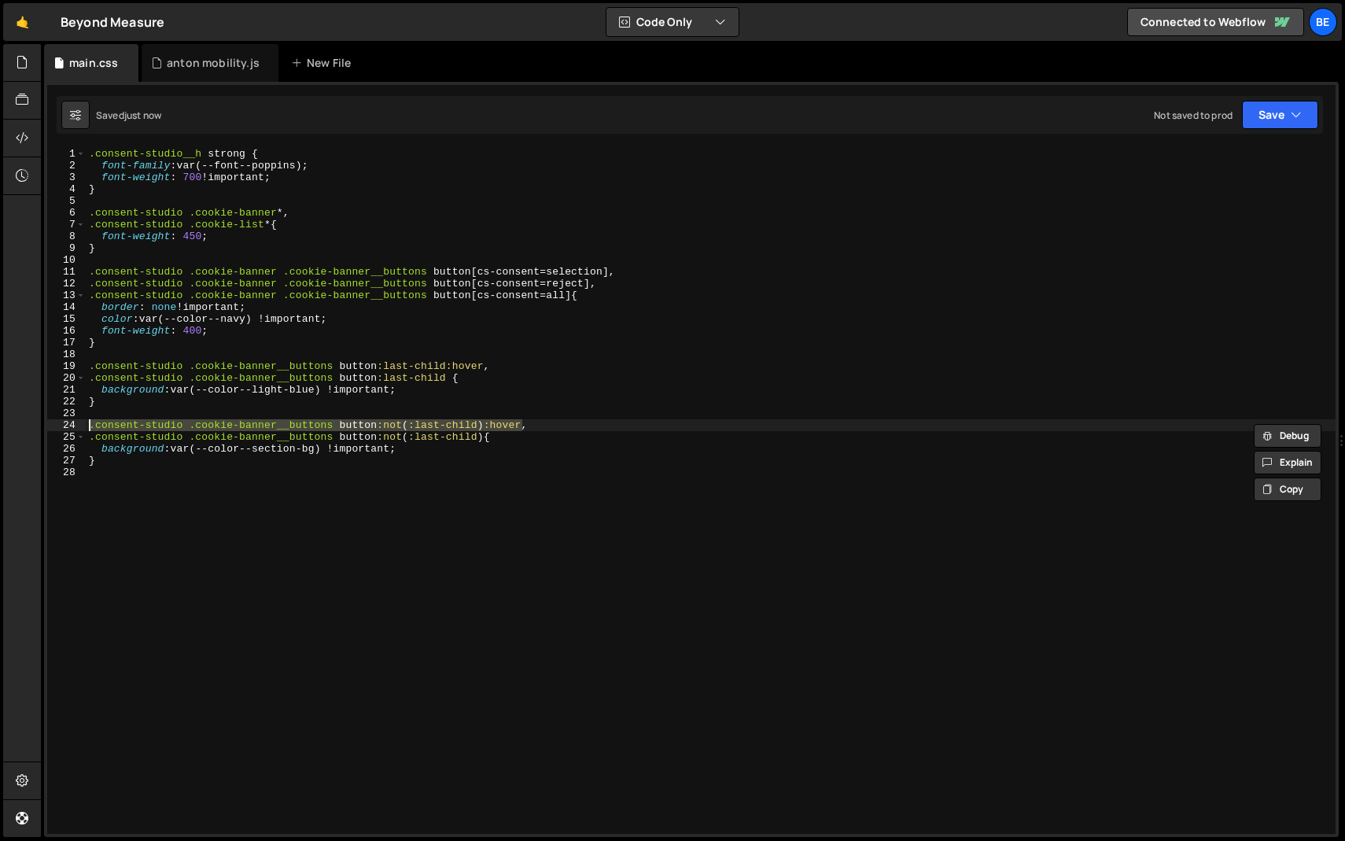
click at [157, 473] on div ".consent-studio__h strong { font-family : var(--font--poppins) ; font-weight : …" at bounding box center [711, 503] width 1250 height 710
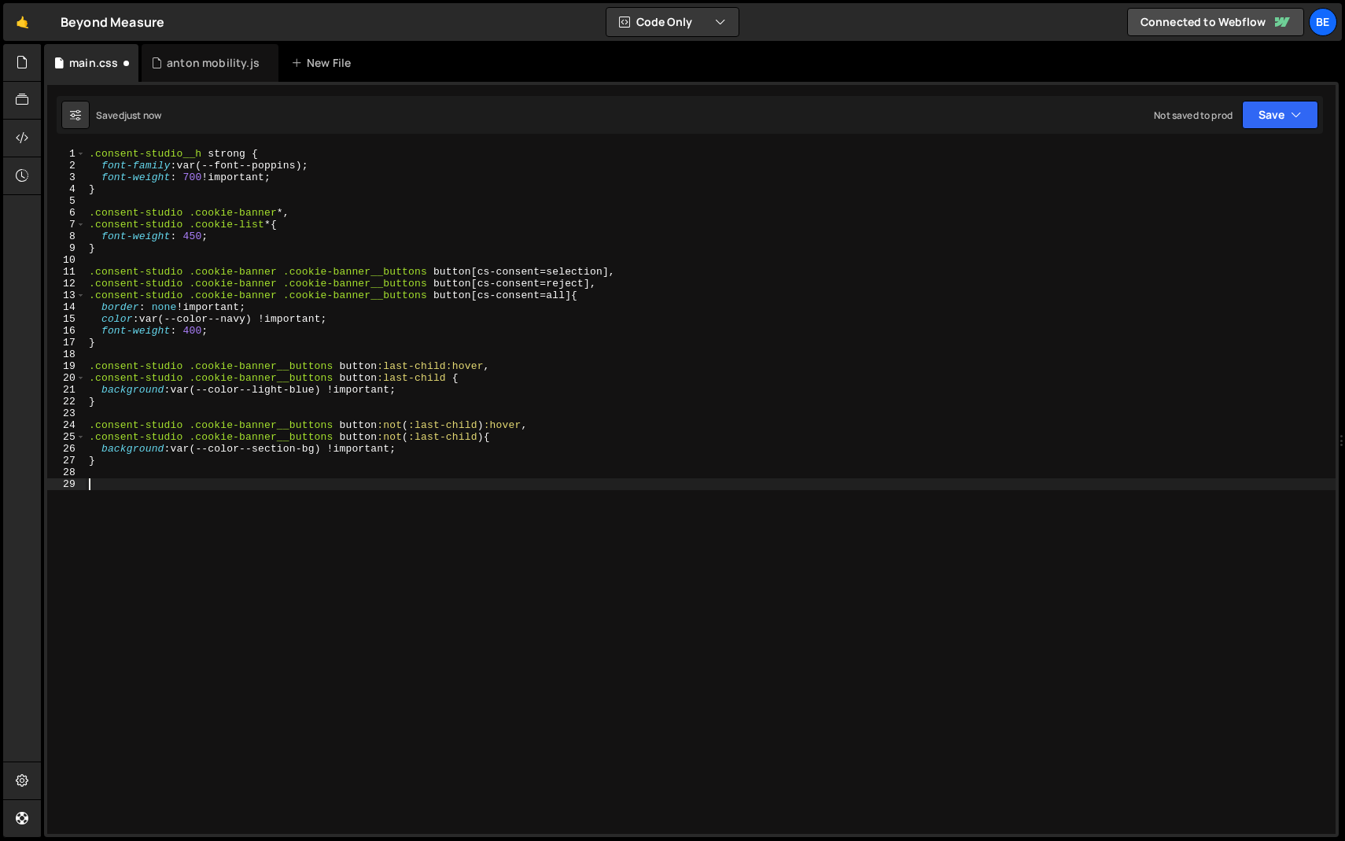
paste textarea ".consent-studio .cookie-banner__buttons button:not(:last-child):hover"
type textarea ".consent-studio .cookie-banner__buttons button:hover {}"
type textarea "opacity: 0.75;"
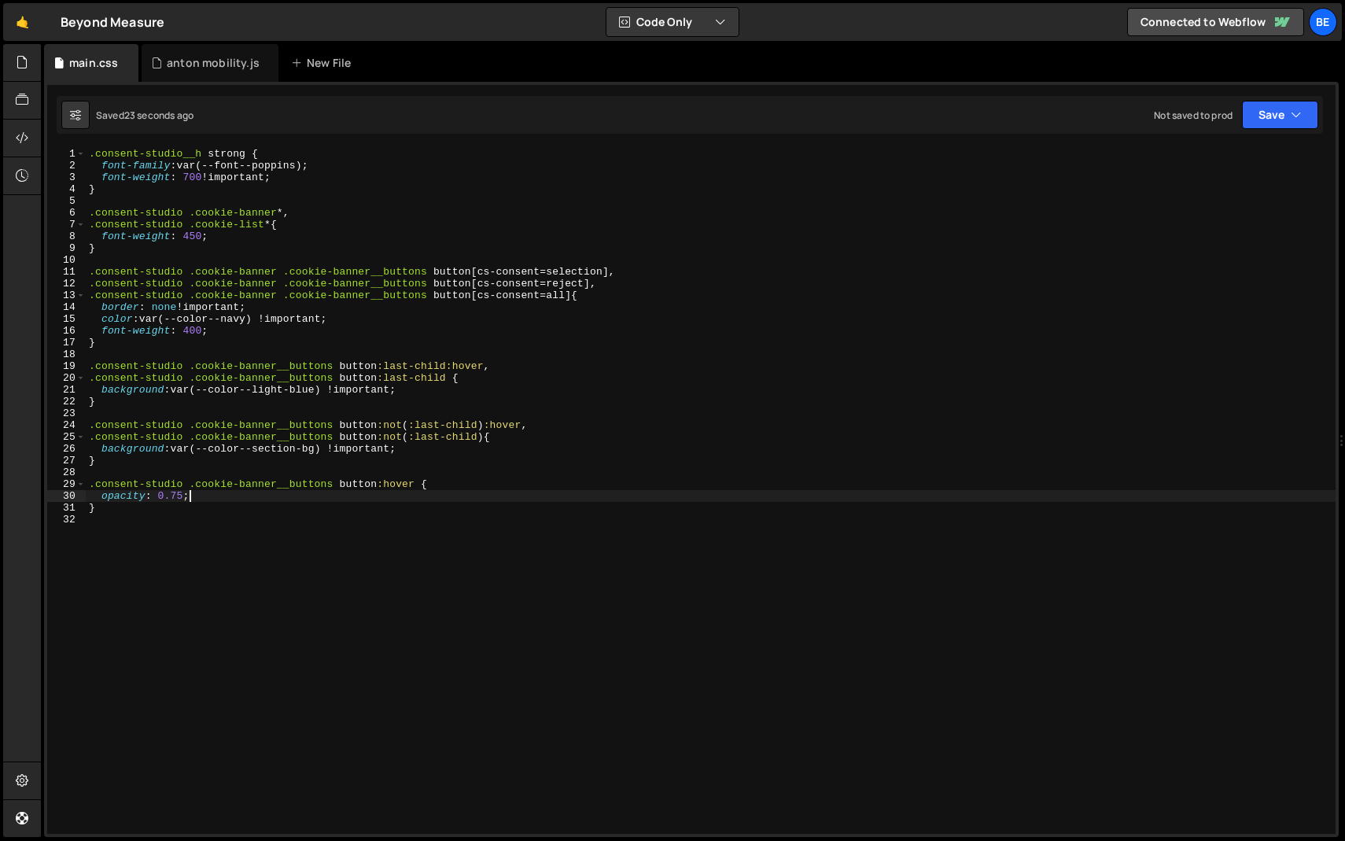
click at [710, 529] on div ".consent-studio__h strong { font-family : var(--font--poppins) ; font-weight : …" at bounding box center [711, 503] width 1250 height 710
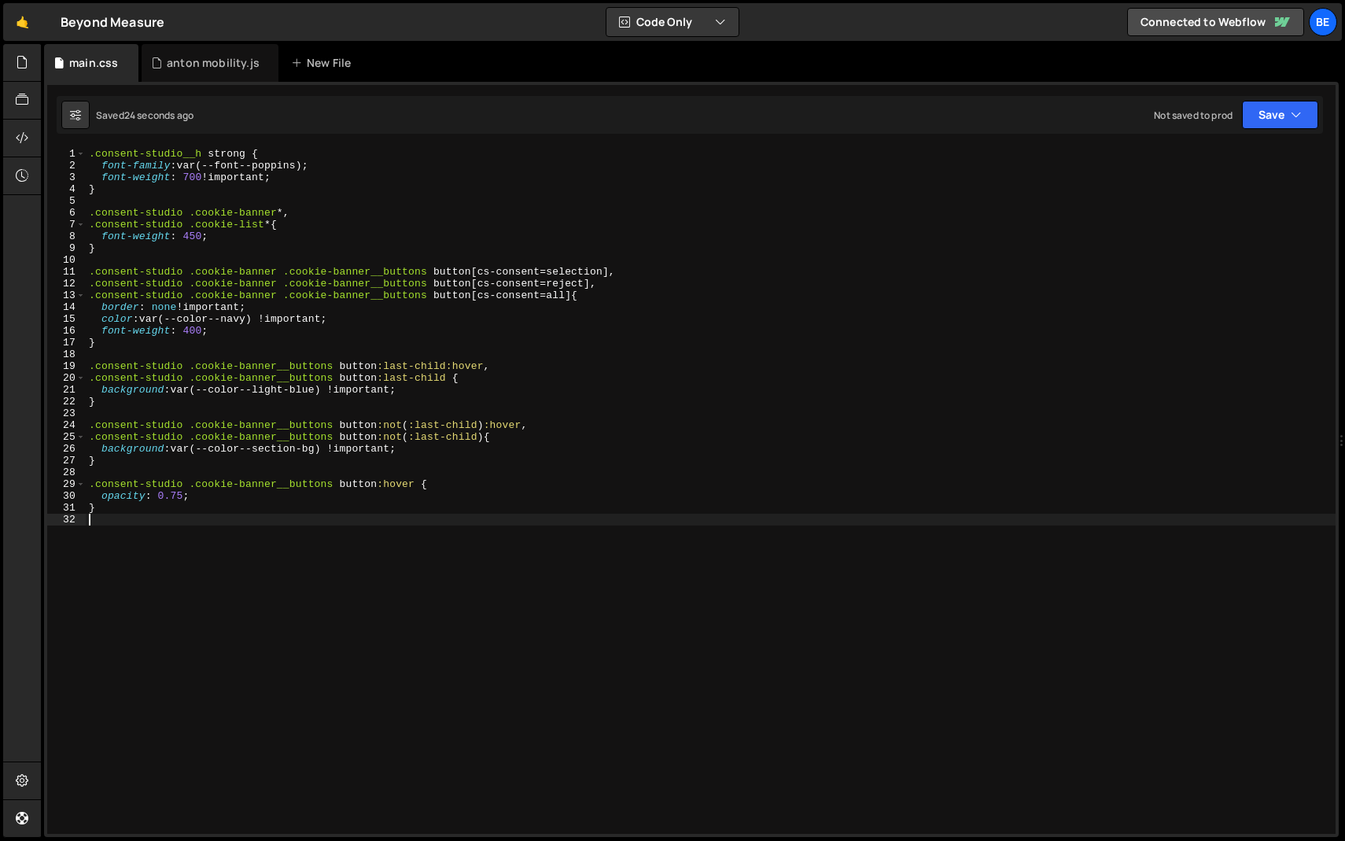
scroll to position [0, 0]
paste textarea ".consent-studio .cookie-banner .cookie-banner__toggles input:checked+.cookie-ba…"
type textarea "."
paste textarea ".consent-studio .cookie-banner .cookie-banner__toggles input:checked+.cookie-ba…"
type textarea ".consent-studio .cookie-banner .cookie-banner__toggles input:checked+.cookie-ba…"
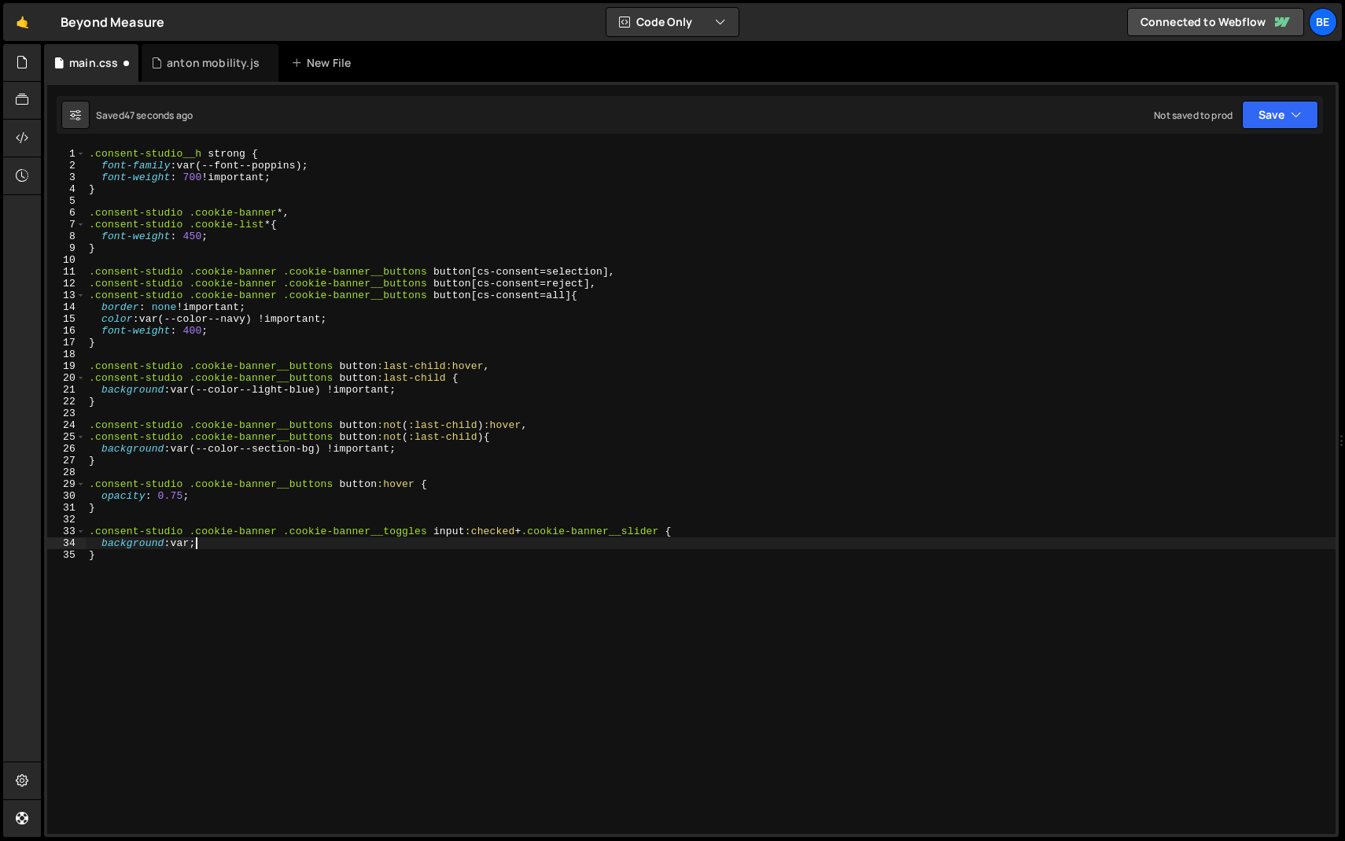
scroll to position [0, 8]
paste textarea "--color--yellow)"
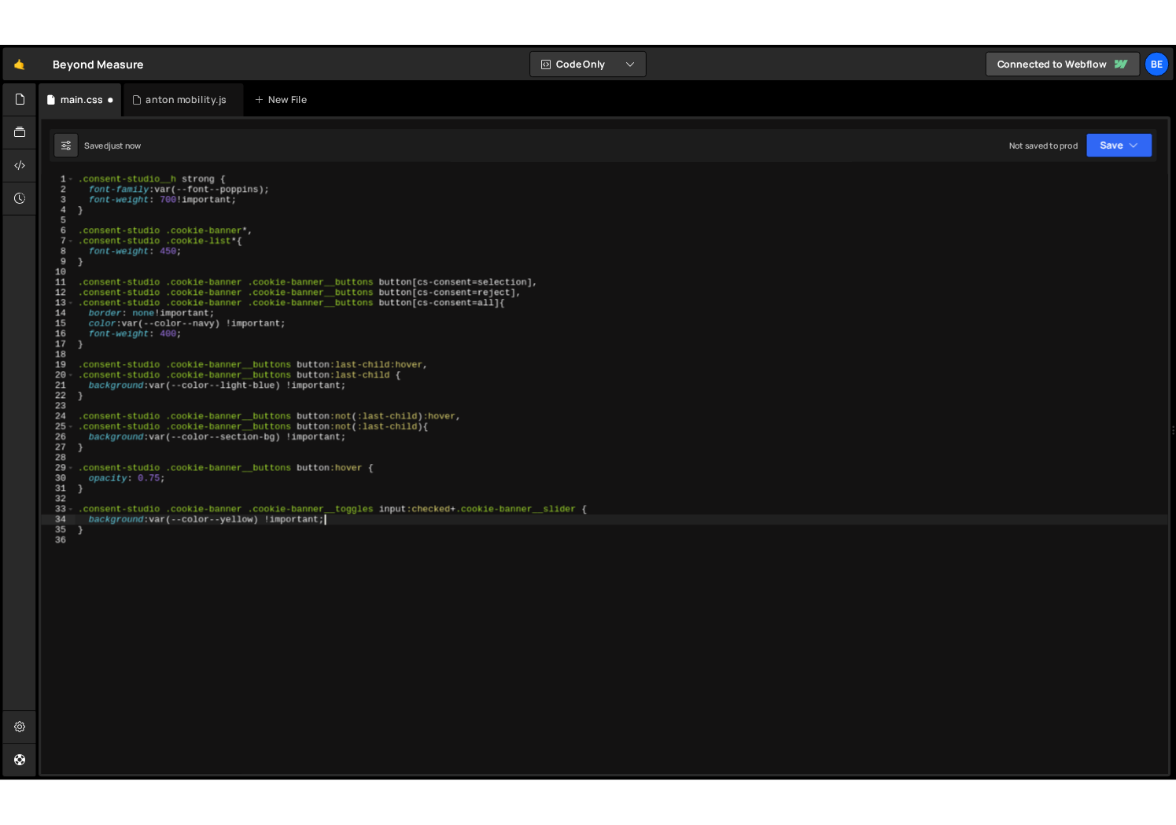
scroll to position [0, 17]
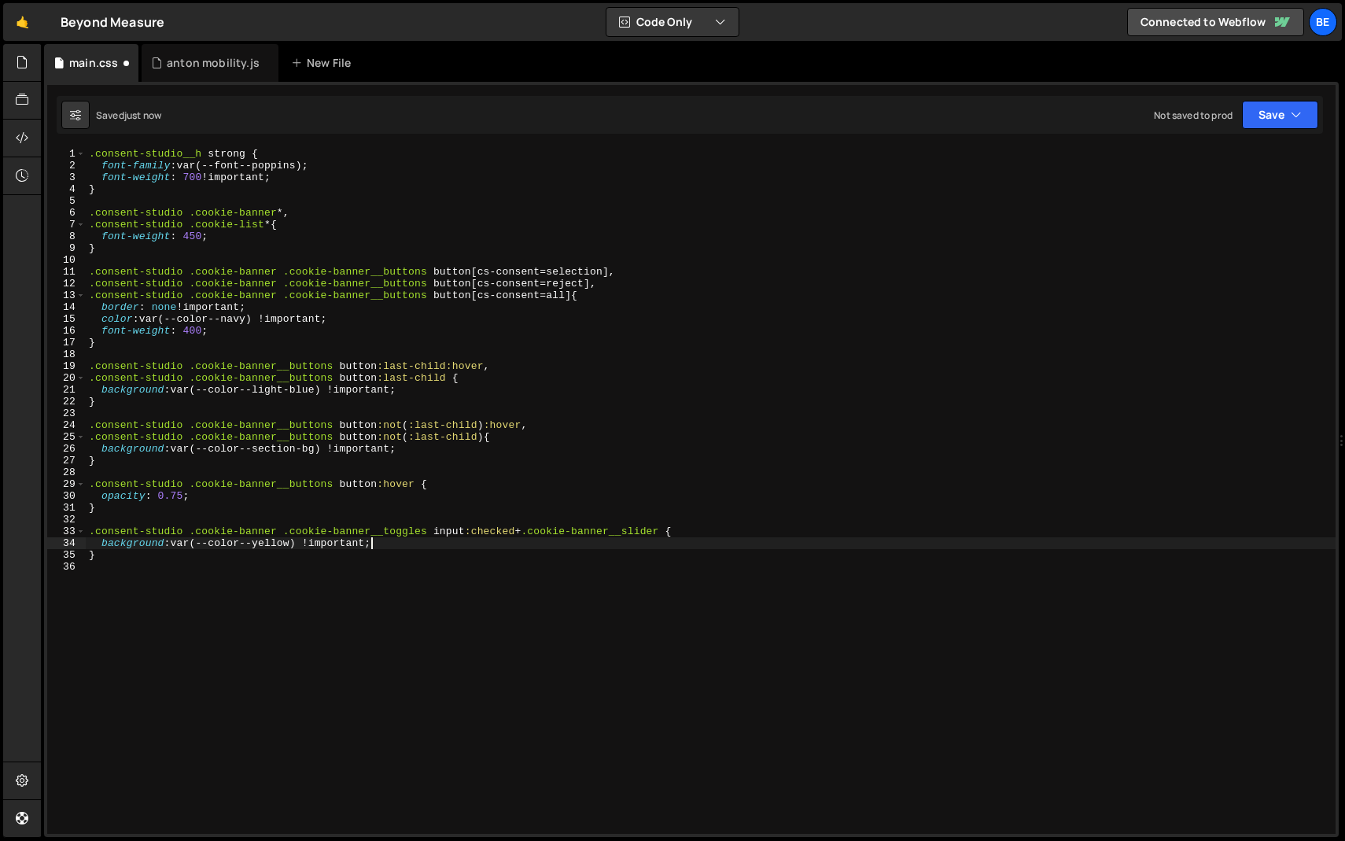
type textarea "background: var(--color--yellow) !important;"
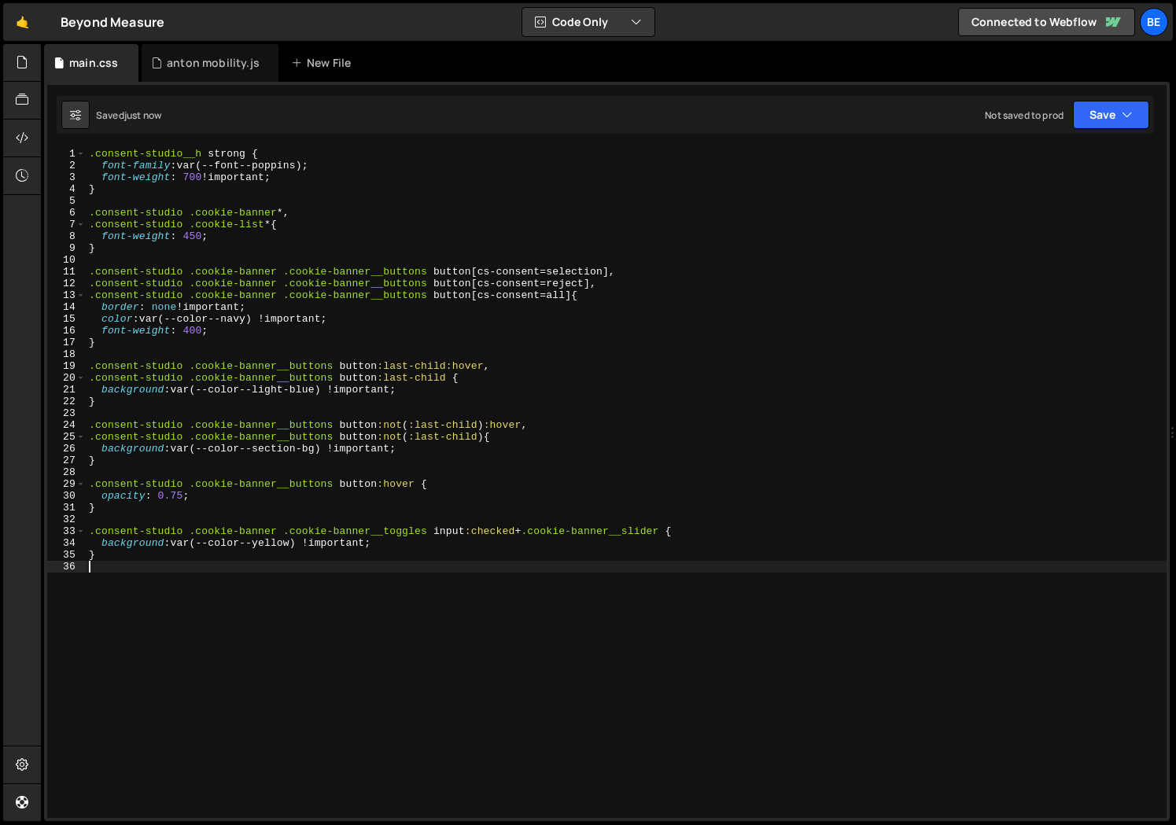
click at [179, 588] on div ".consent-studio__h strong { font-family : var(--font--poppins) ; font-weight : …" at bounding box center [626, 495] width 1081 height 694
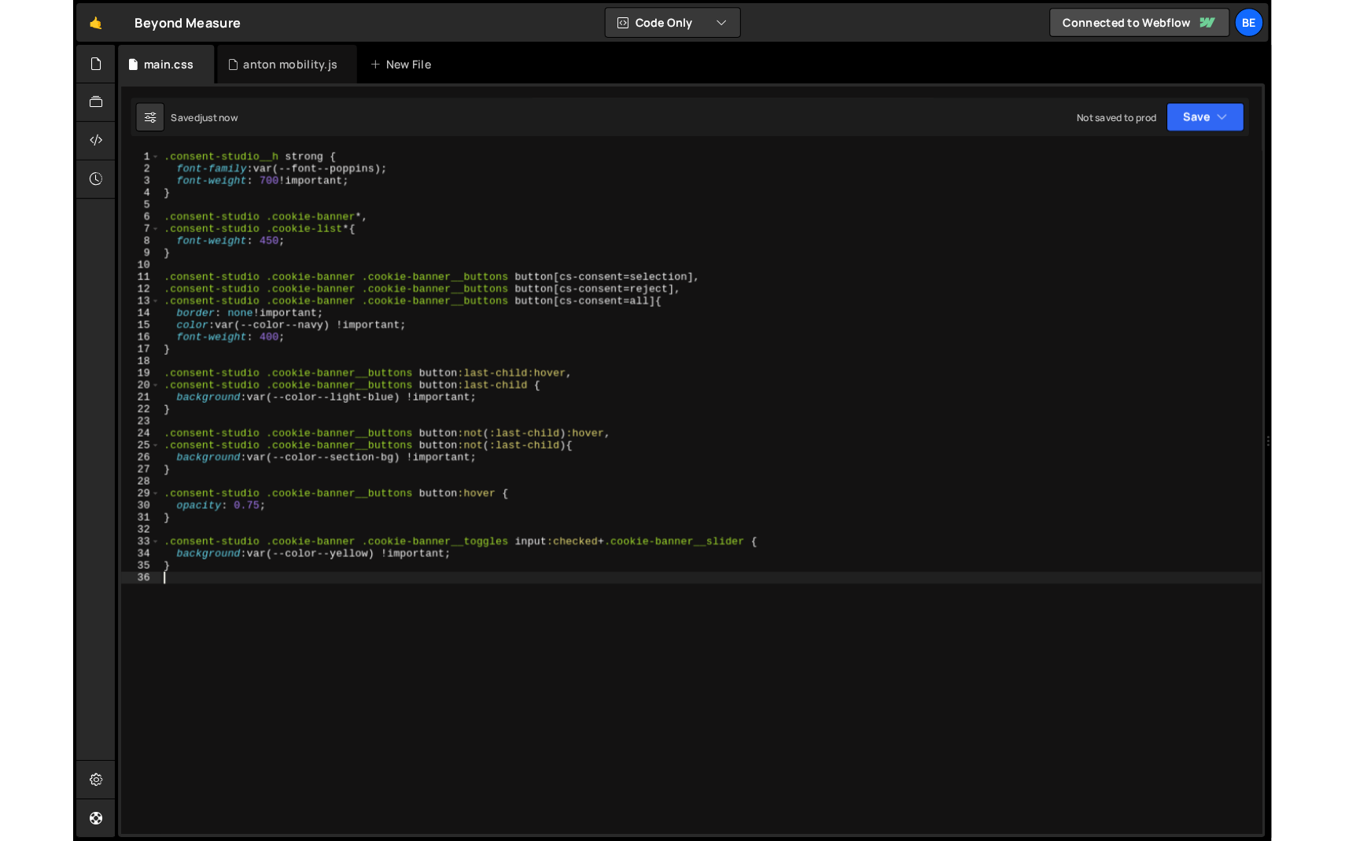
scroll to position [0, 0]
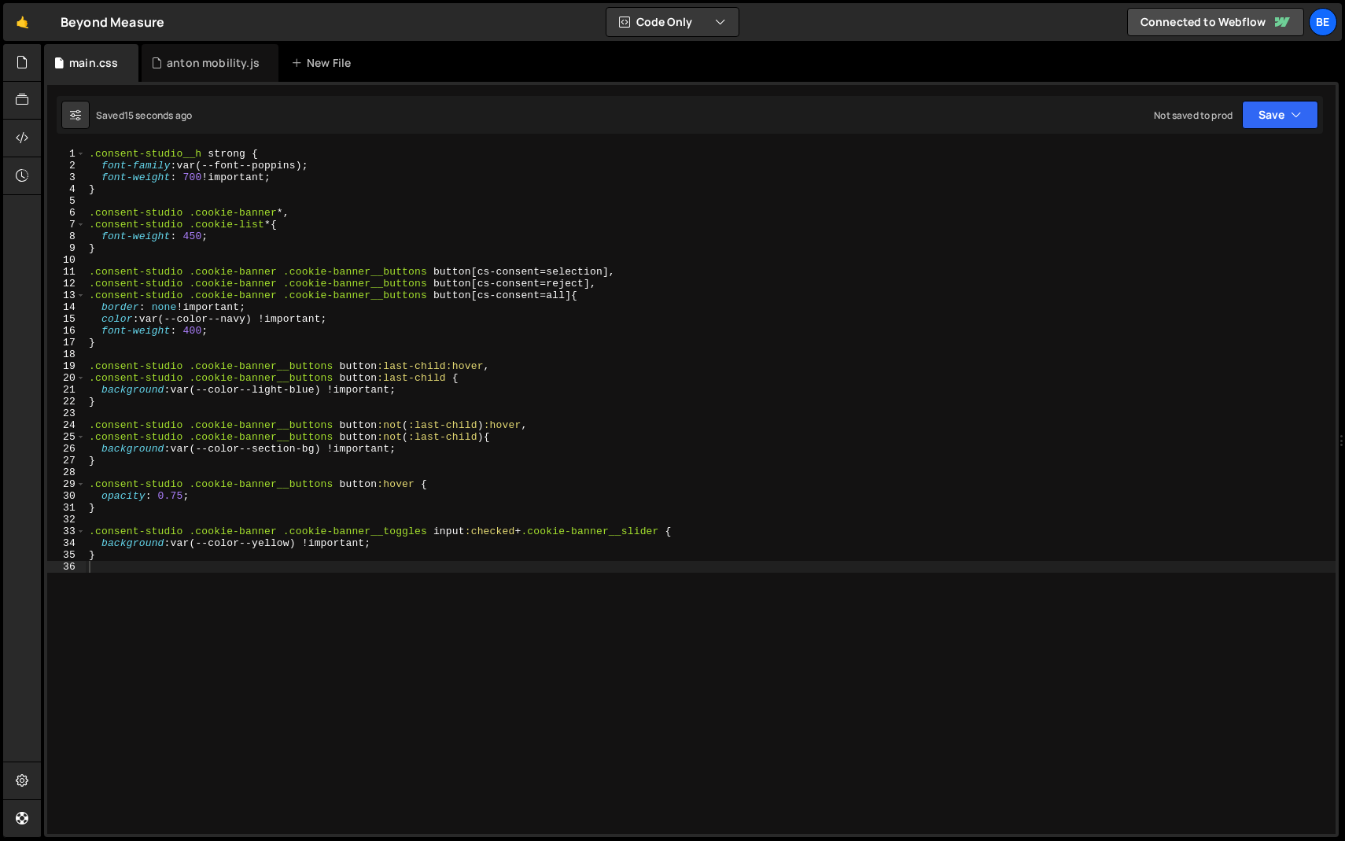
click at [445, 554] on div ".consent-studio__h strong { font-family : var(--font--poppins) ; font-weight : …" at bounding box center [711, 503] width 1250 height 710
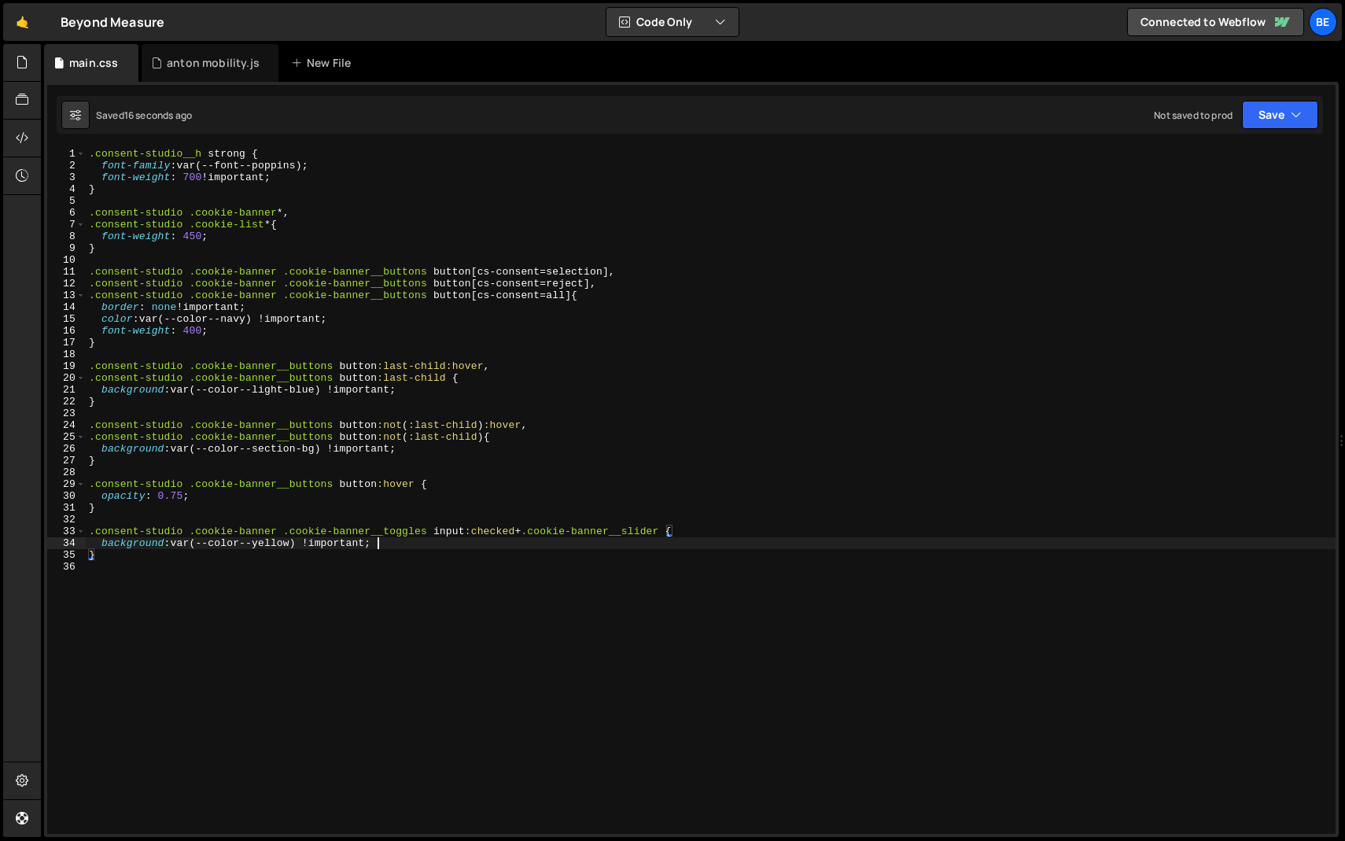
click at [447, 544] on div ".consent-studio__h strong { font-family : var(--font--poppins) ; font-weight : …" at bounding box center [711, 503] width 1250 height 710
type textarea "background: var(--color--yellow) !important;"
click at [264, 567] on div ".consent-studio__h strong { font-family : var(--font--poppins) ; font-weight : …" at bounding box center [711, 503] width 1250 height 710
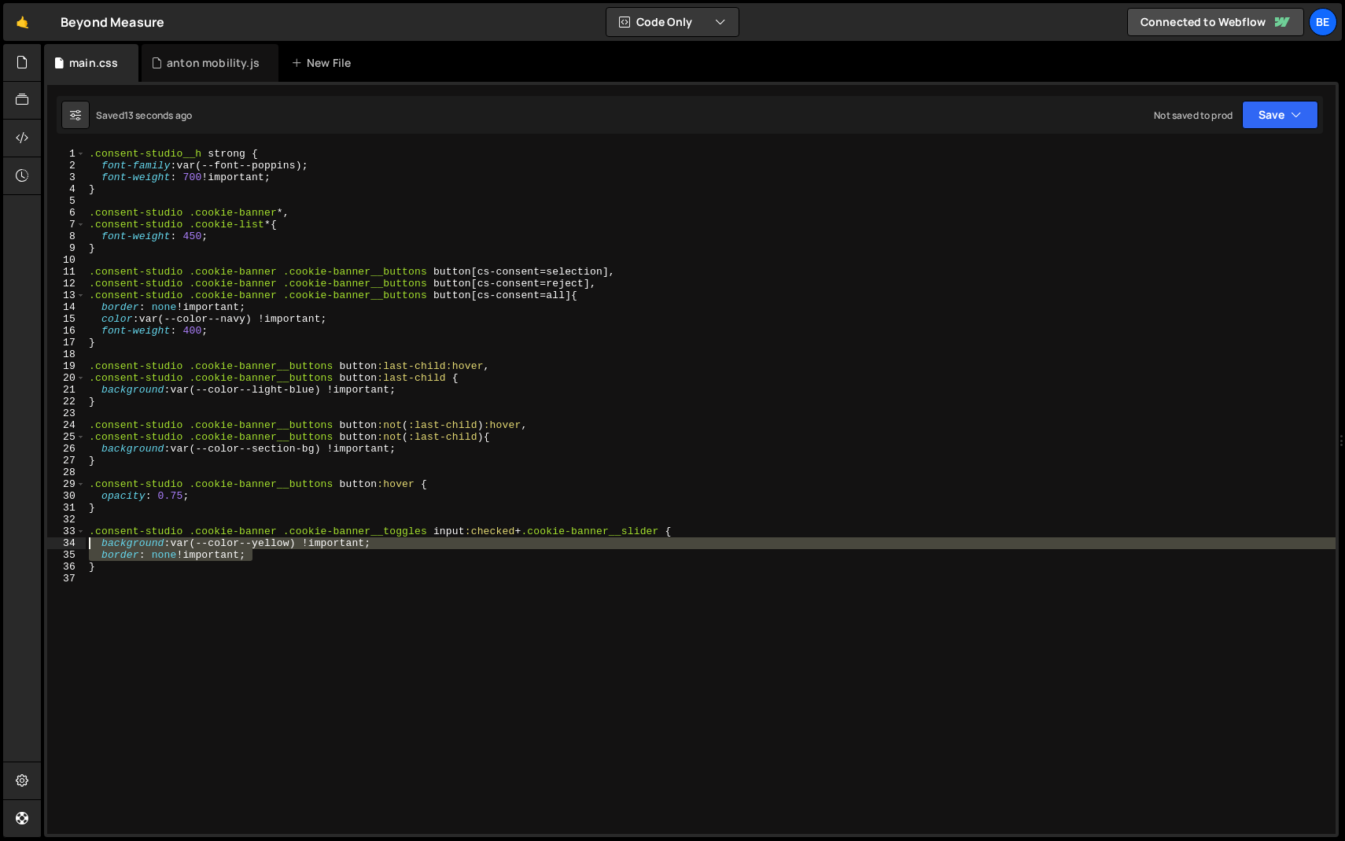
drag, startPoint x: 267, startPoint y: 555, endPoint x: 0, endPoint y: 548, distance: 267.6
click at [0, 548] on div "Hold on a sec... Are you certain you wish to leave this page? Any changes you'v…" at bounding box center [672, 420] width 1345 height 841
click at [300, 556] on div ".consent-studio__h strong { font-family : var(--font--poppins) ; font-weight : …" at bounding box center [711, 491] width 1250 height 686
type textarea "border: none !important;"
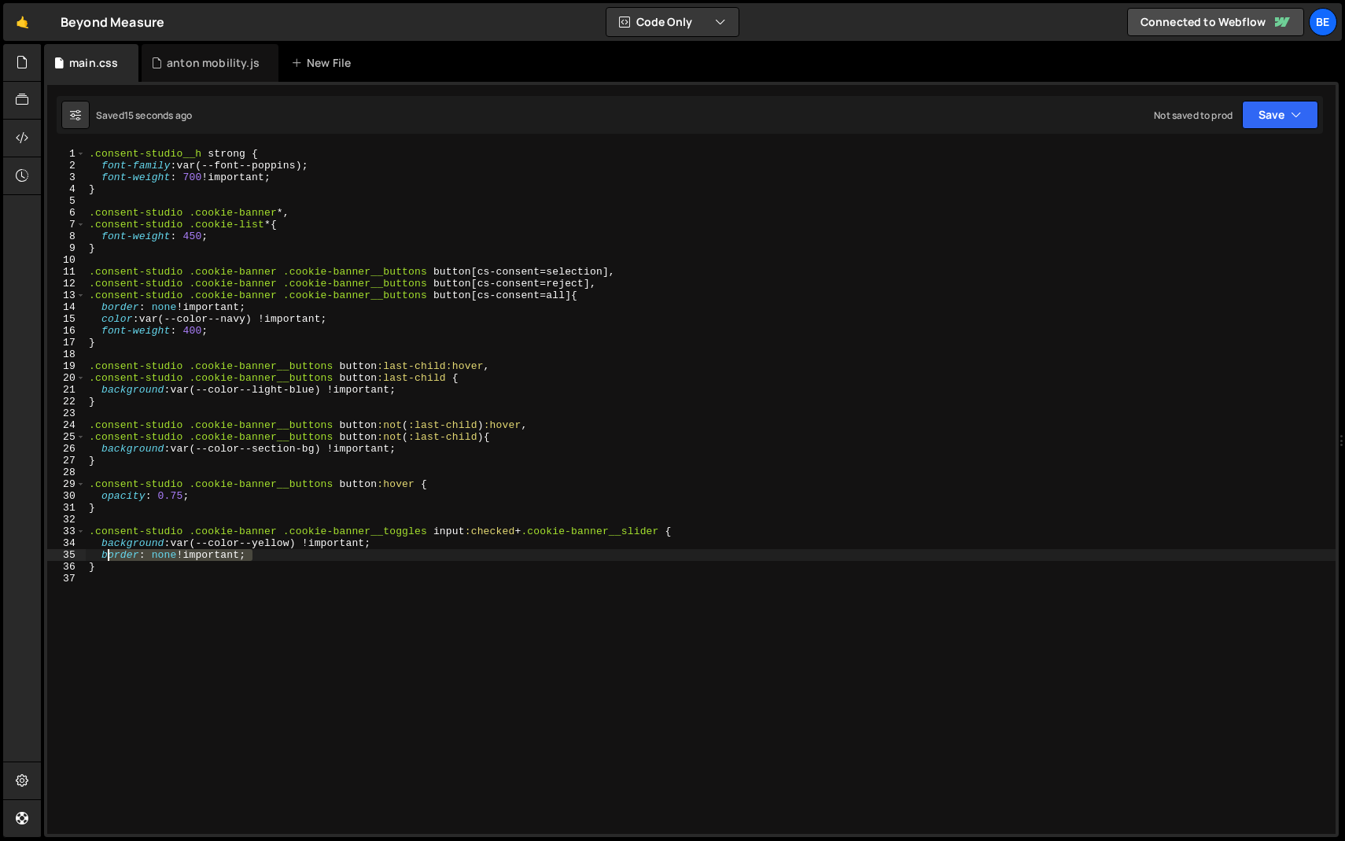
drag, startPoint x: 256, startPoint y: 553, endPoint x: 66, endPoint y: 554, distance: 190.4
click at [66, 554] on div "border: none !important; 1 2 3 4 5 6 7 8 9 10 11 12 13 14 15 16 17 18 19 20 21 …" at bounding box center [691, 491] width 1289 height 686
type textarea "background: var(--color--yellow) !important;"
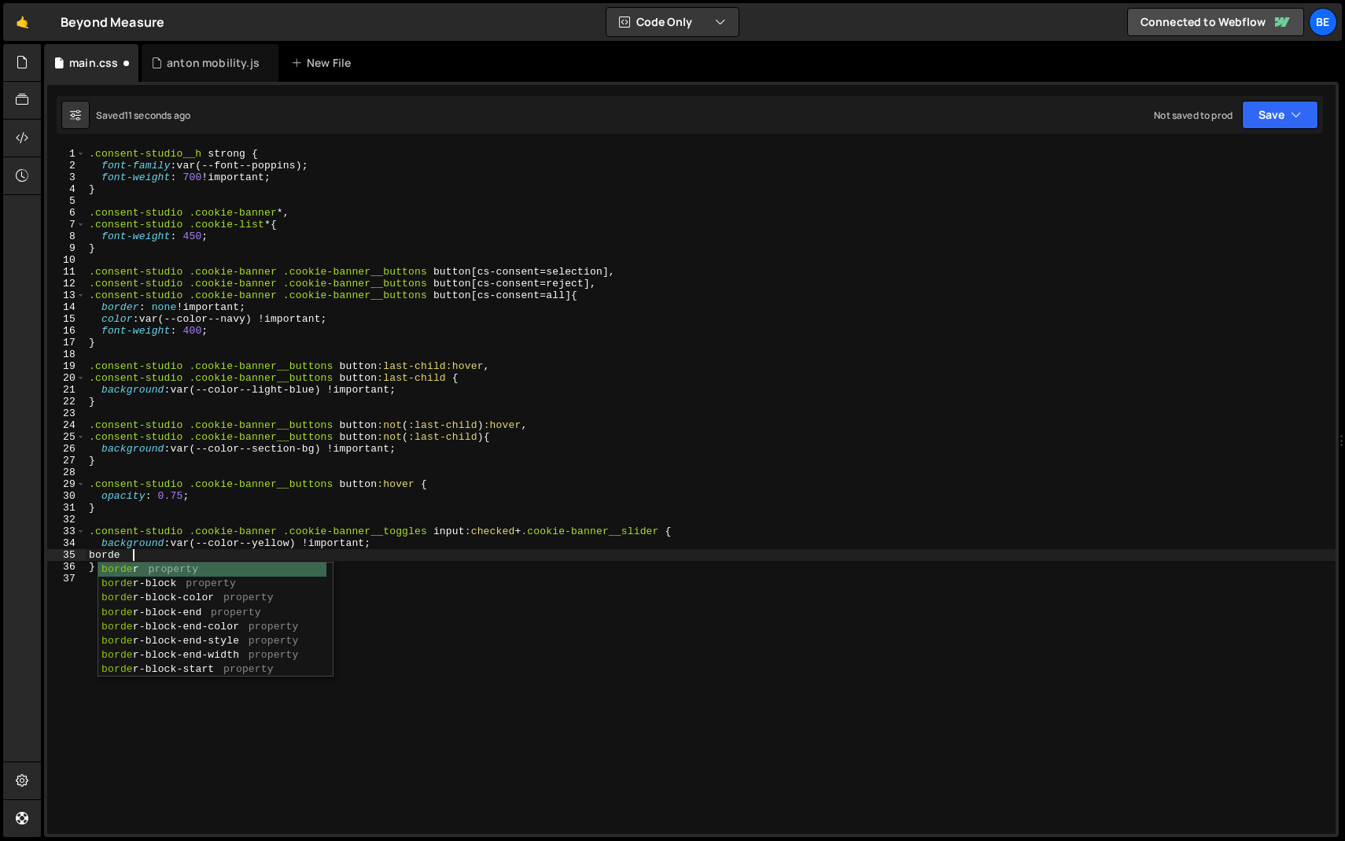
scroll to position [0, 2]
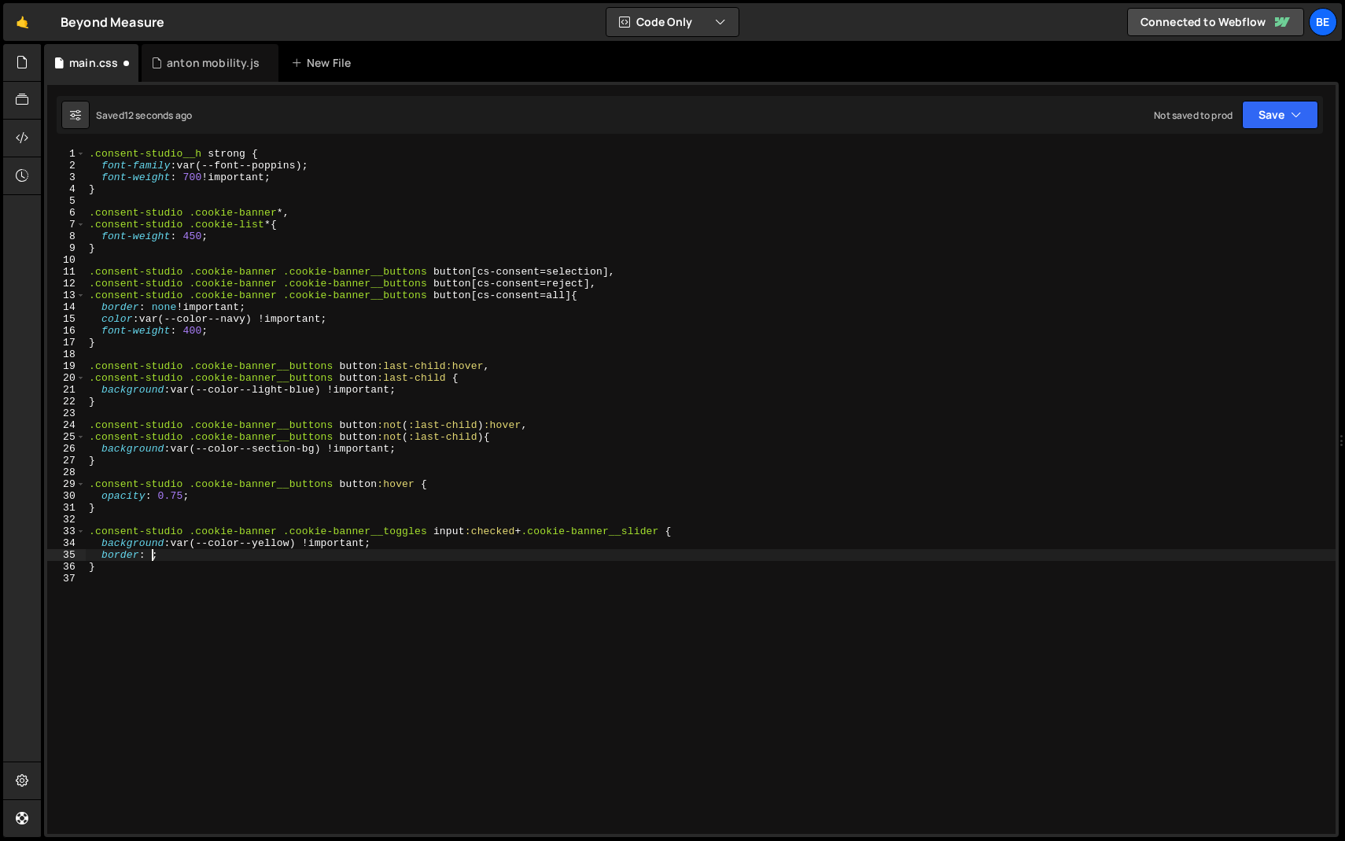
paste textarea "2px solid #0a1e2b"
drag, startPoint x: 304, startPoint y: 543, endPoint x: 179, endPoint y: 544, distance: 125.9
click at [179, 544] on div ".consent-studio__h strong { font-family : var(--font--poppins) ; font-weight : …" at bounding box center [711, 503] width 1250 height 710
click at [234, 558] on div ".consent-studio__h strong { font-family : var(--font--poppins) ; font-weight : …" at bounding box center [711, 503] width 1250 height 710
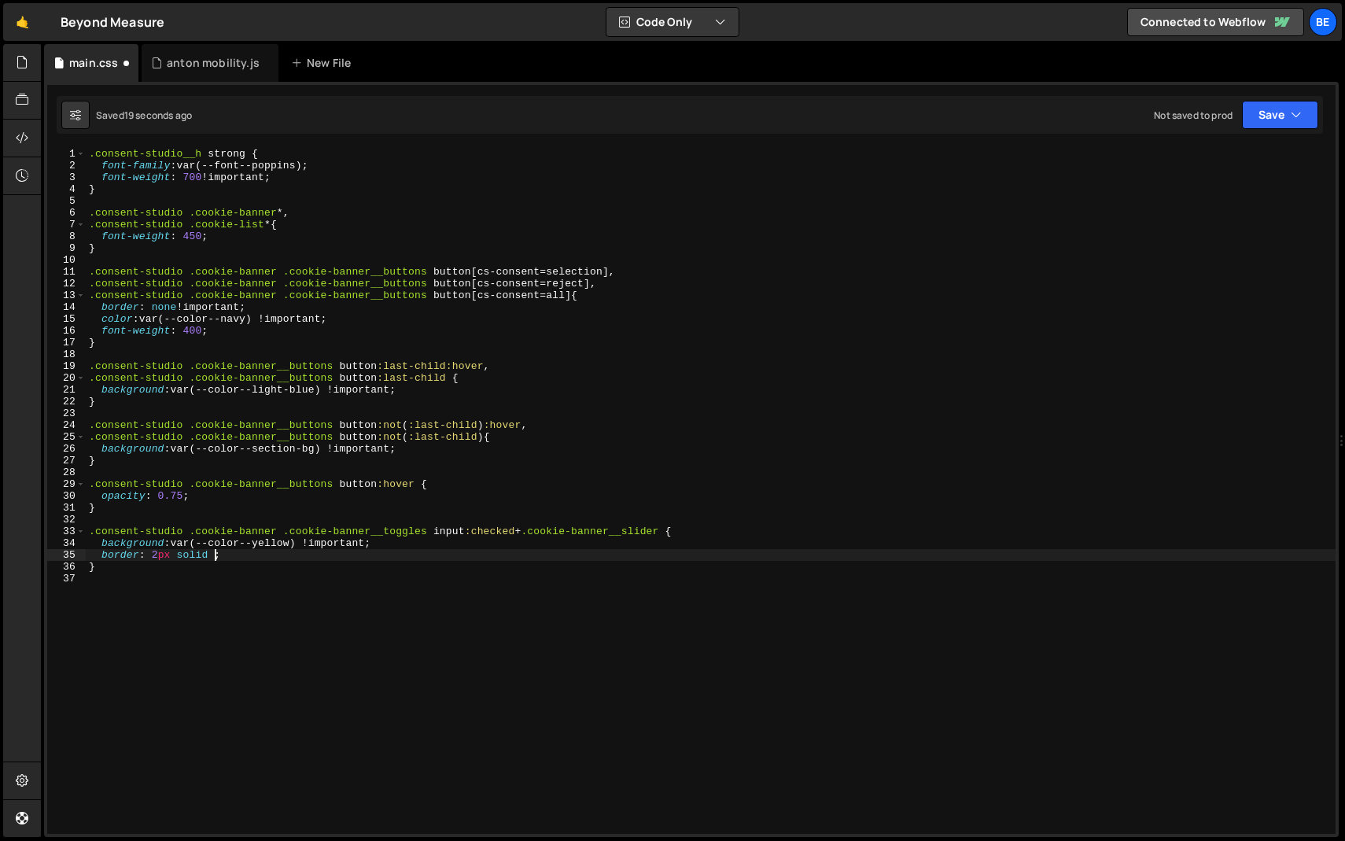
paste textarea "var(--color--yellow)"
click at [245, 160] on div ".consent-studio__h strong { font-family : var(--font--poppins) ; font-weight : …" at bounding box center [711, 503] width 1250 height 710
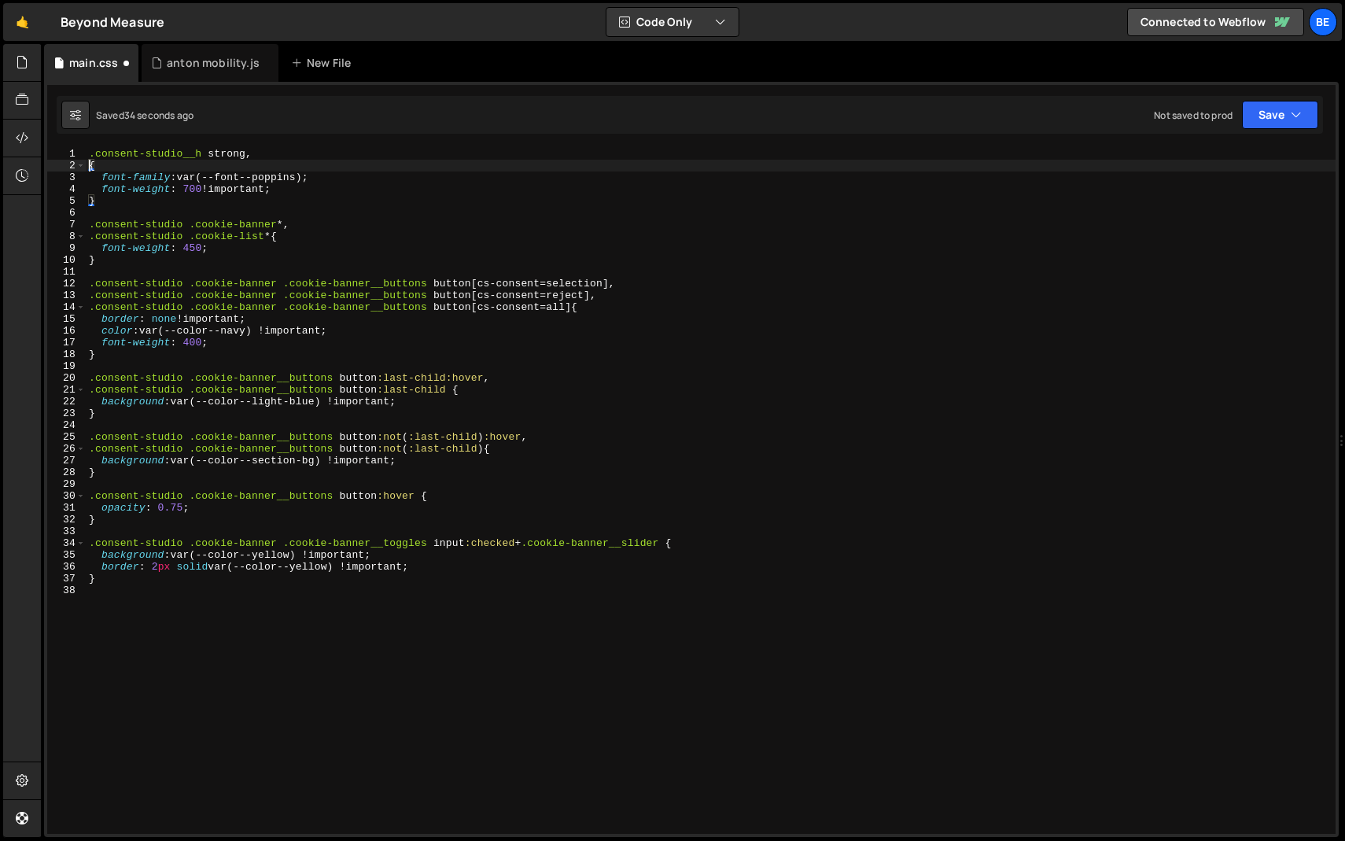
paste textarea "cookie-banner__consent__label"
click at [85, 166] on div "2" at bounding box center [66, 166] width 39 height 12
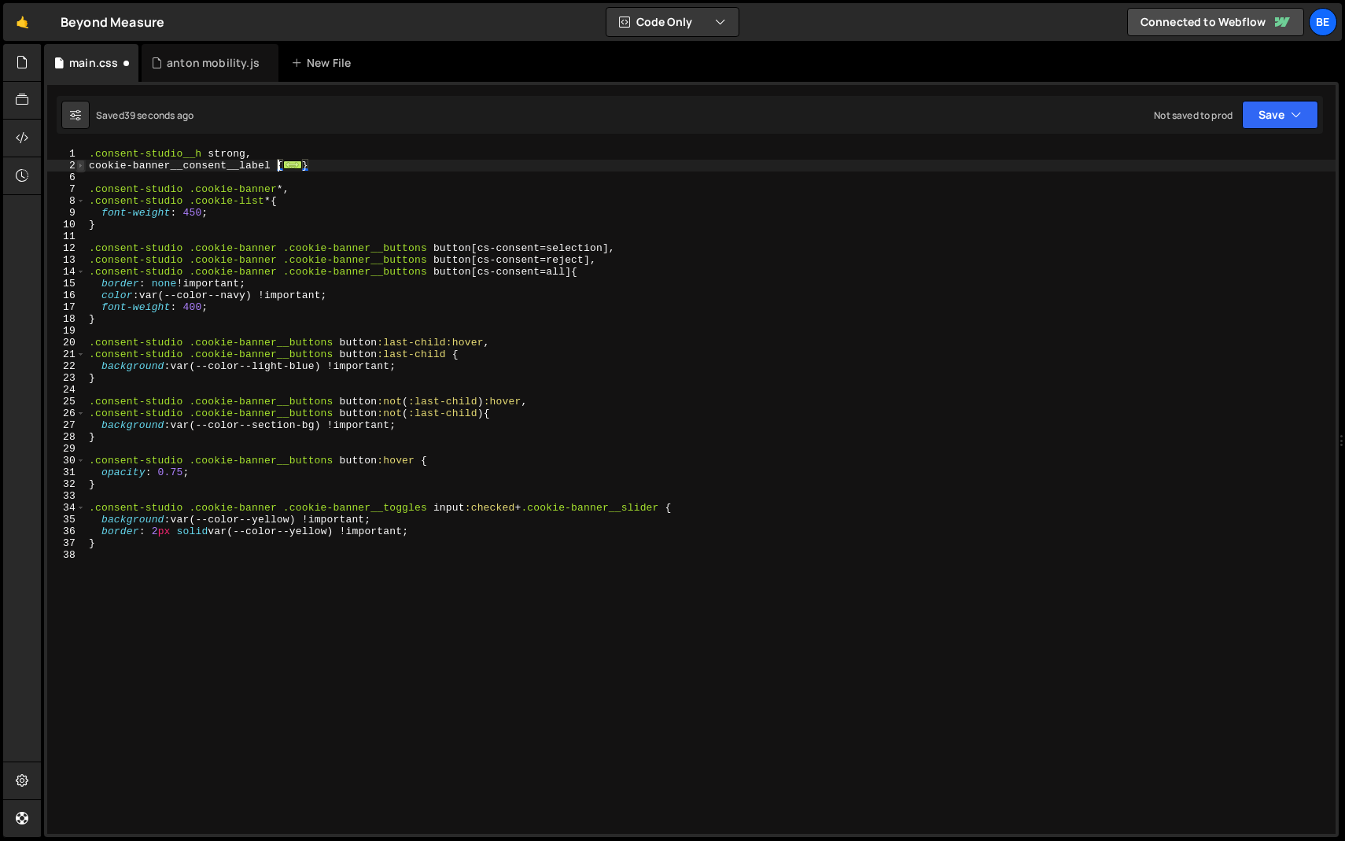
click at [83, 166] on span at bounding box center [80, 166] width 9 height 12
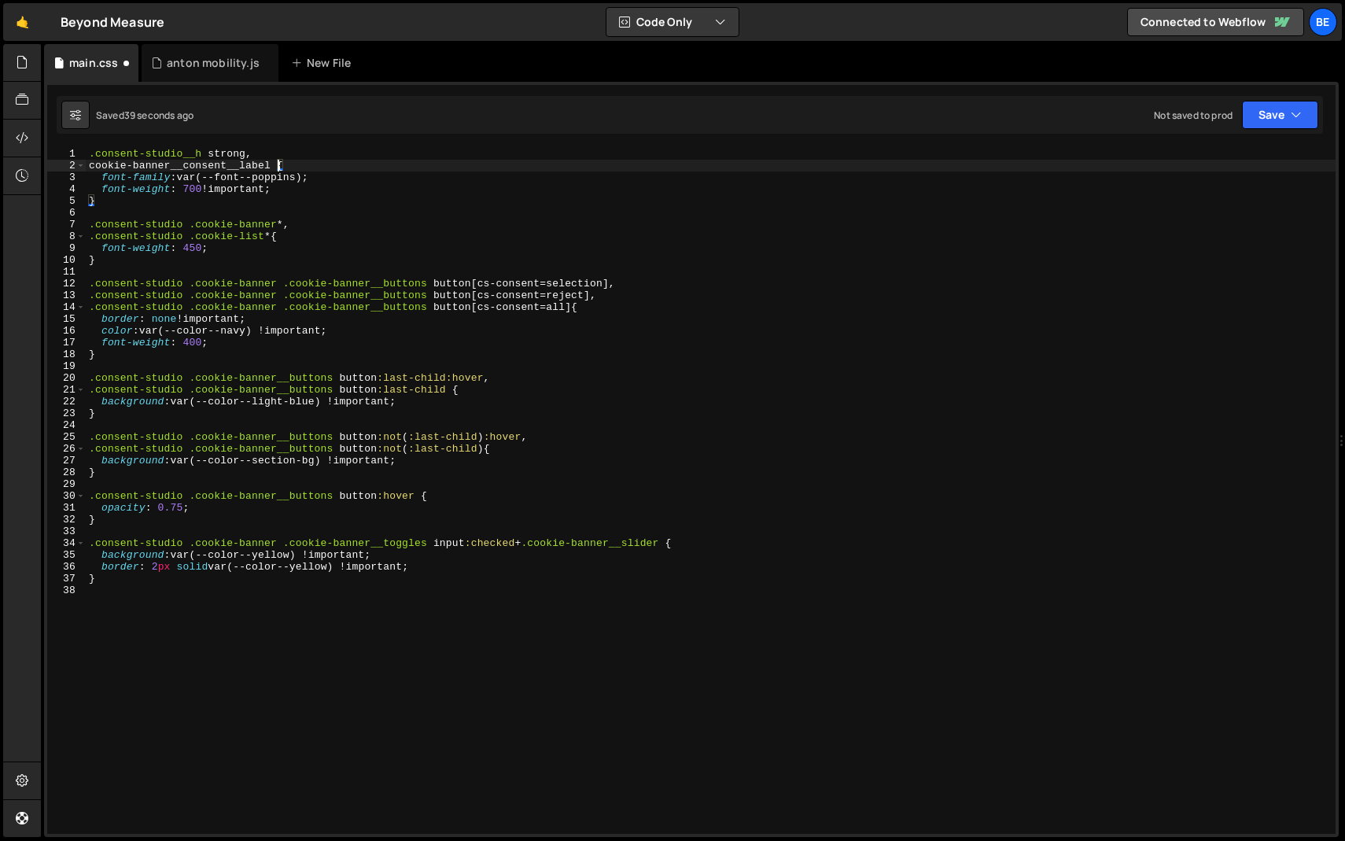
click at [93, 166] on div ".consent-studio__h strong , cookie-banner__consent__label { font-family : var(-…" at bounding box center [711, 503] width 1250 height 710
drag, startPoint x: 183, startPoint y: 282, endPoint x: 41, endPoint y: 282, distance: 142.4
click at [41, 282] on div "Files New File Javascript files 0 anton mobility.js 0 0 [PERSON_NAME]-b-counter…" at bounding box center [693, 441] width 1304 height 794
click at [90, 154] on div ".consent-studio__h strong , .cookie-banner__consent__label { font-family : var(…" at bounding box center [711, 503] width 1250 height 710
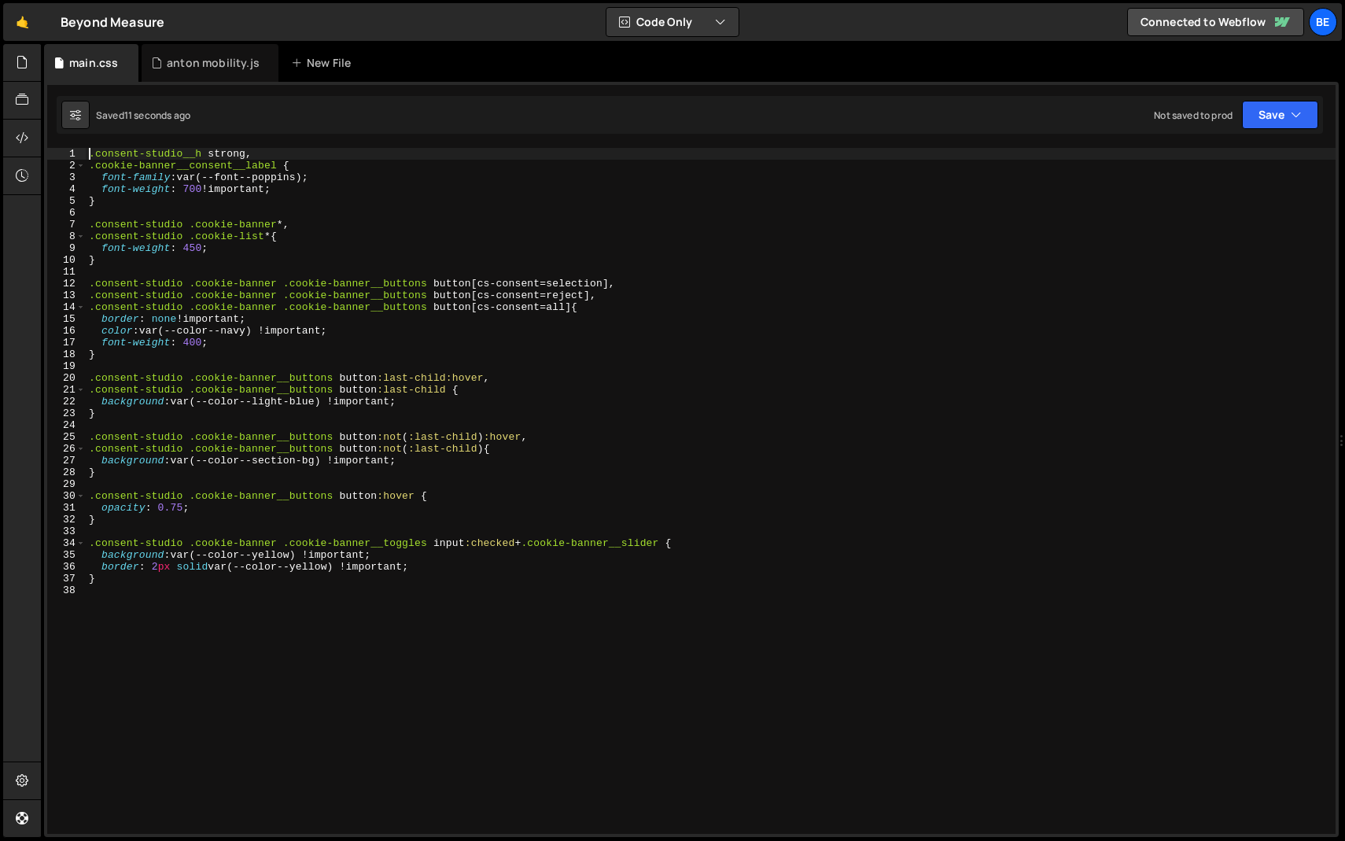
paste textarea ".consent-studio"
click at [90, 163] on div ".consent-studio .consent-studio__h strong , .cookie-banner__consent__label { fo…" at bounding box center [711, 503] width 1250 height 710
paste textarea ".consent-studio"
click at [144, 582] on div ".consent-studio .consent-studio__h strong , .consent-studio .cookie-banner__con…" at bounding box center [711, 503] width 1250 height 710
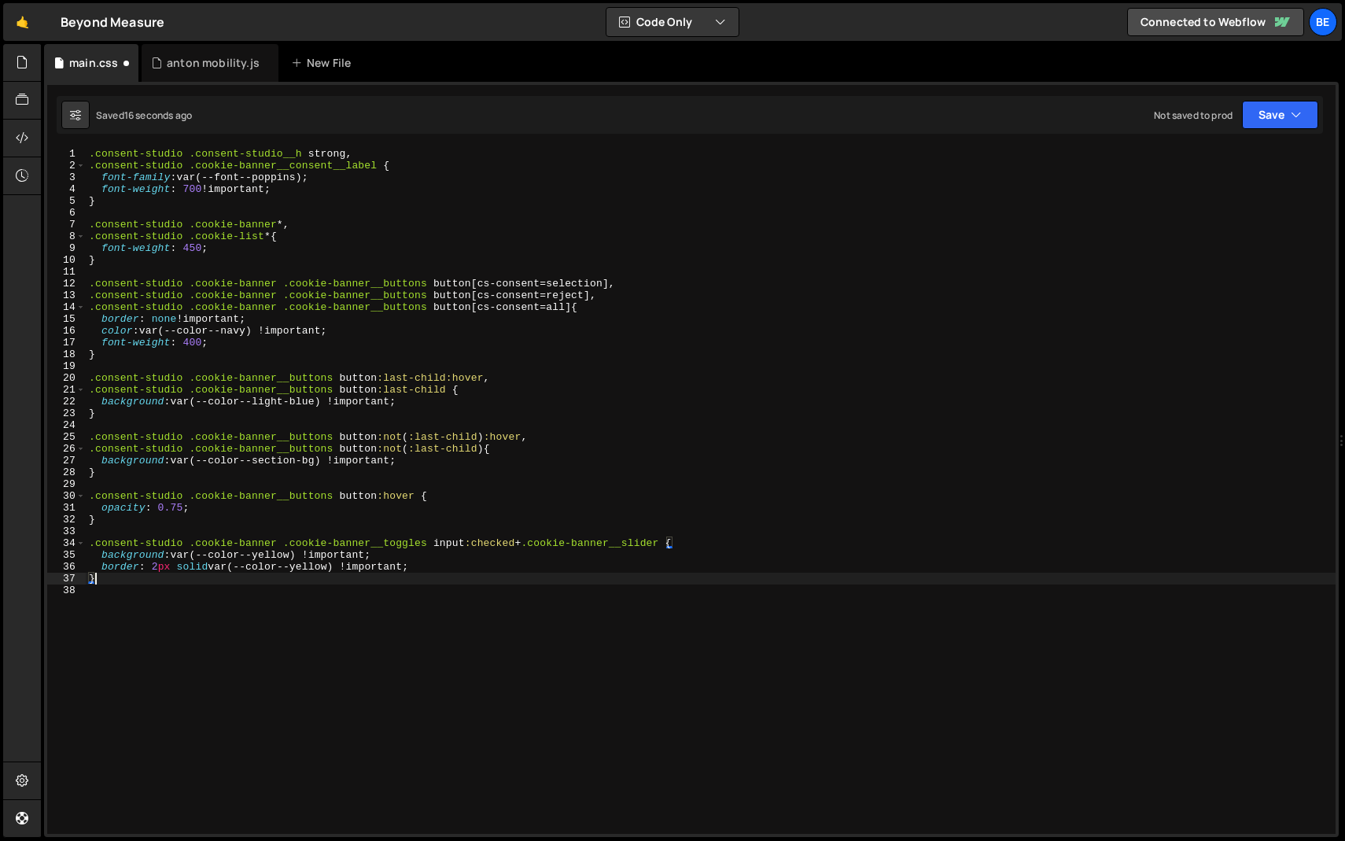
scroll to position [0, 0]
click at [911, 308] on div ".consent-studio .consent-studio__h strong , .consent-studio .cookie-banner__con…" at bounding box center [711, 503] width 1250 height 710
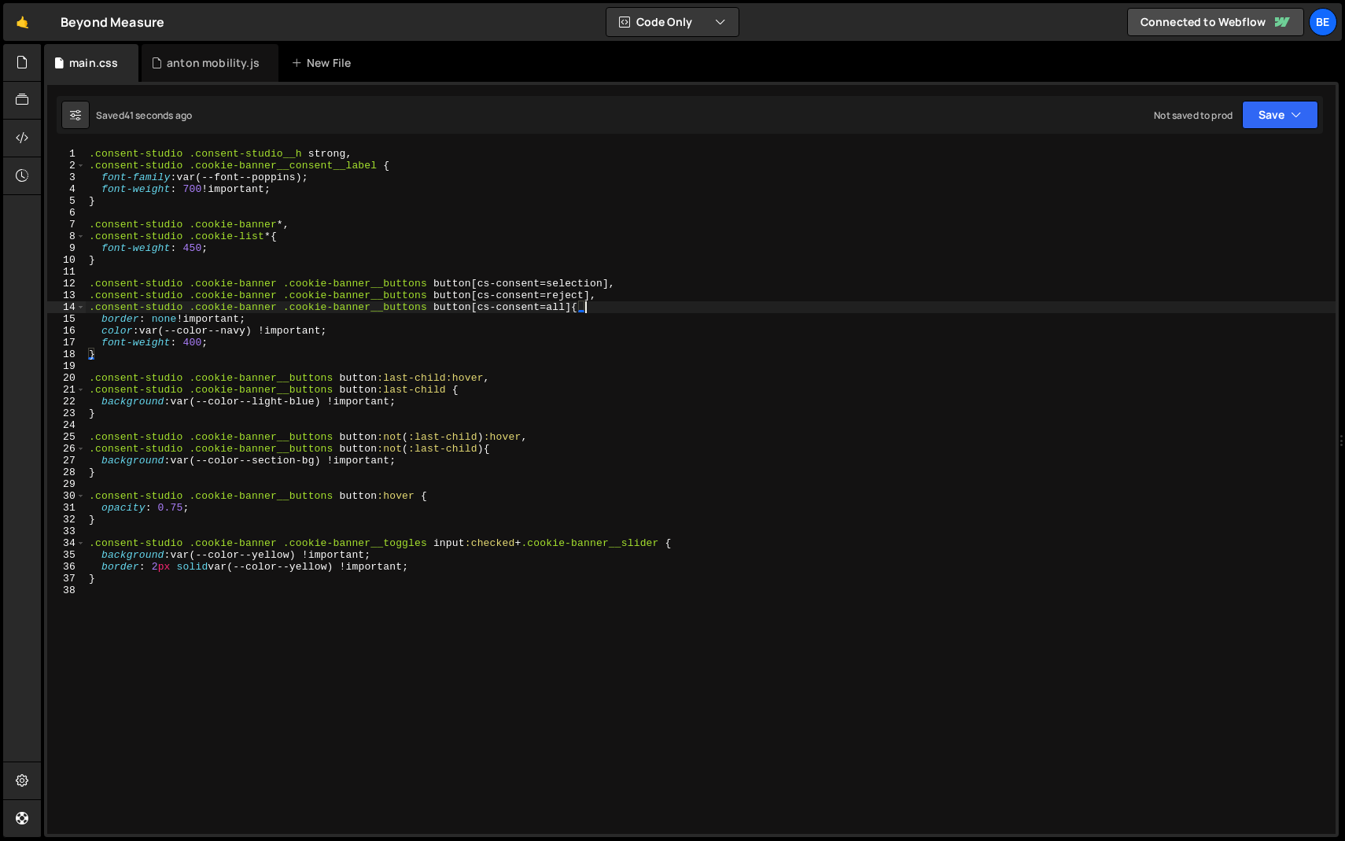
type textarea "}"
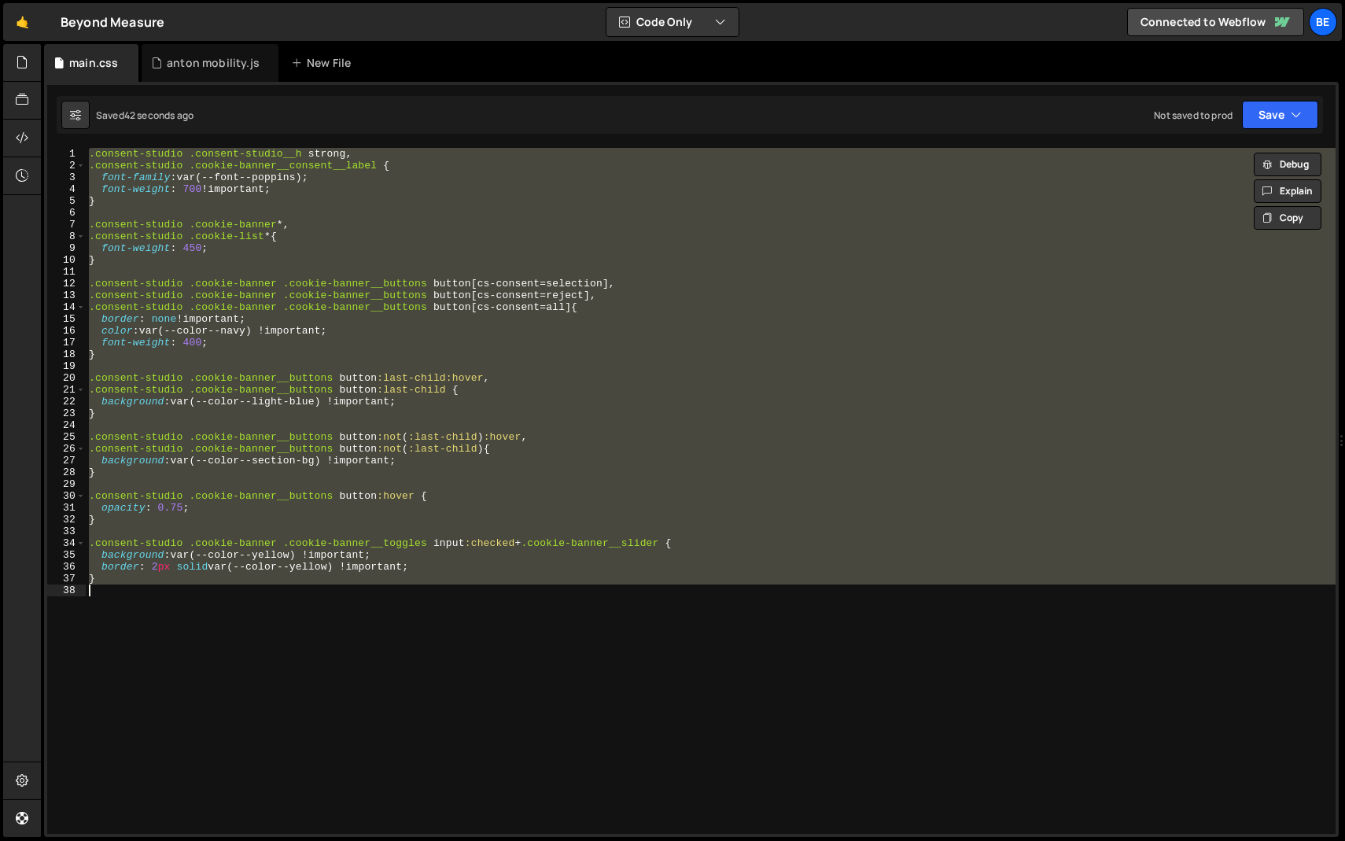
click at [882, 271] on div ".consent-studio .consent-studio__h strong , .consent-studio .cookie-banner__con…" at bounding box center [711, 491] width 1250 height 686
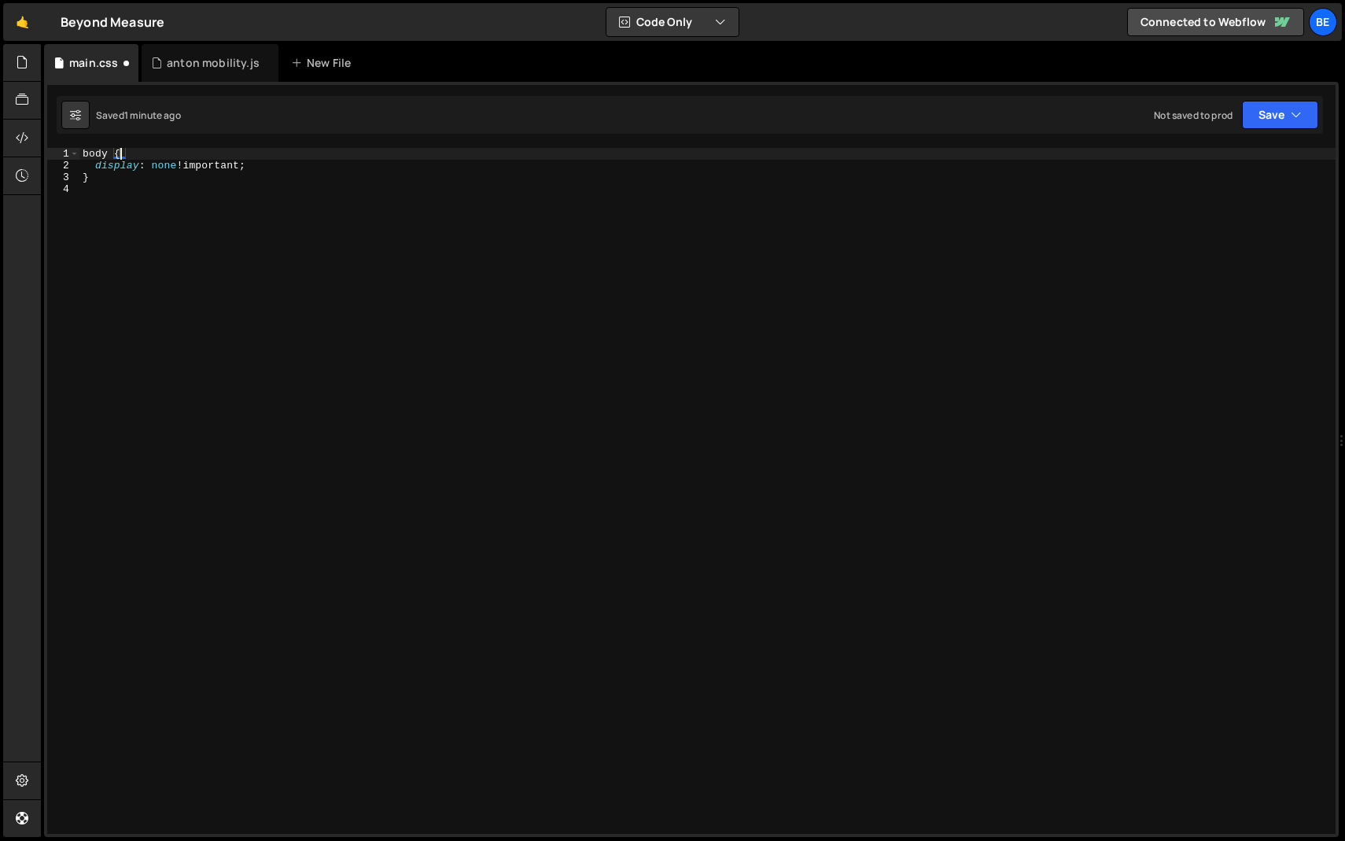
scroll to position [0, 2]
type textarea "}"
